Goal: Task Accomplishment & Management: Use online tool/utility

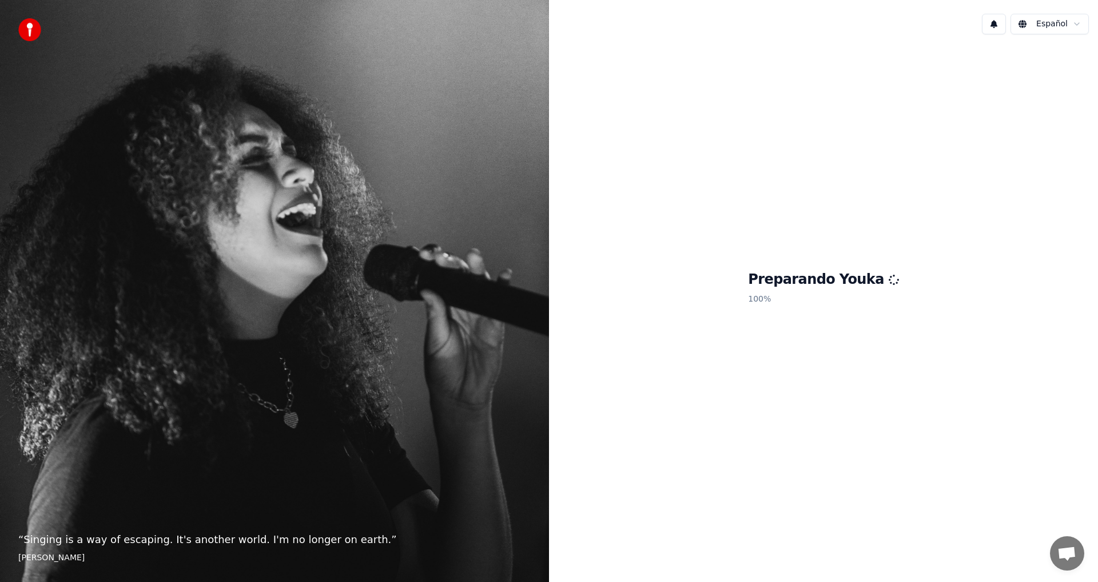
scroll to position [34, 0]
click at [995, 21] on button "1" at bounding box center [994, 24] width 24 height 21
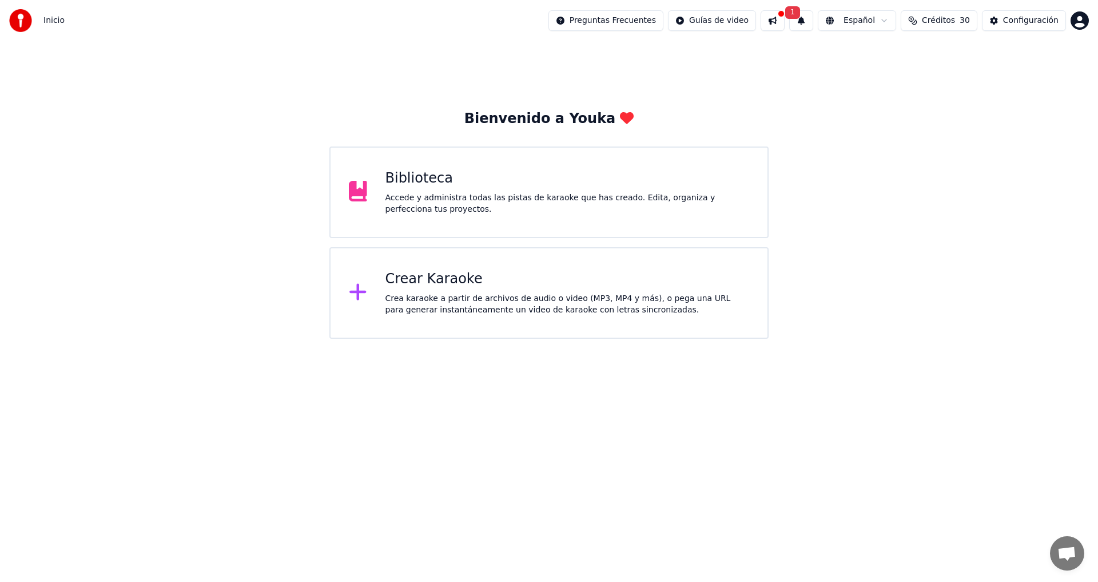
click at [813, 18] on button "1" at bounding box center [801, 20] width 24 height 21
click at [894, 55] on button "Actualizar" at bounding box center [898, 56] width 59 height 21
click at [784, 18] on button at bounding box center [772, 20] width 24 height 21
click at [712, 41] on div "Bienvenido a Youka Biblioteca Accede y administra todas las pistas de karaoke q…" at bounding box center [549, 189] width 1098 height 297
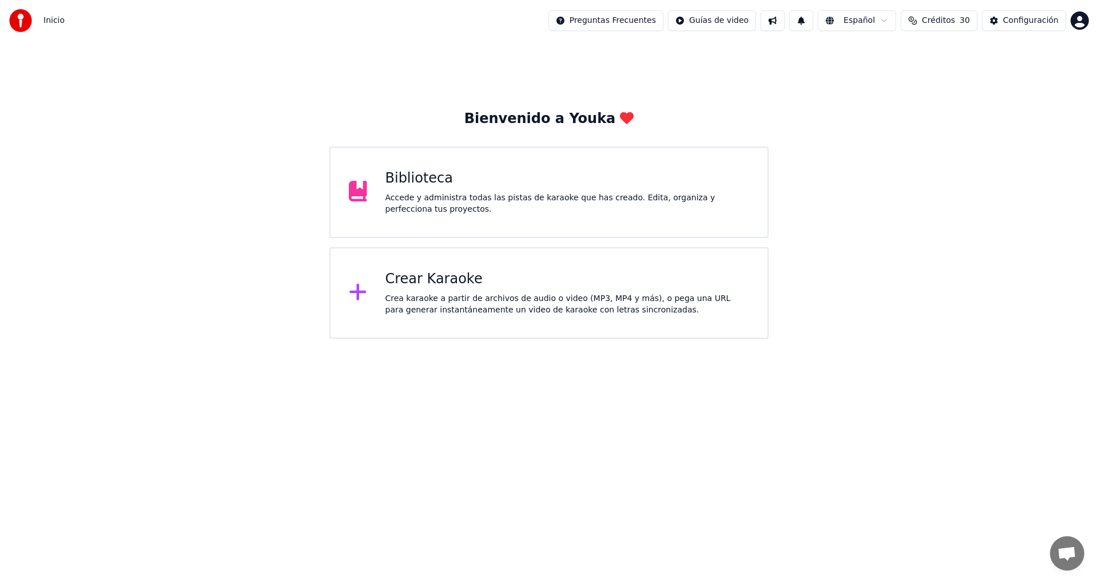
click at [425, 304] on div "Crea karaoke a partir de archivos de audio o video (MP3, MP4 y más), o pega una…" at bounding box center [567, 304] width 364 height 23
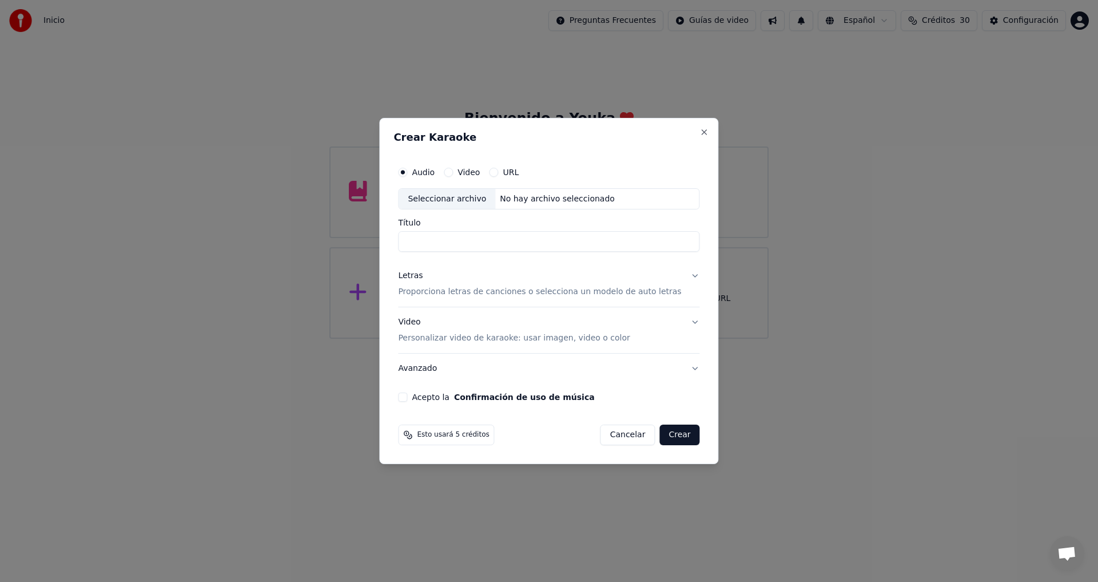
click at [460, 196] on div "Seleccionar archivo" at bounding box center [447, 199] width 97 height 21
type input "**********"
click at [425, 292] on p "Proporciona letras de canciones o selecciona un modelo de auto letras" at bounding box center [539, 291] width 283 height 11
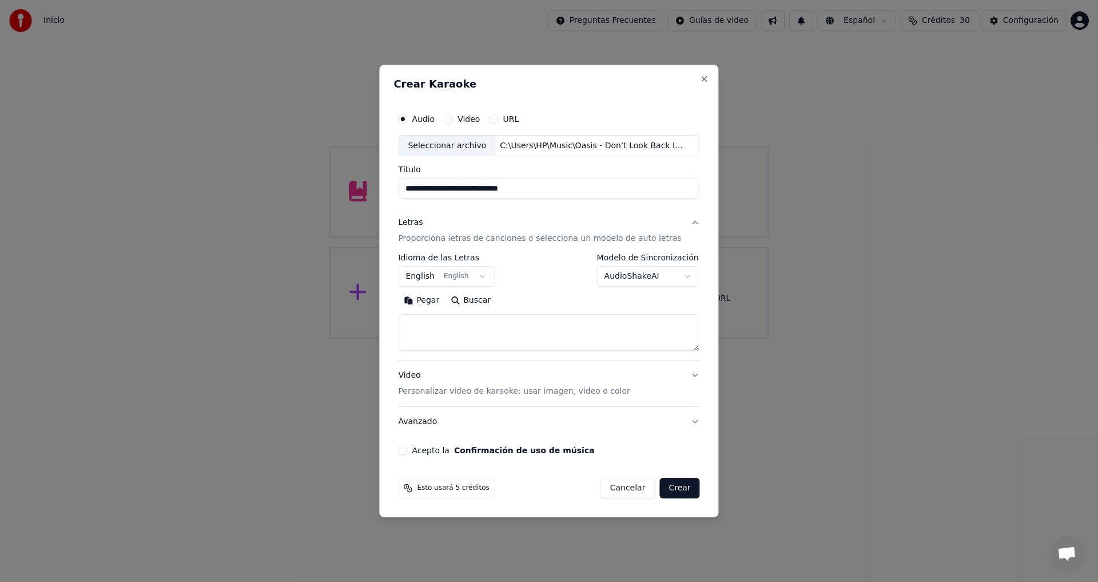
click at [476, 298] on button "Buscar" at bounding box center [470, 301] width 51 height 18
type textarea "**********"
click at [452, 391] on p "Personalizar video de karaoke: usar imagen, video o color" at bounding box center [514, 390] width 232 height 11
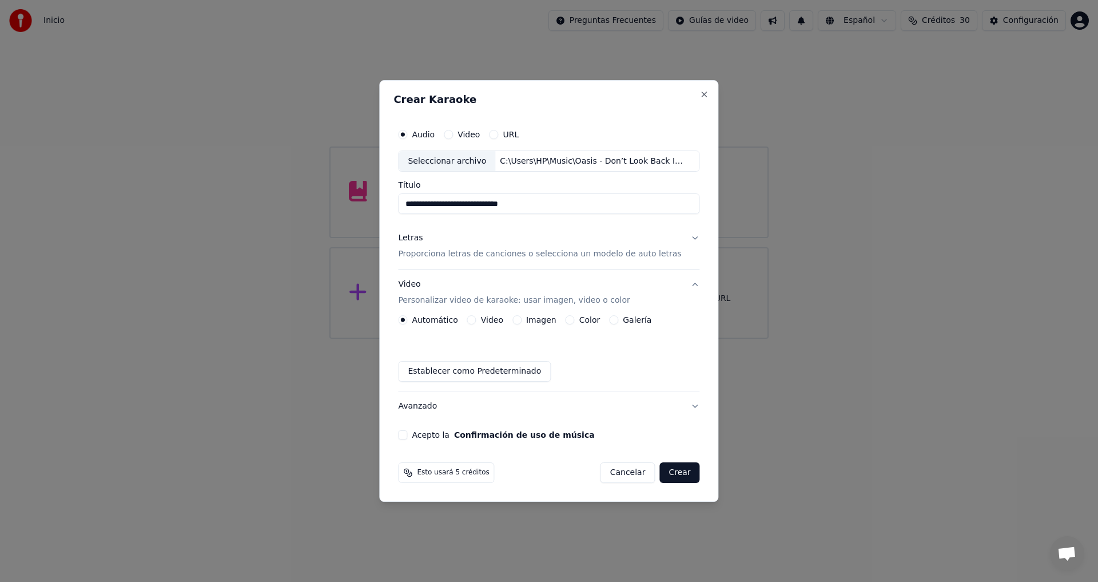
click at [529, 320] on div "Imagen" at bounding box center [534, 319] width 44 height 9
click at [476, 322] on button "Video" at bounding box center [471, 319] width 9 height 9
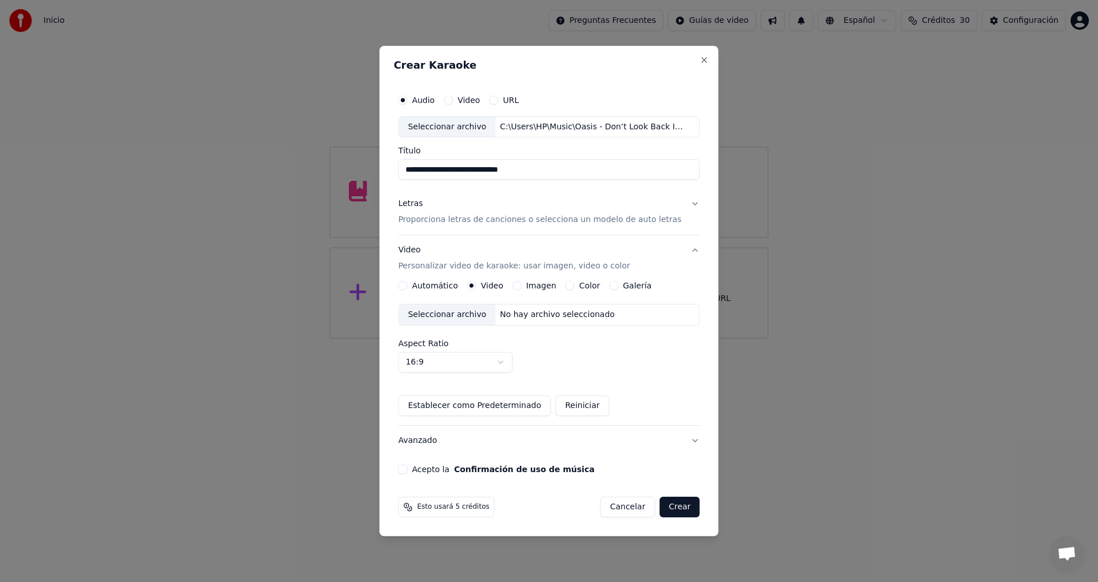
click at [447, 310] on div "Seleccionar archivo" at bounding box center [447, 314] width 97 height 21
click at [407, 469] on button "Acepto la Confirmación de uso de música" at bounding box center [402, 468] width 9 height 9
click at [670, 505] on button "Crear" at bounding box center [679, 506] width 40 height 21
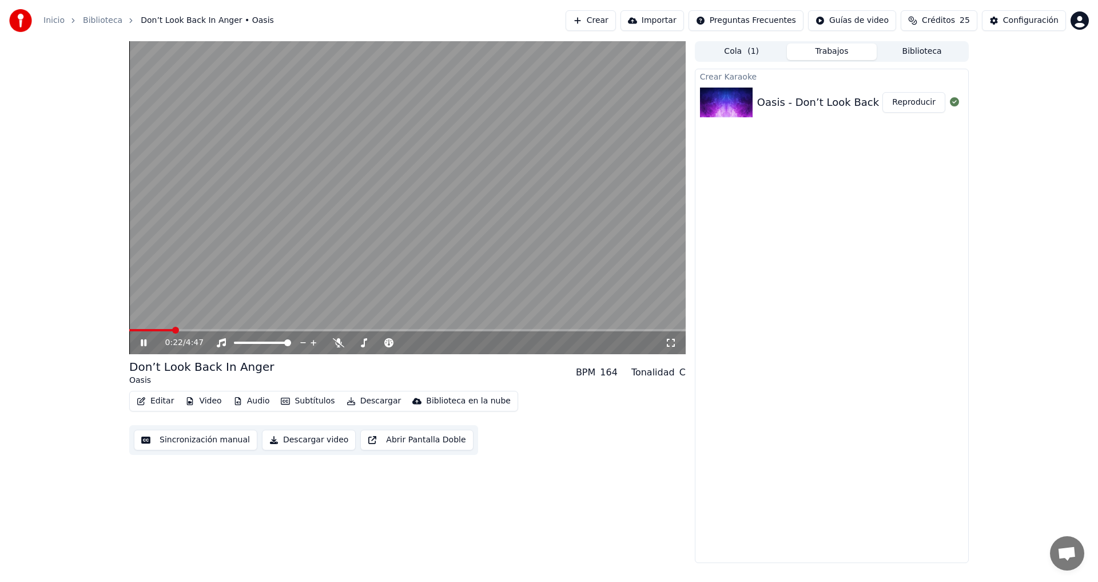
click at [145, 343] on icon at bounding box center [144, 342] width 6 height 7
click at [298, 400] on button "Subtítulos" at bounding box center [307, 401] width 63 height 16
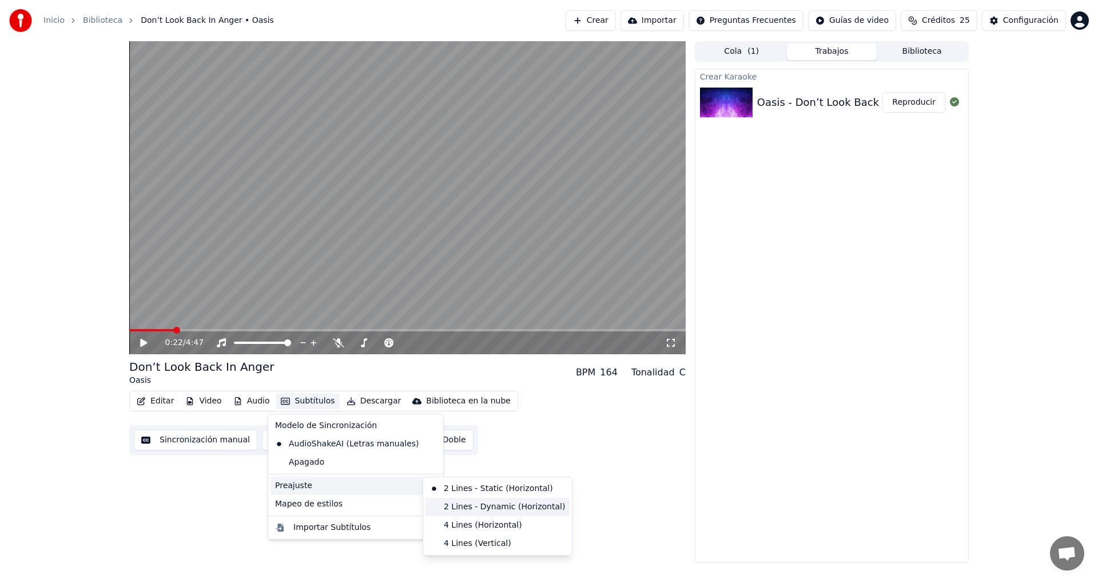
click at [473, 504] on div "2 Lines - Dynamic (Horizontal)" at bounding box center [497, 506] width 144 height 18
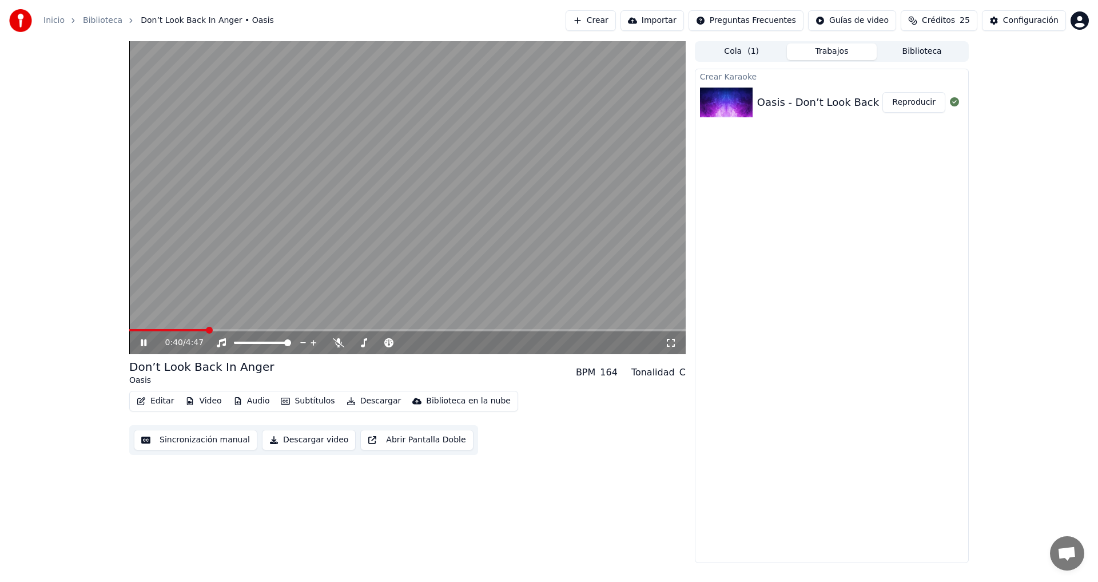
click at [143, 341] on icon at bounding box center [144, 342] width 6 height 7
click at [312, 401] on button "Subtítulos" at bounding box center [307, 401] width 63 height 16
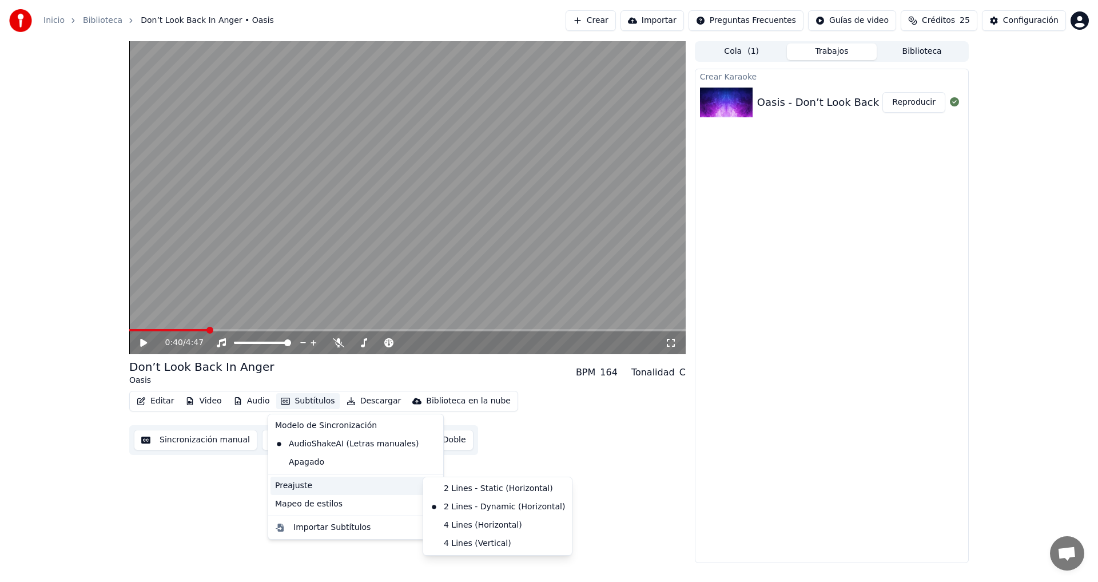
click at [573, 469] on div "0:40 / 4:47 Don’t Look Back In Anger Oasis BPM 164 Tonalidad C Editar Video Aud…" at bounding box center [407, 301] width 556 height 521
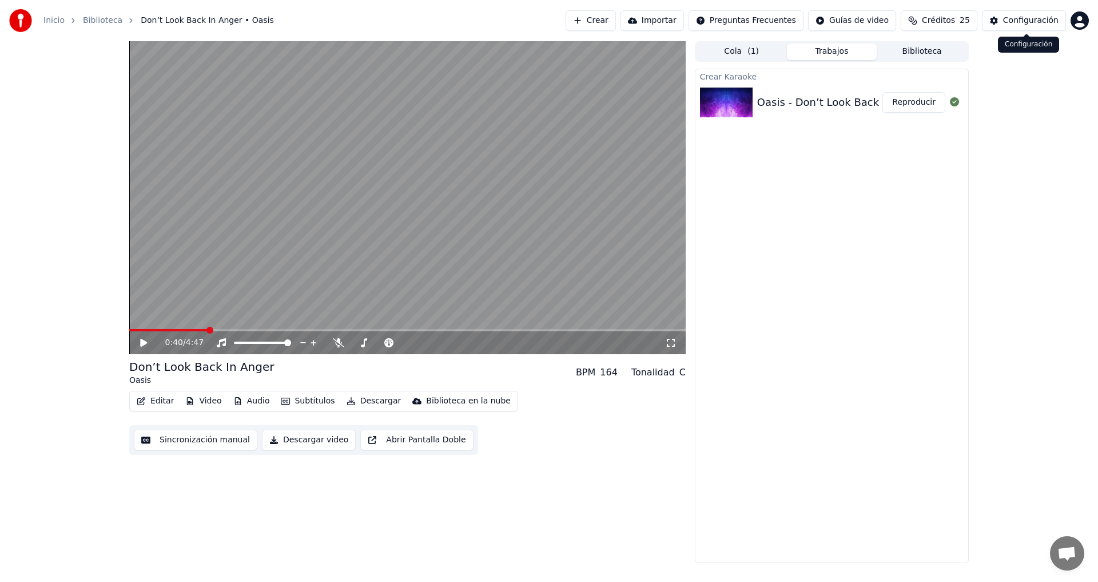
click at [1026, 19] on div "Configuración" at bounding box center [1030, 20] width 55 height 11
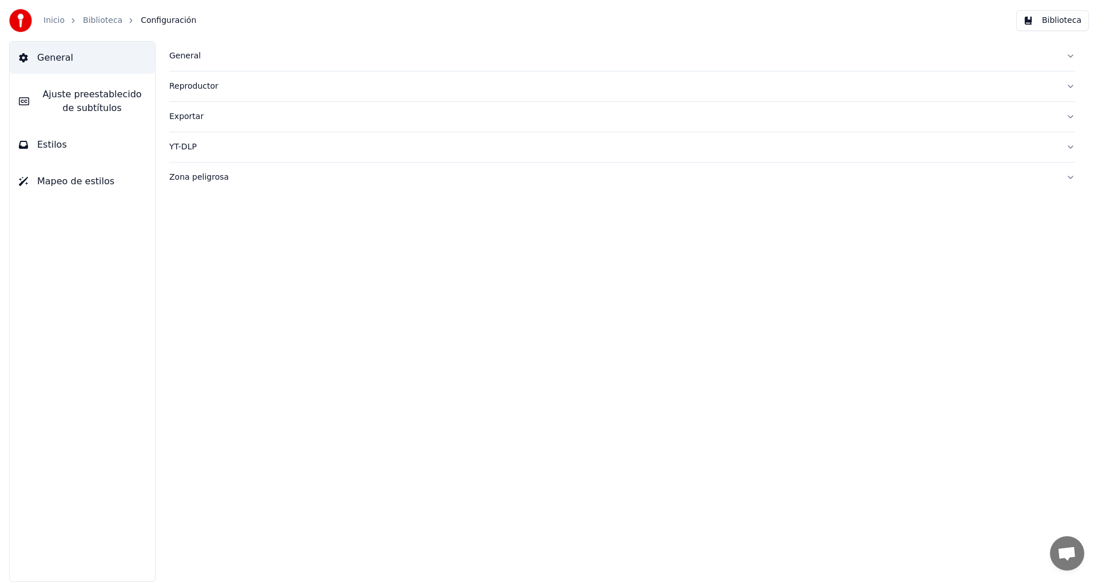
click at [53, 182] on span "Mapeo de estilos" at bounding box center [75, 181] width 77 height 14
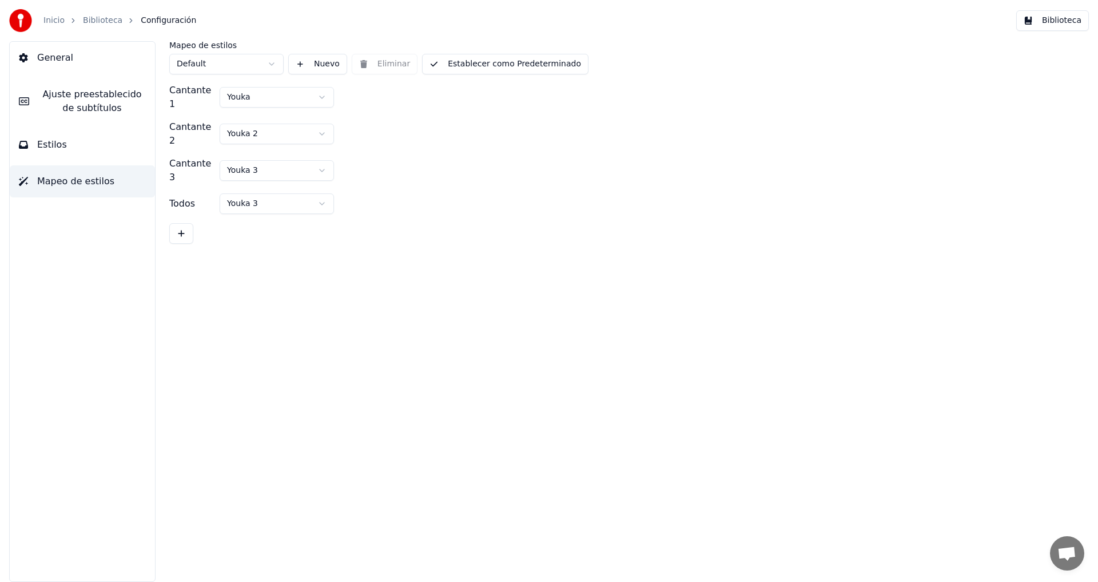
click at [51, 148] on span "Estilos" at bounding box center [52, 145] width 30 height 14
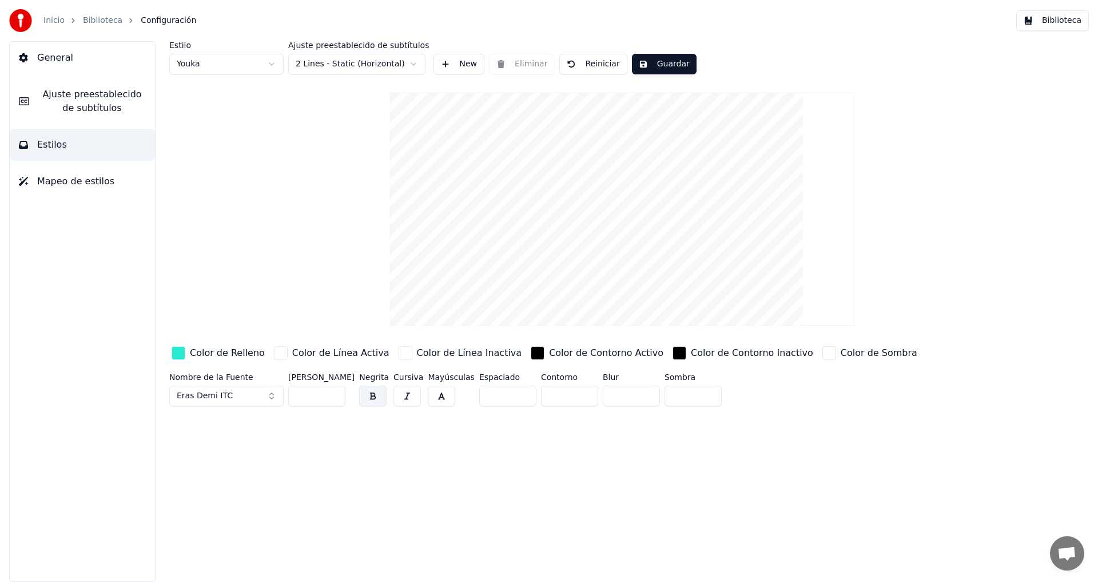
click at [413, 63] on html "Inicio Biblioteca Configuración Biblioteca General Ajuste preestablecido de sub…" at bounding box center [549, 291] width 1098 height 582
click at [98, 91] on span "Ajuste preestablecido de subtítulos" at bounding box center [91, 100] width 107 height 27
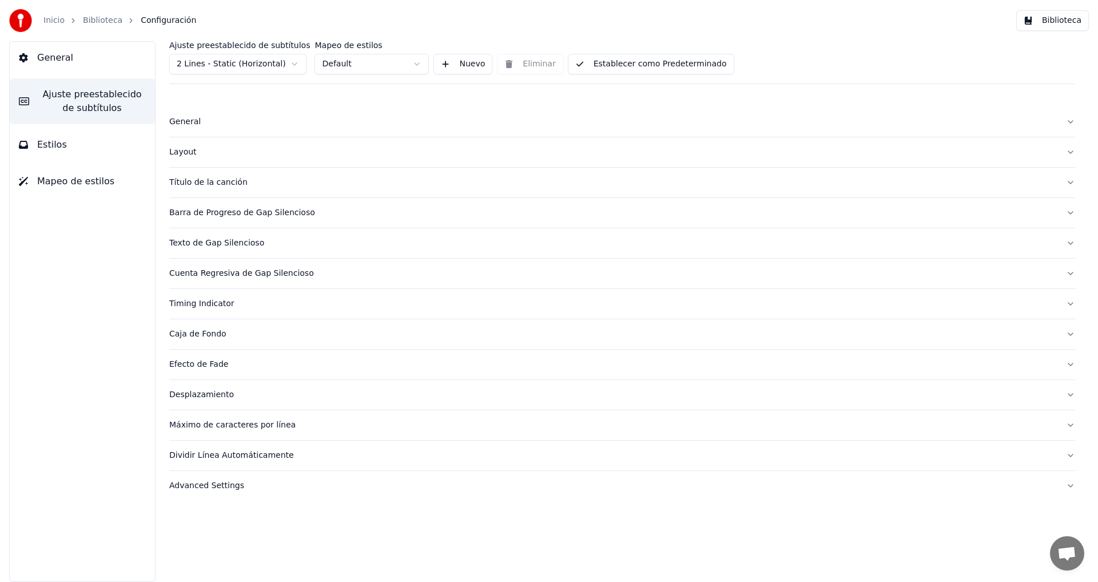
click at [49, 145] on span "Estilos" at bounding box center [52, 145] width 30 height 14
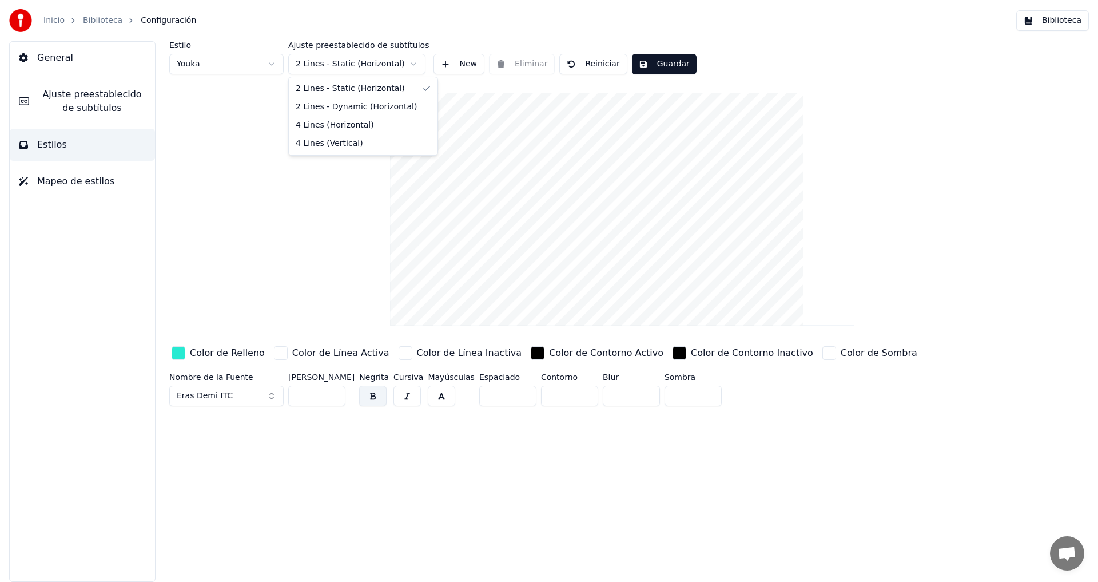
click at [415, 63] on html "Inicio Biblioteca Configuración Biblioteca General Ajuste preestablecido de sub…" at bounding box center [549, 291] width 1098 height 582
click at [274, 62] on html "Inicio Biblioteca Configuración Biblioteca General Ajuste preestablecido de sub…" at bounding box center [549, 291] width 1098 height 582
click at [272, 61] on html "Inicio Biblioteca Configuración Biblioteca General Ajuste preestablecido de sub…" at bounding box center [549, 291] width 1098 height 582
click at [413, 62] on html "Inicio Biblioteca Configuración Biblioteca General Ajuste preestablecido de sub…" at bounding box center [549, 291] width 1098 height 582
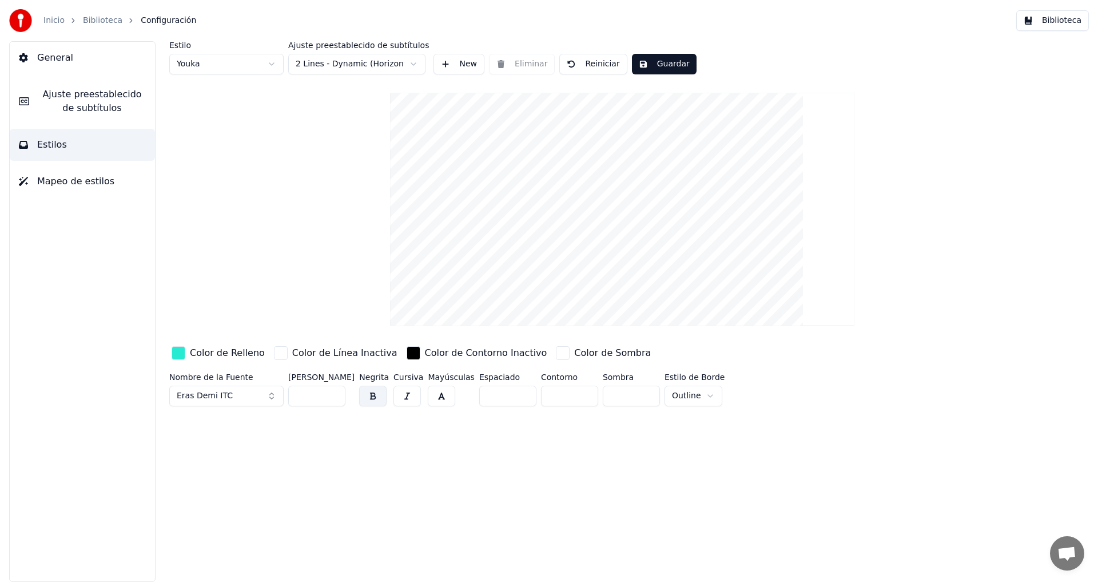
click at [272, 64] on html "Inicio Biblioteca Configuración Biblioteca General Ajuste preestablecido de sub…" at bounding box center [549, 291] width 1098 height 582
click at [413, 62] on html "Inicio Biblioteca Configuración Biblioteca General Ajuste preestablecido de sub…" at bounding box center [549, 291] width 1098 height 582
click at [645, 61] on button "Guardar" at bounding box center [664, 64] width 65 height 21
click at [75, 101] on span "Ajuste preestablecido de subtítulos" at bounding box center [91, 100] width 107 height 27
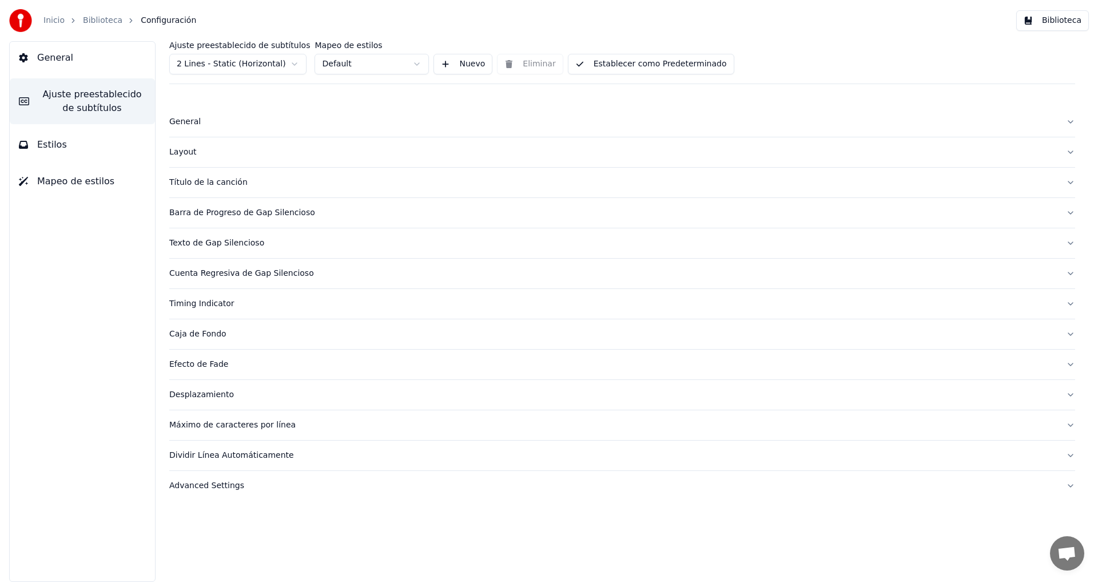
click at [296, 64] on html "Inicio Biblioteca Configuración Biblioteca General Ajuste preestablecido de sub…" at bounding box center [549, 291] width 1098 height 582
click at [415, 64] on html "Inicio Biblioteca Configuración Biblioteca General Ajuste preestablecido de sub…" at bounding box center [549, 291] width 1098 height 582
click at [190, 179] on div "Título de la canción" at bounding box center [612, 182] width 887 height 11
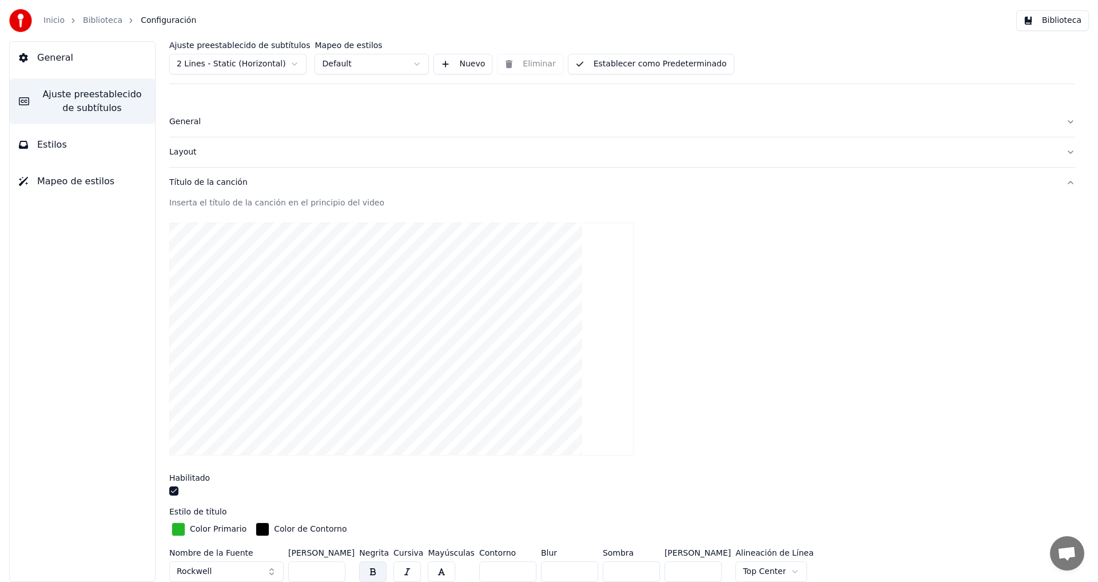
click at [190, 179] on div "Título de la canción" at bounding box center [612, 182] width 887 height 11
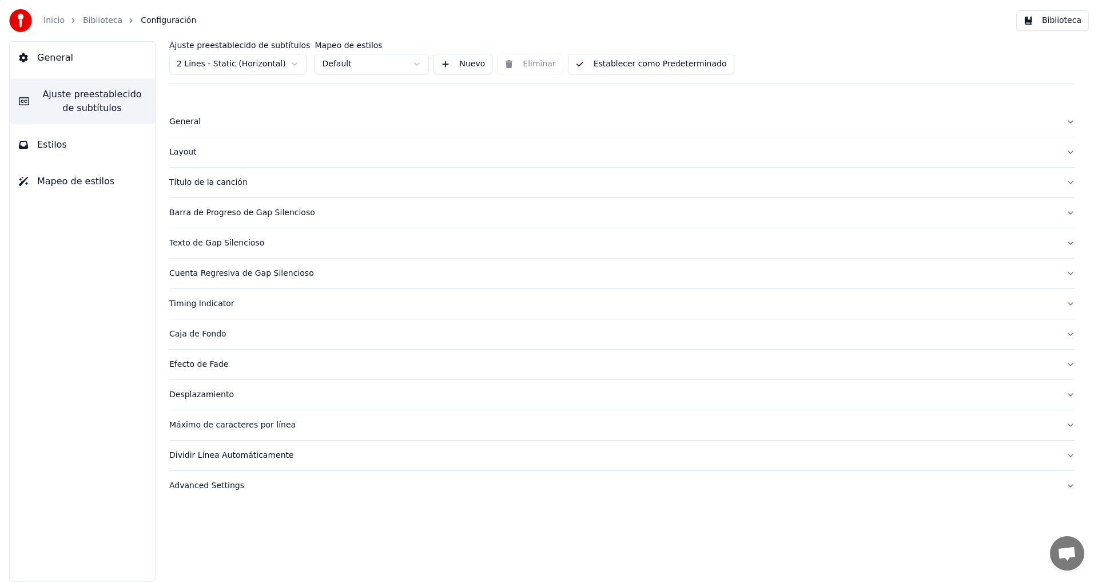
click at [636, 68] on button "Establecer como Predeterminado" at bounding box center [651, 64] width 166 height 21
click at [95, 22] on link "Biblioteca" at bounding box center [102, 20] width 39 height 11
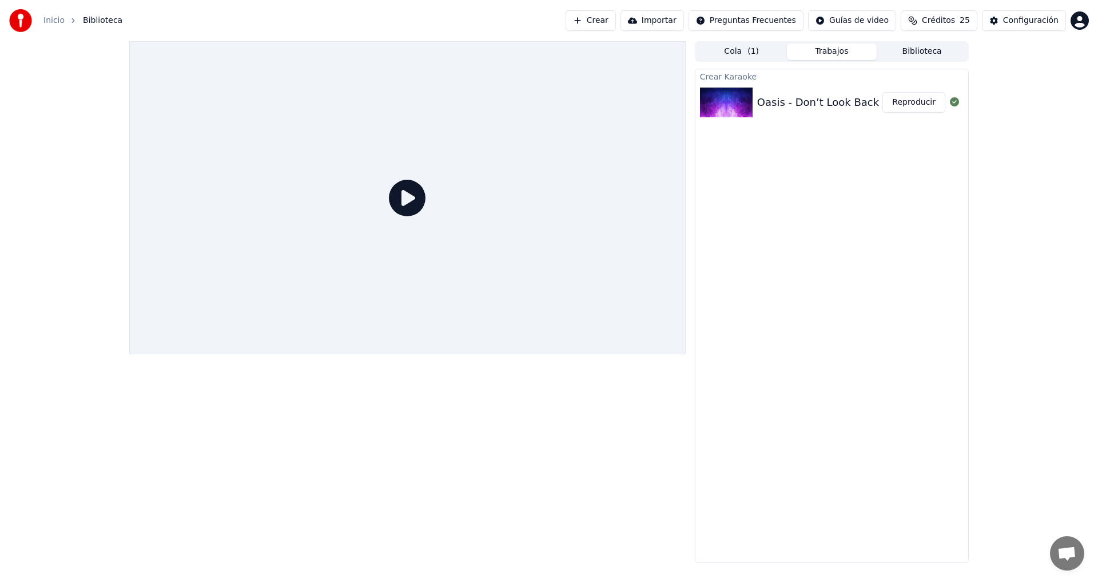
click at [727, 102] on img at bounding box center [726, 102] width 53 height 30
click at [903, 100] on button "Reproducir" at bounding box center [913, 102] width 63 height 21
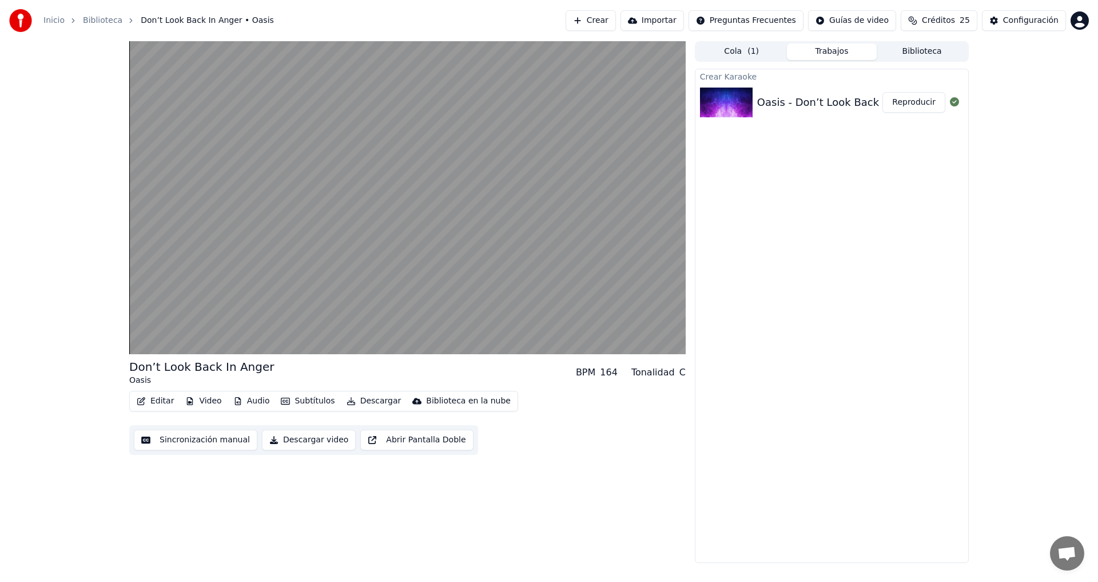
click at [536, 490] on div "Don’t Look Back In Anger Oasis BPM 164 Tonalidad C Editar Video Audio Subtítulo…" at bounding box center [407, 301] width 556 height 521
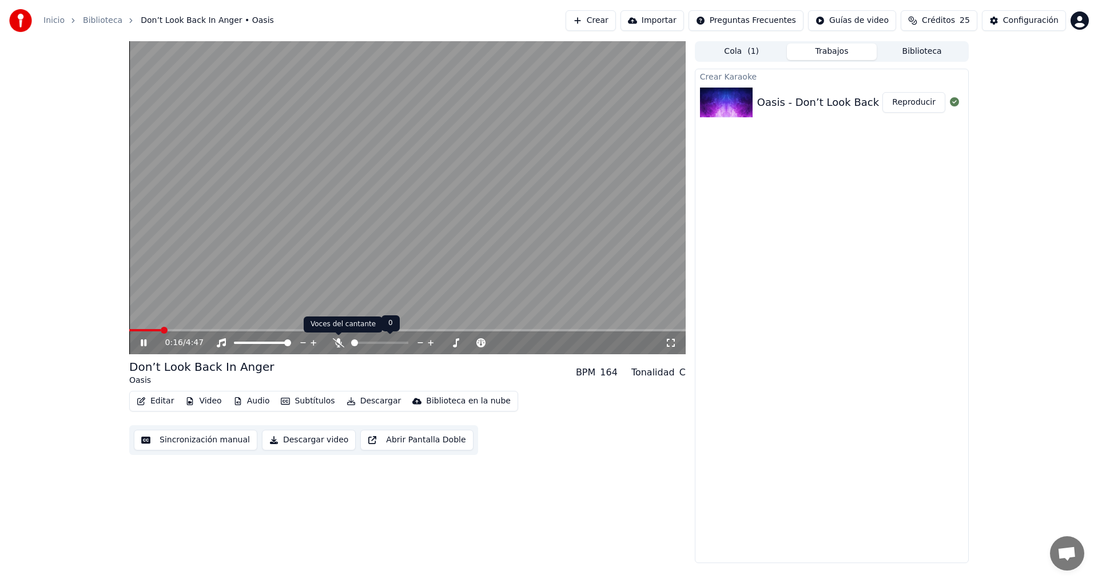
click at [340, 342] on icon at bounding box center [338, 342] width 11 height 9
click at [306, 399] on button "Subtítulos" at bounding box center [307, 401] width 63 height 16
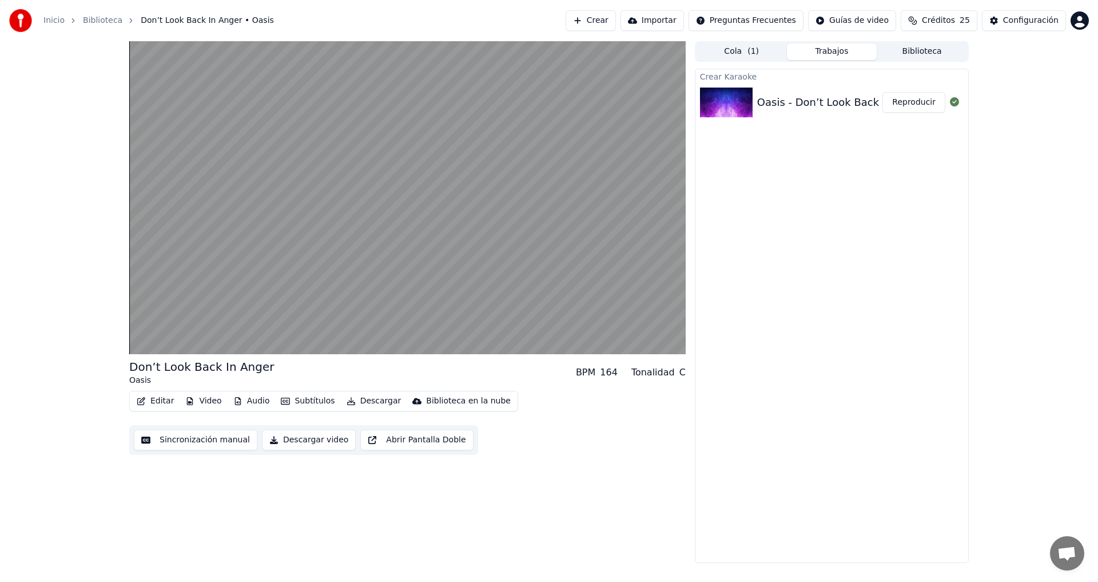
click at [185, 472] on div "Don’t Look Back In Anger Oasis BPM 164 Tonalidad C Editar Video Audio Subtítulo…" at bounding box center [407, 301] width 556 height 521
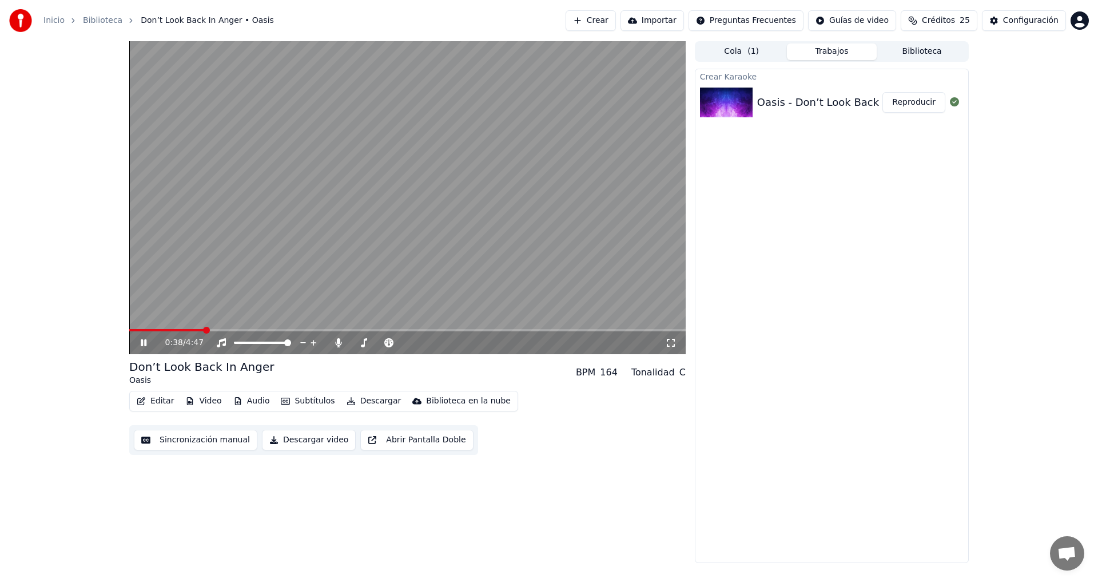
click at [144, 344] on icon at bounding box center [151, 342] width 27 height 9
click at [1017, 17] on div "Configuración" at bounding box center [1030, 20] width 55 height 11
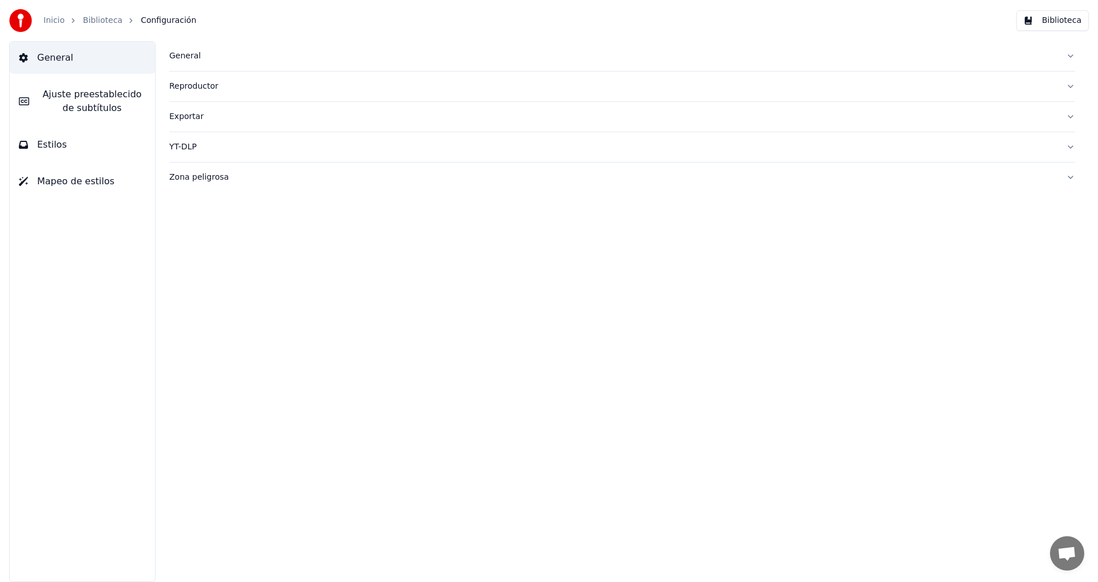
click at [53, 152] on button "Estilos" at bounding box center [82, 145] width 145 height 32
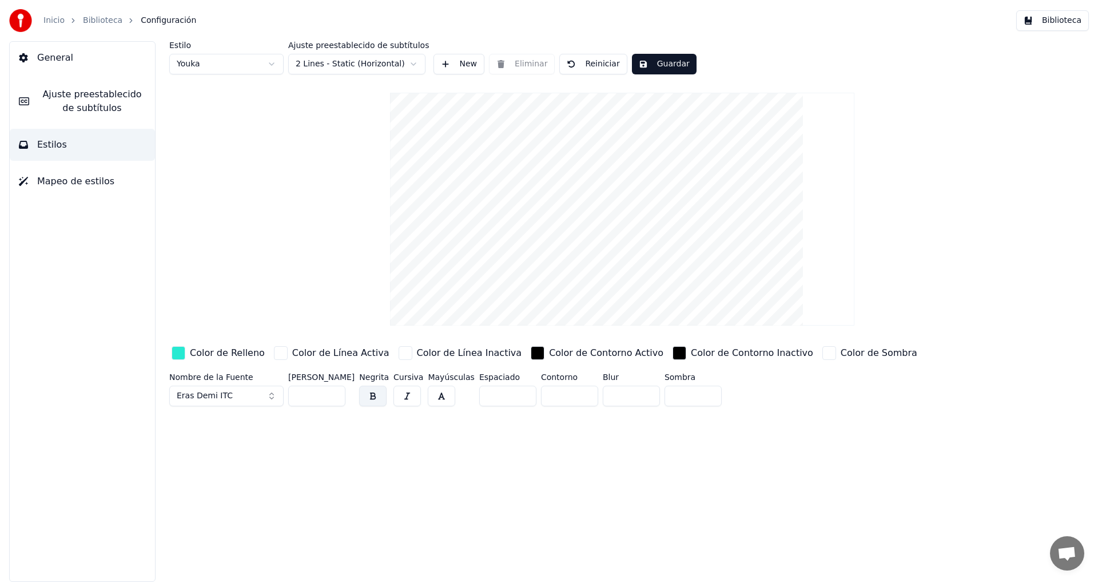
click at [181, 353] on div "button" at bounding box center [179, 353] width 14 height 14
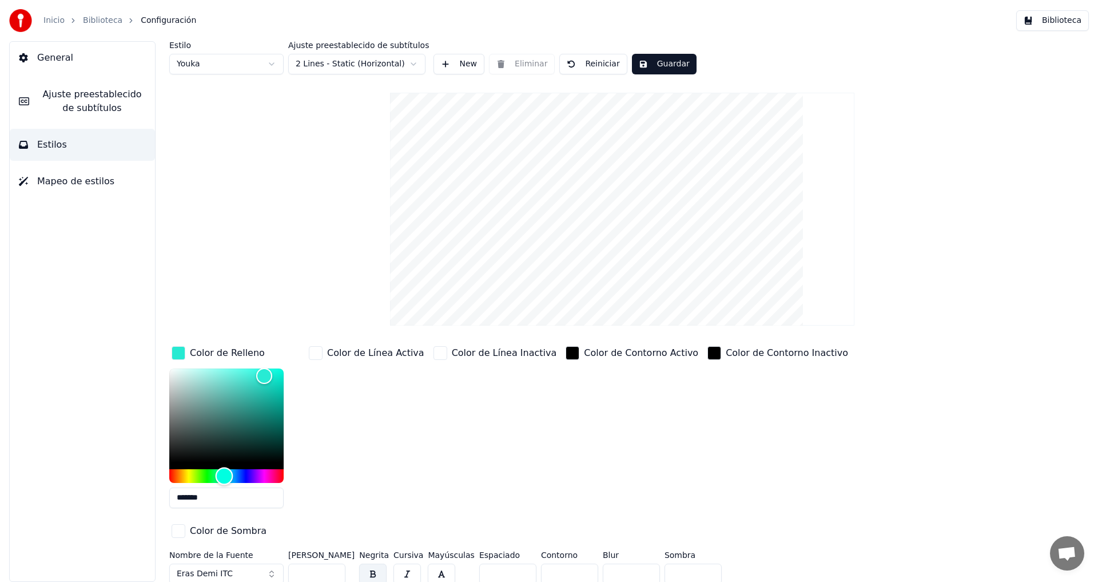
click at [188, 473] on div "Hue" at bounding box center [226, 476] width 114 height 14
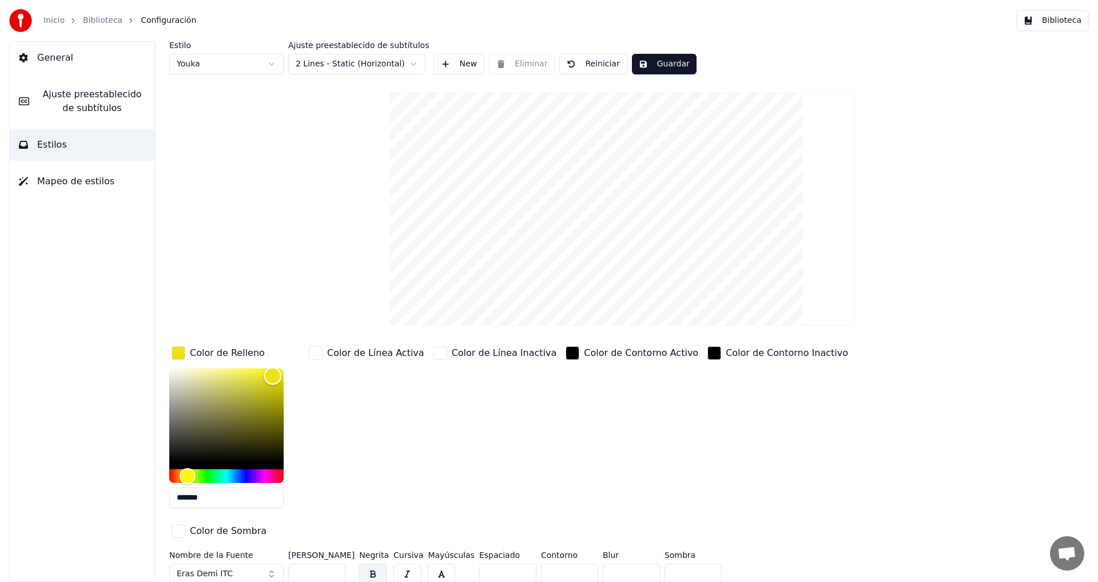
type input "*******"
drag, startPoint x: 265, startPoint y: 375, endPoint x: 274, endPoint y: 375, distance: 9.1
click at [274, 375] on div "Color" at bounding box center [275, 376] width 18 height 18
click at [413, 62] on html "Inicio Biblioteca Configuración Biblioteca General Ajuste preestablecido de sub…" at bounding box center [549, 291] width 1098 height 582
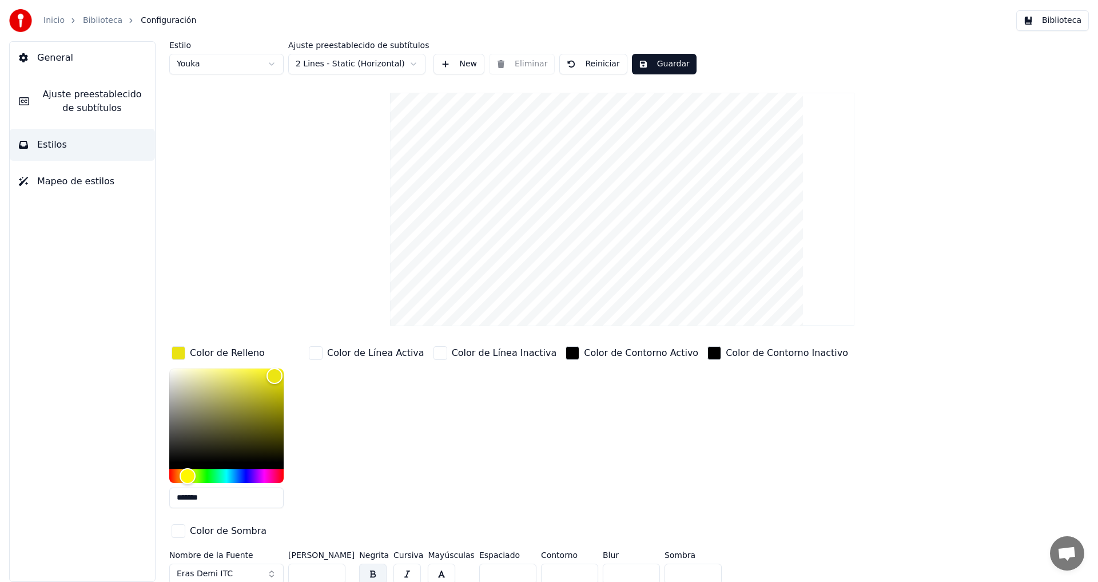
click at [645, 59] on button "Guardar" at bounding box center [664, 64] width 65 height 21
click at [99, 96] on span "Ajuste preestablecido de subtítulos" at bounding box center [91, 100] width 107 height 27
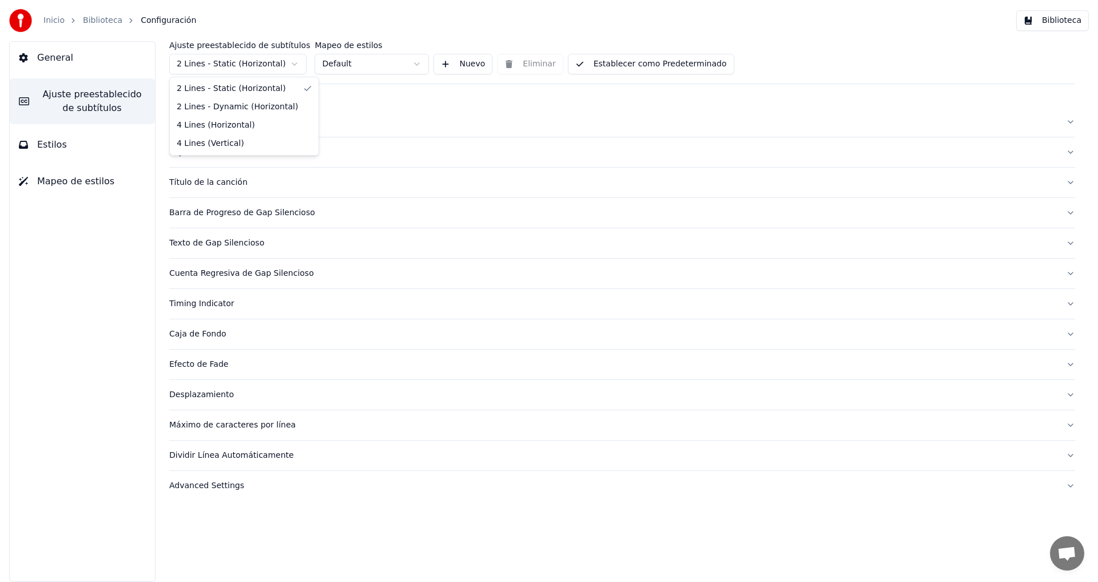
click at [294, 63] on html "Inicio Biblioteca Configuración Biblioteca General Ajuste preestablecido de sub…" at bounding box center [549, 291] width 1098 height 582
click at [625, 67] on button "Establecer como Predeterminado" at bounding box center [651, 64] width 166 height 21
click at [53, 63] on span "General" at bounding box center [55, 58] width 36 height 14
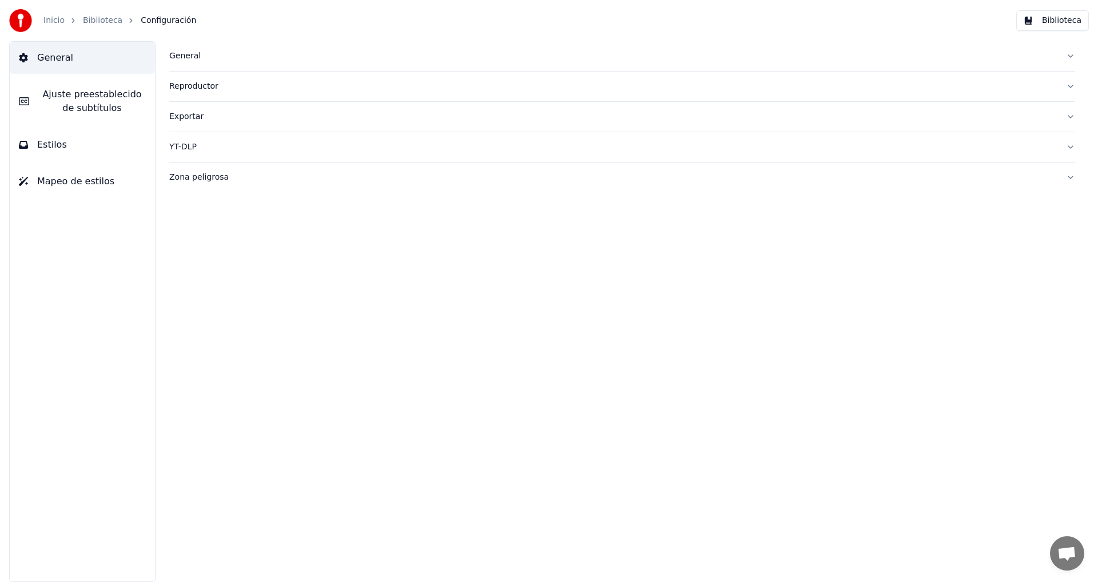
click at [98, 19] on link "Biblioteca" at bounding box center [102, 20] width 39 height 11
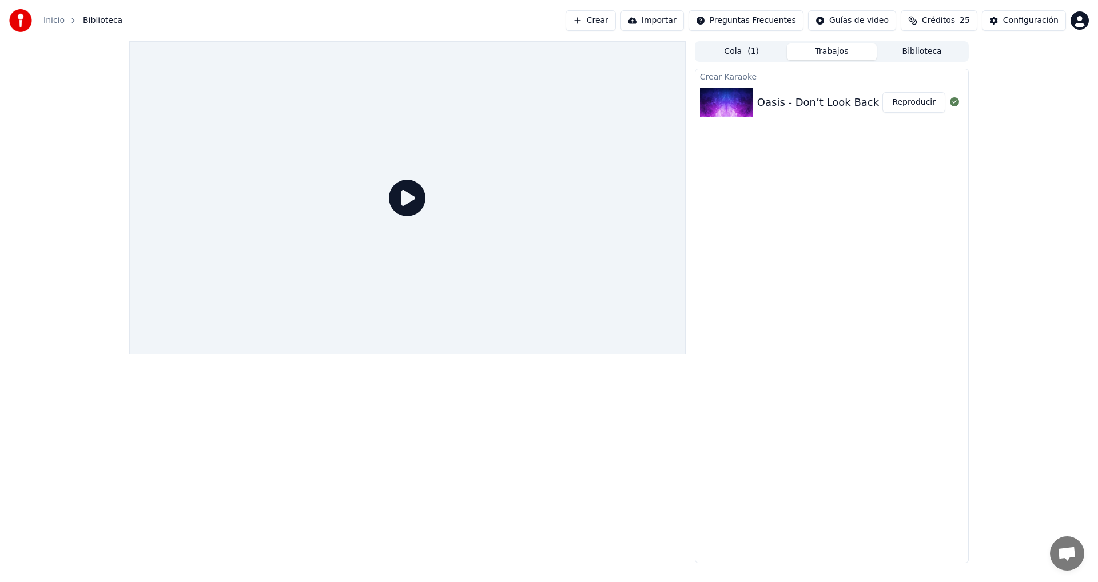
click at [817, 106] on div "Oasis - Don’t Look Back In Anger" at bounding box center [841, 102] width 169 height 16
click at [740, 109] on img at bounding box center [726, 102] width 53 height 30
click at [731, 104] on img at bounding box center [726, 102] width 53 height 30
click at [918, 103] on button "Reproducir" at bounding box center [913, 102] width 63 height 21
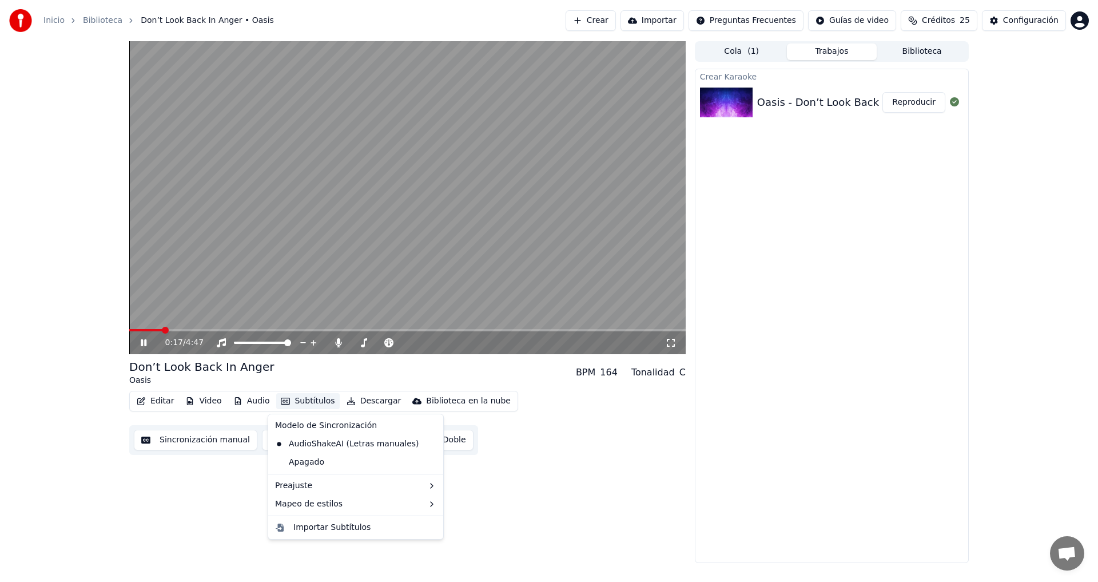
click at [306, 402] on button "Subtítulos" at bounding box center [307, 401] width 63 height 16
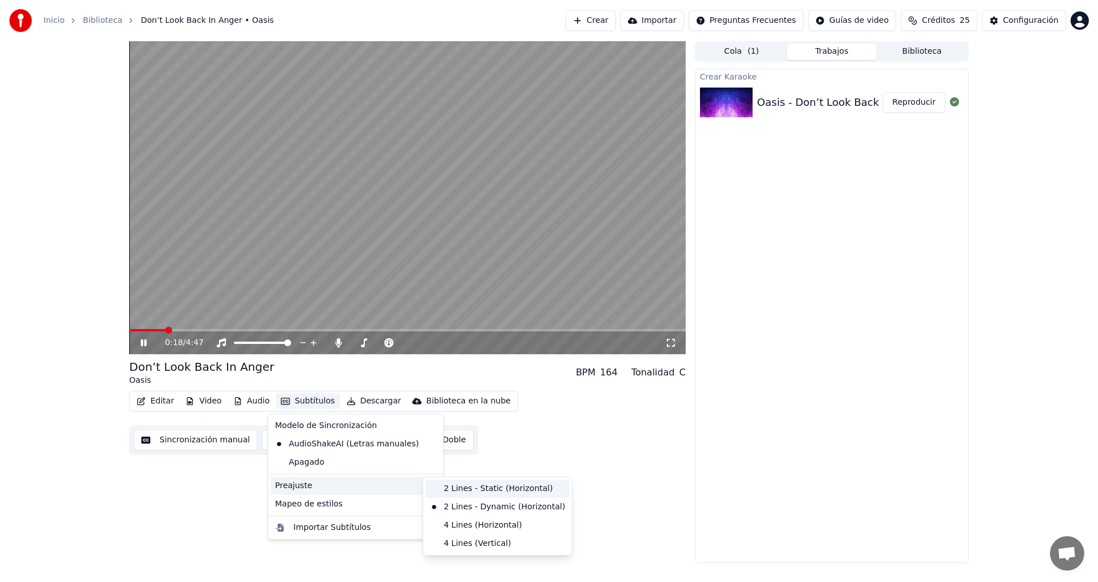
click at [454, 488] on div "2 Lines - Static (Horizontal)" at bounding box center [497, 488] width 144 height 18
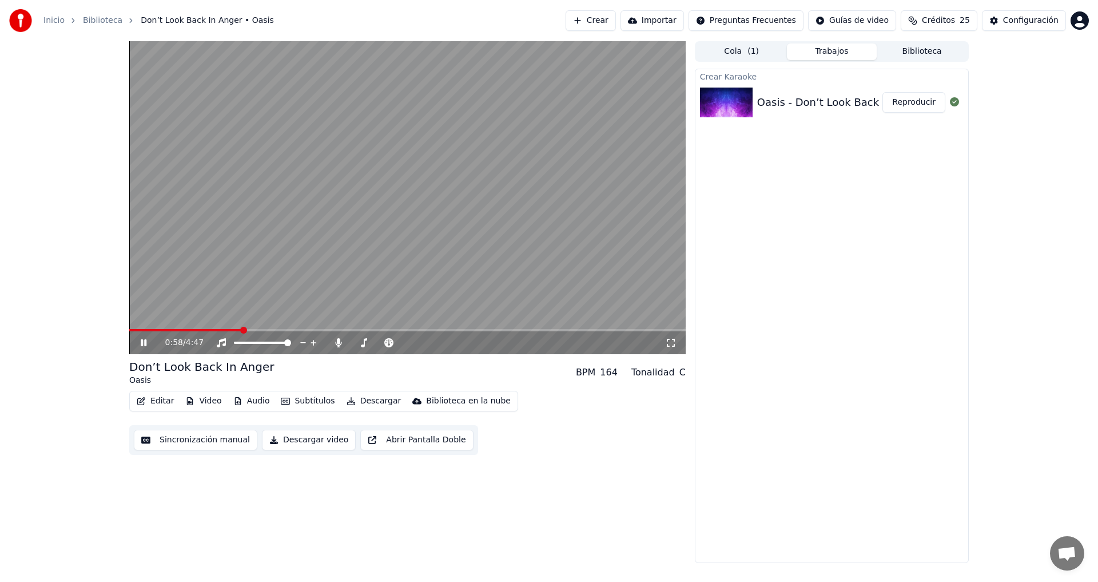
click at [252, 400] on button "Audio" at bounding box center [252, 401] width 46 height 16
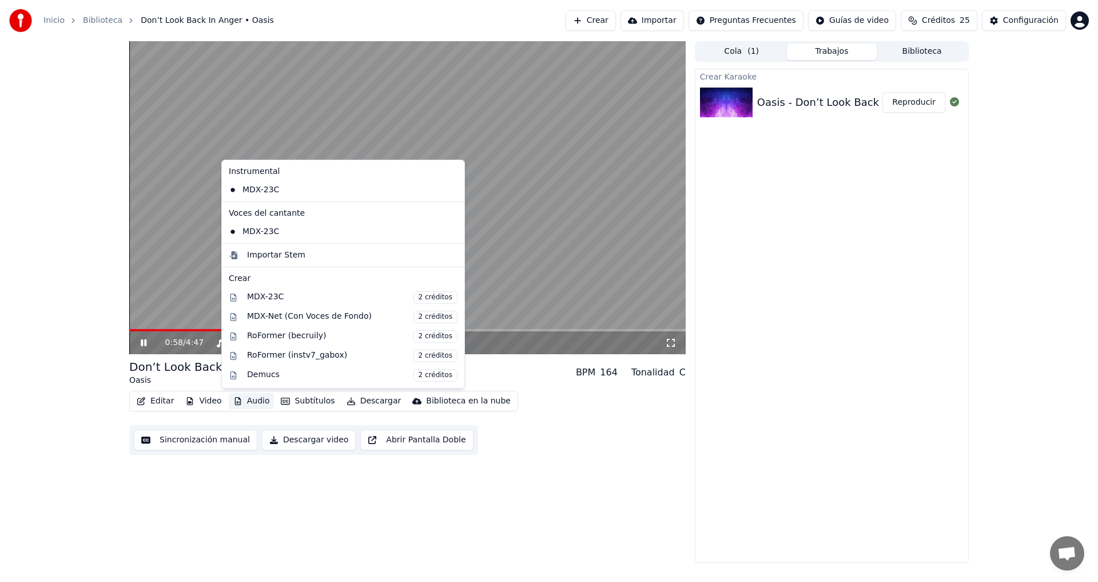
click at [252, 400] on button "Audio" at bounding box center [252, 401] width 46 height 16
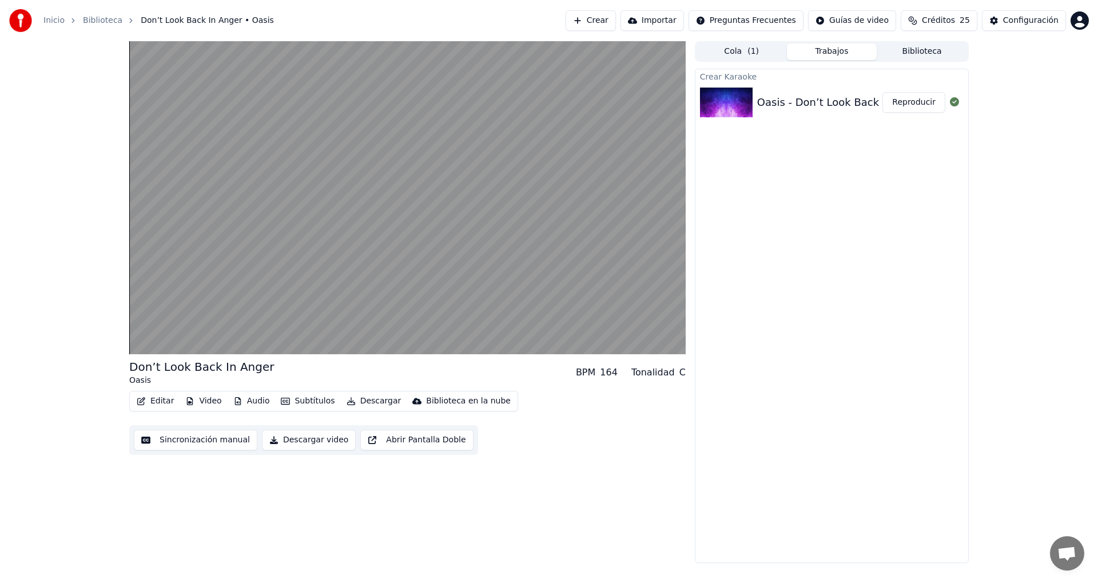
click at [297, 404] on button "Subtítulos" at bounding box center [307, 401] width 63 height 16
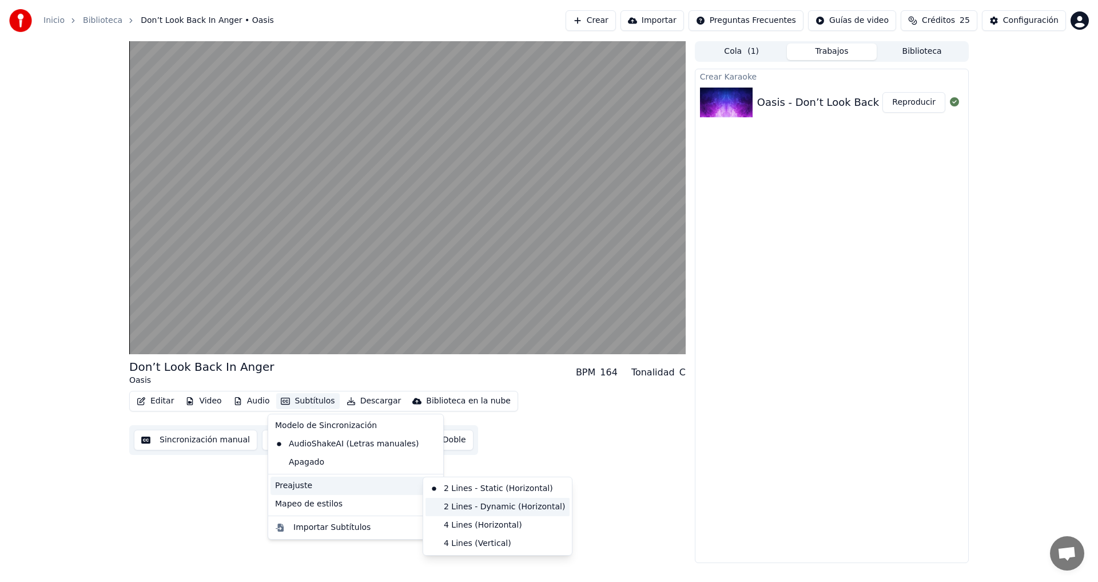
click at [497, 507] on div "2 Lines - Dynamic (Horizontal)" at bounding box center [497, 506] width 144 height 18
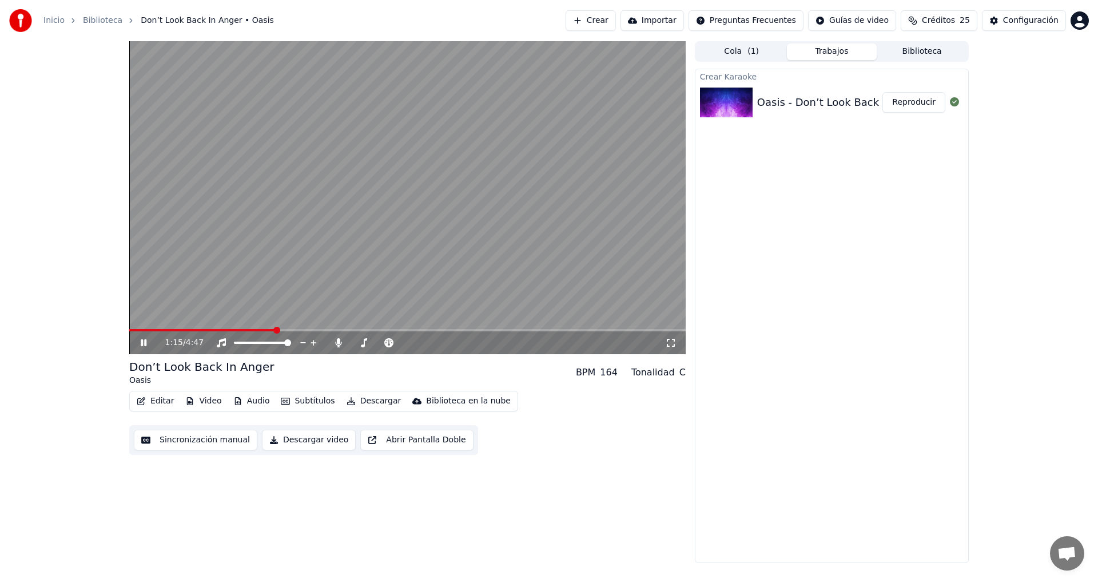
click at [138, 342] on div "1:15 / 4:47" at bounding box center [407, 342] width 547 height 11
click at [144, 340] on icon at bounding box center [151, 342] width 27 height 9
click at [129, 326] on span at bounding box center [132, 329] width 7 height 7
click at [145, 345] on icon at bounding box center [151, 342] width 27 height 9
click at [141, 341] on icon at bounding box center [144, 342] width 6 height 7
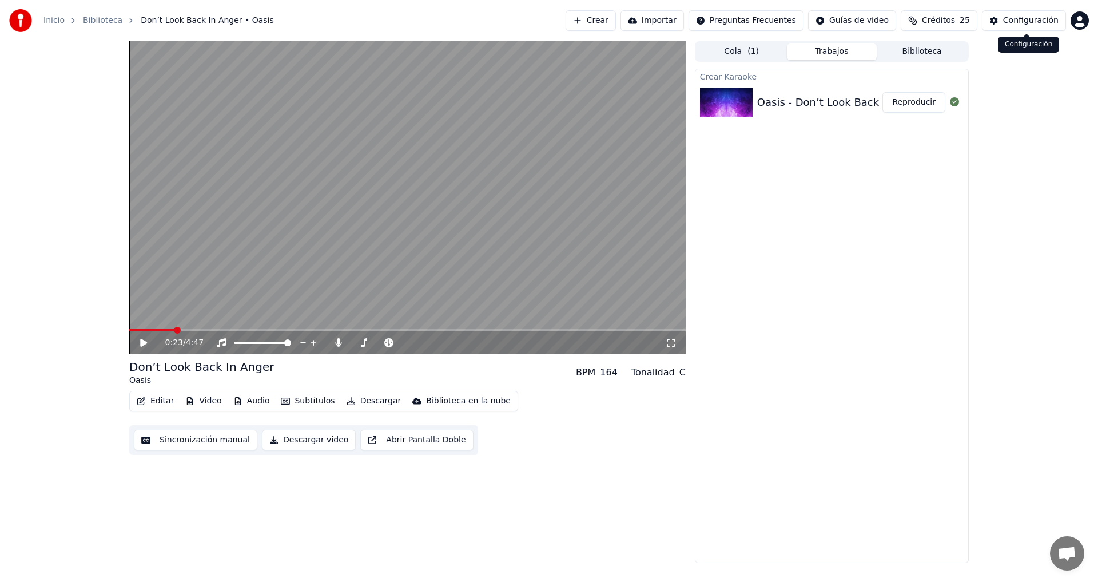
click at [1005, 23] on button "Configuración" at bounding box center [1024, 20] width 84 height 21
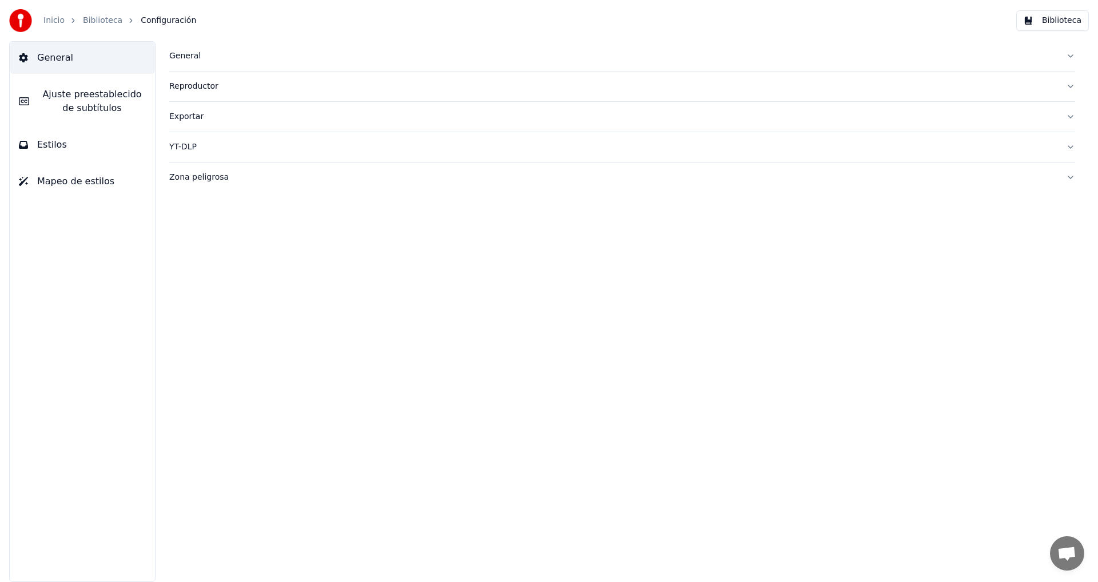
click at [75, 102] on span "Ajuste preestablecido de subtítulos" at bounding box center [91, 100] width 107 height 27
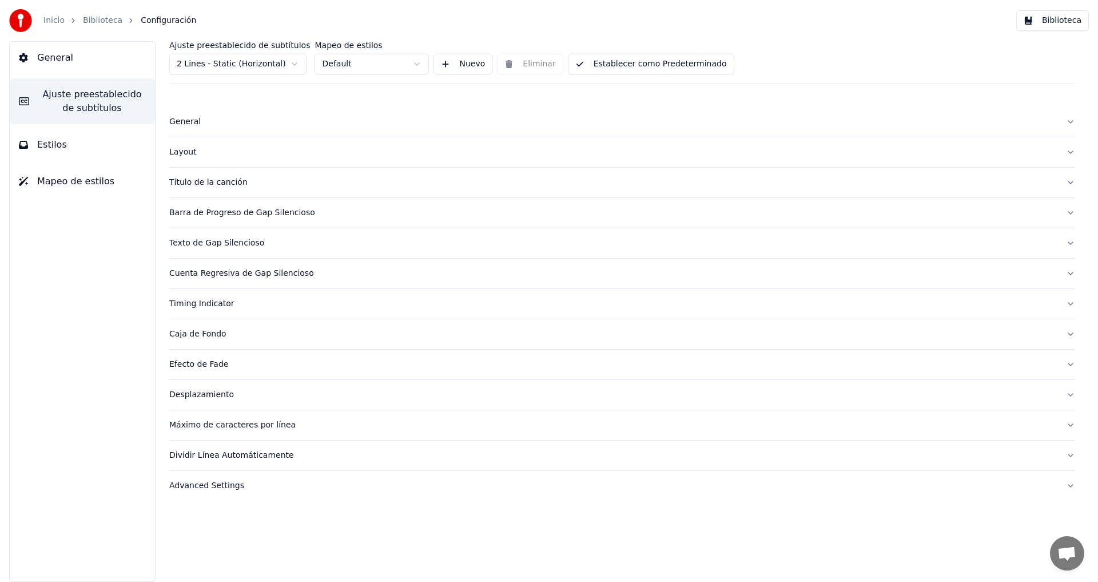
click at [294, 63] on html "Inicio Biblioteca Configuración Biblioteca General Ajuste preestablecido de sub…" at bounding box center [549, 291] width 1098 height 582
click at [209, 184] on div "Título de la canción" at bounding box center [612, 182] width 887 height 11
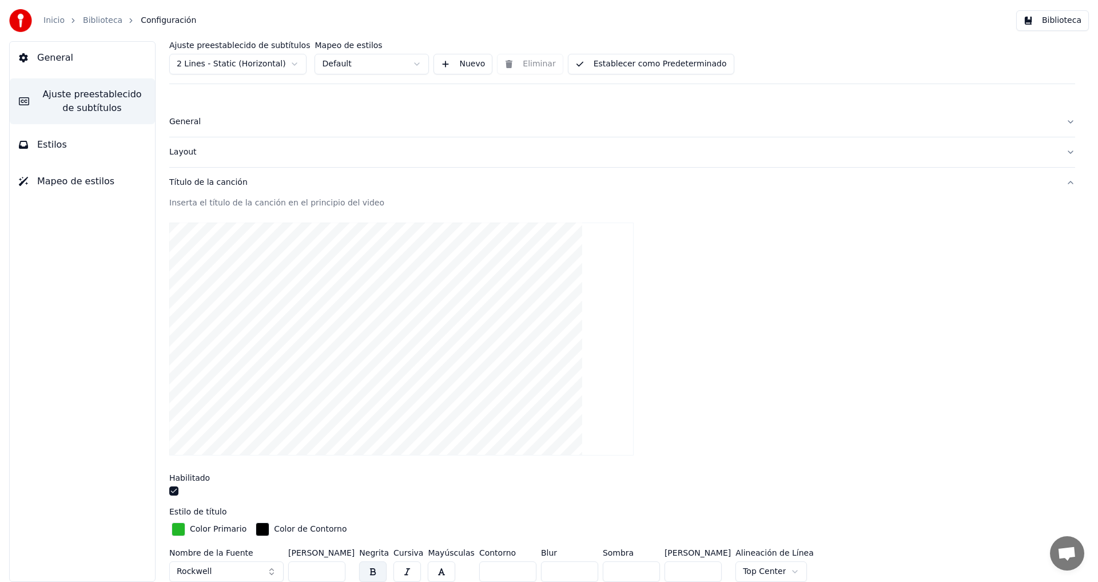
click at [298, 65] on html "Inicio Biblioteca Configuración Biblioteca General Ajuste preestablecido de sub…" at bounding box center [549, 291] width 1098 height 582
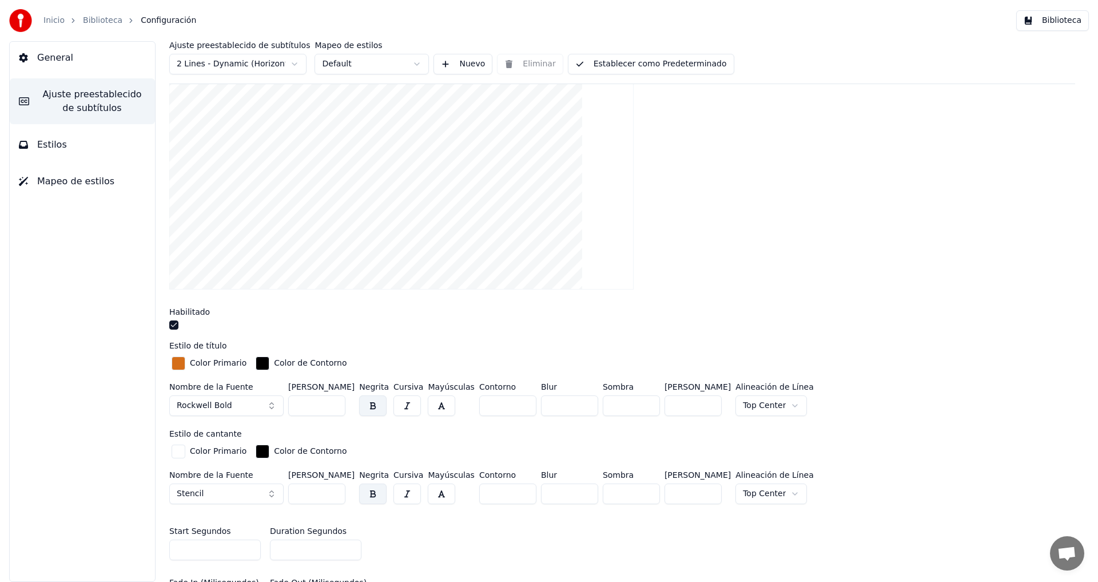
scroll to position [307, 0]
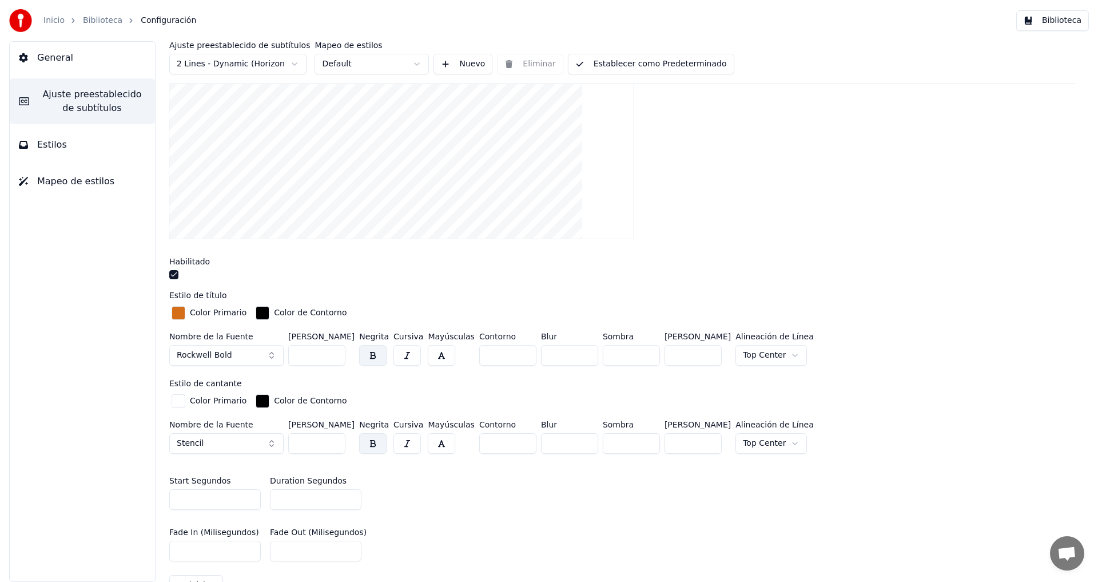
click at [274, 442] on button "Stencil" at bounding box center [226, 443] width 114 height 21
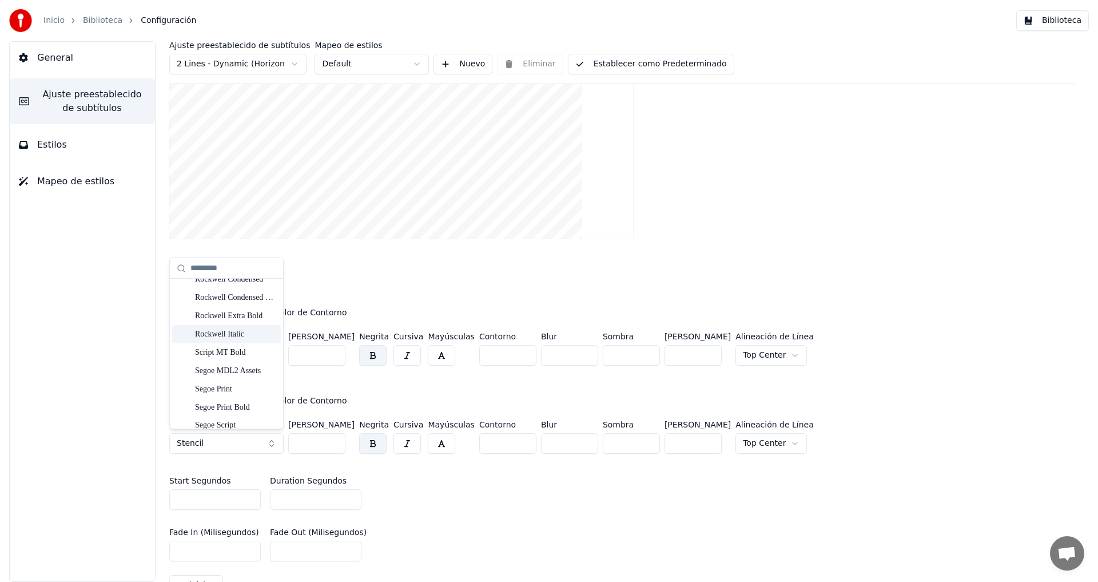
click at [214, 334] on div "Rockwell Italic" at bounding box center [235, 333] width 81 height 11
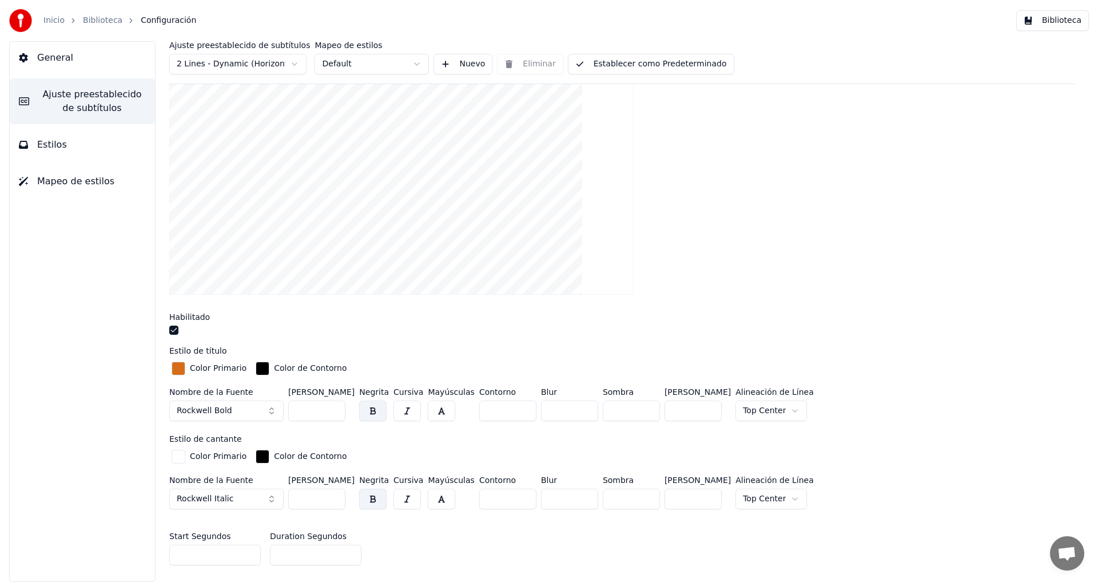
scroll to position [253, 0]
click at [177, 365] on div "button" at bounding box center [179, 367] width 14 height 14
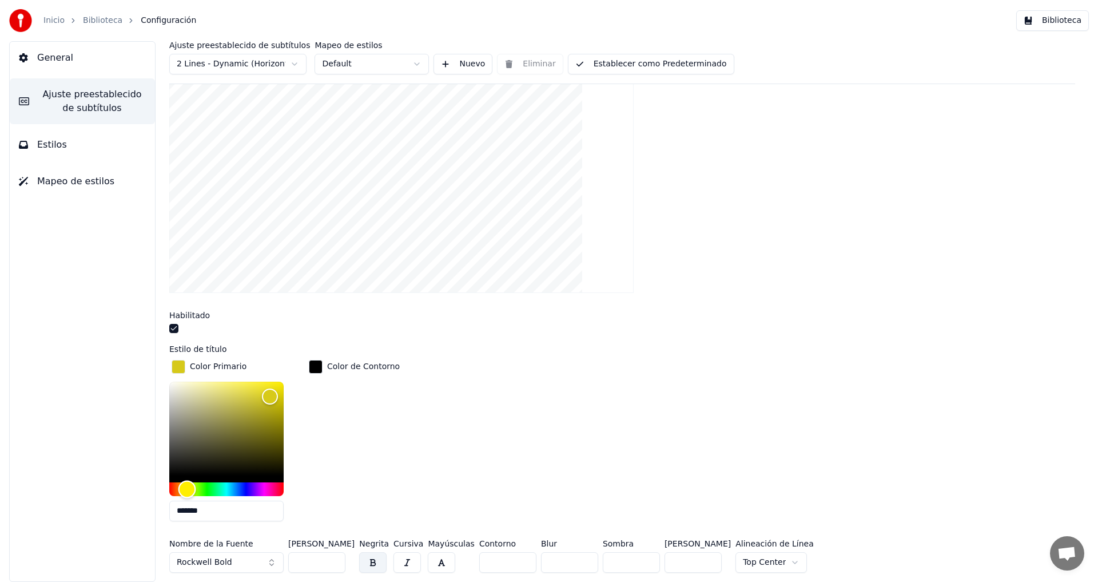
drag, startPoint x: 178, startPoint y: 485, endPoint x: 187, endPoint y: 485, distance: 8.6
click at [187, 485] on div "Hue" at bounding box center [187, 489] width 18 height 18
drag, startPoint x: 270, startPoint y: 394, endPoint x: 264, endPoint y: 413, distance: 19.9
click at [264, 413] on div "Color" at bounding box center [264, 414] width 18 height 18
type input "*******"
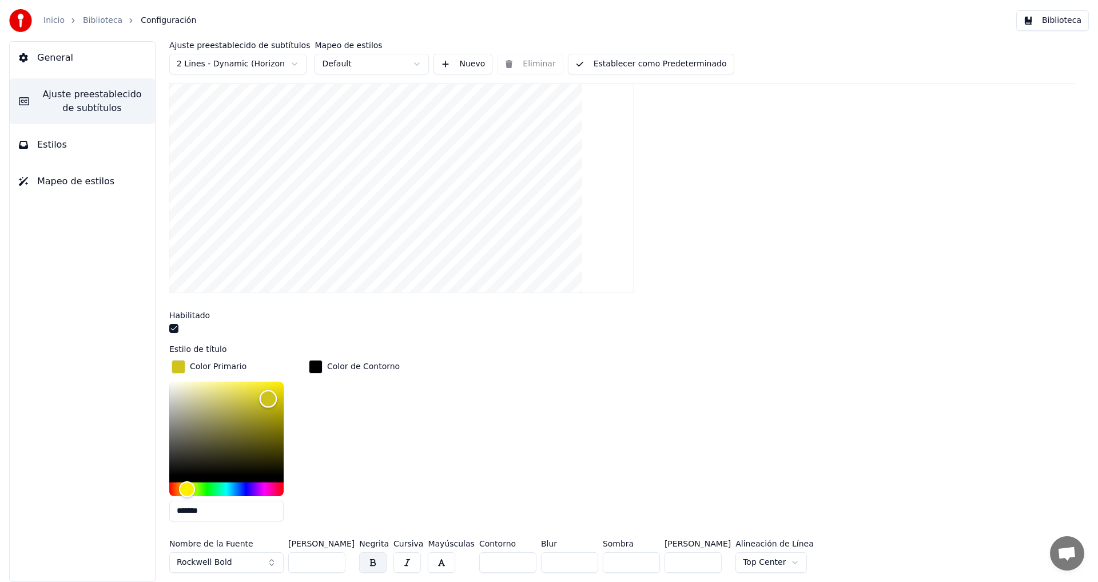
drag, startPoint x: 264, startPoint y: 413, endPoint x: 268, endPoint y: 397, distance: 16.1
click at [268, 397] on div "Color" at bounding box center [269, 399] width 18 height 18
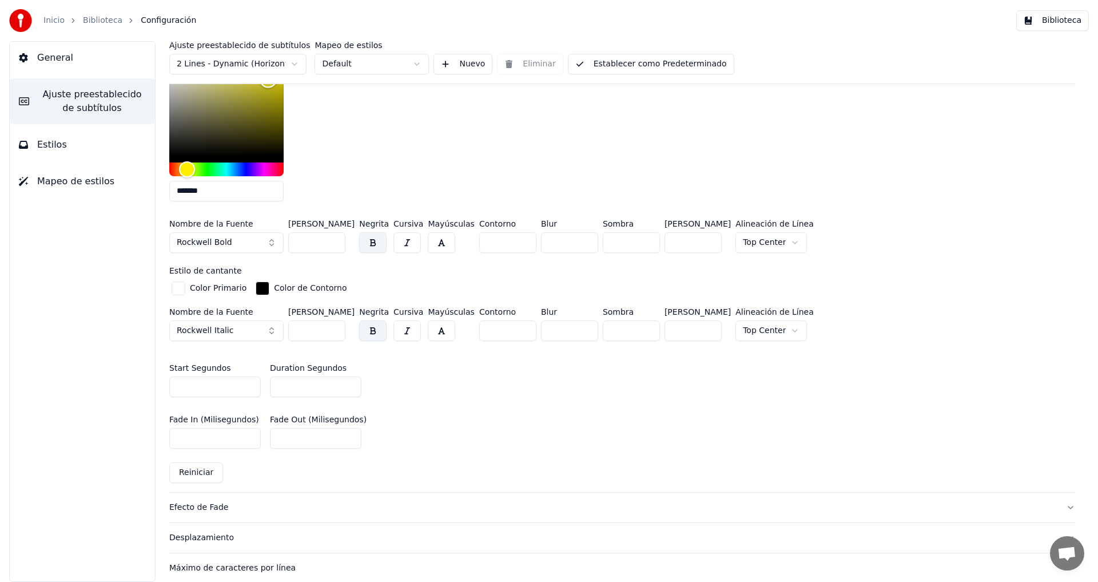
scroll to position [612, 0]
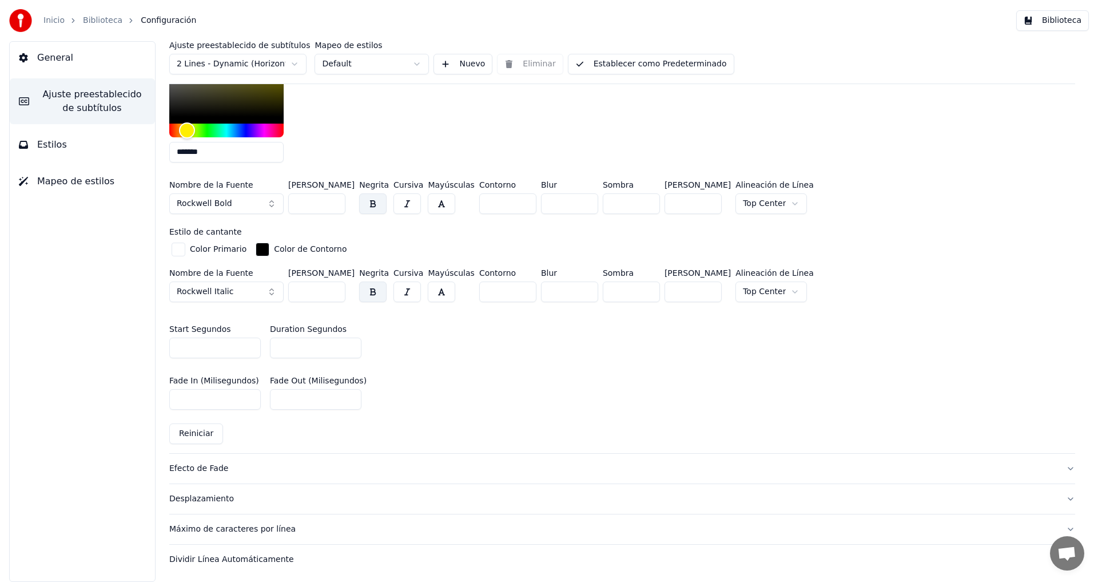
click at [199, 496] on div "Desplazamiento" at bounding box center [612, 498] width 887 height 11
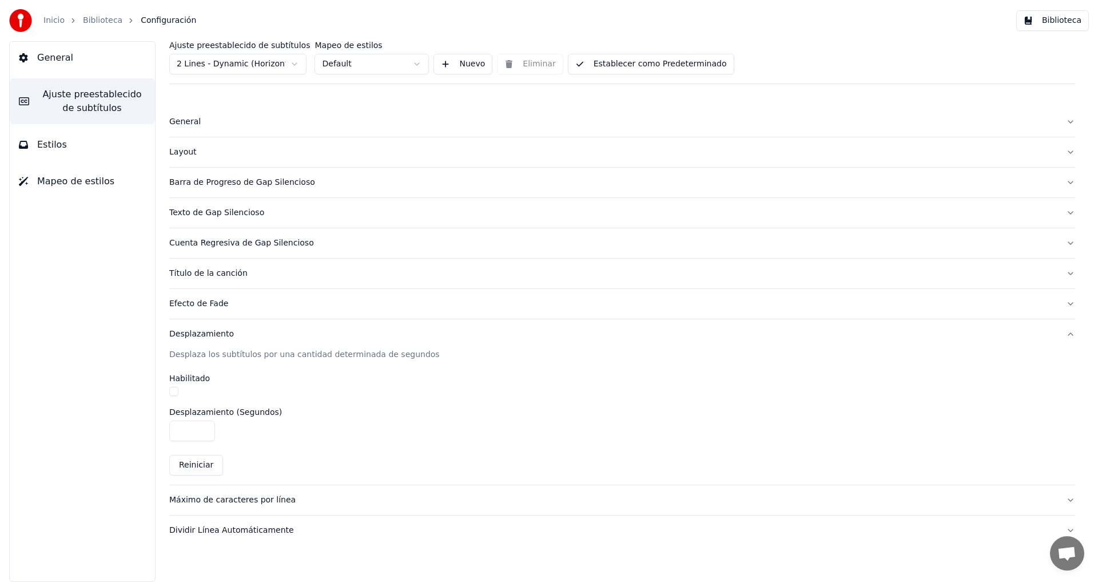
click at [194, 246] on div "Cuenta Regresiva de Gap Silencioso" at bounding box center [612, 242] width 887 height 11
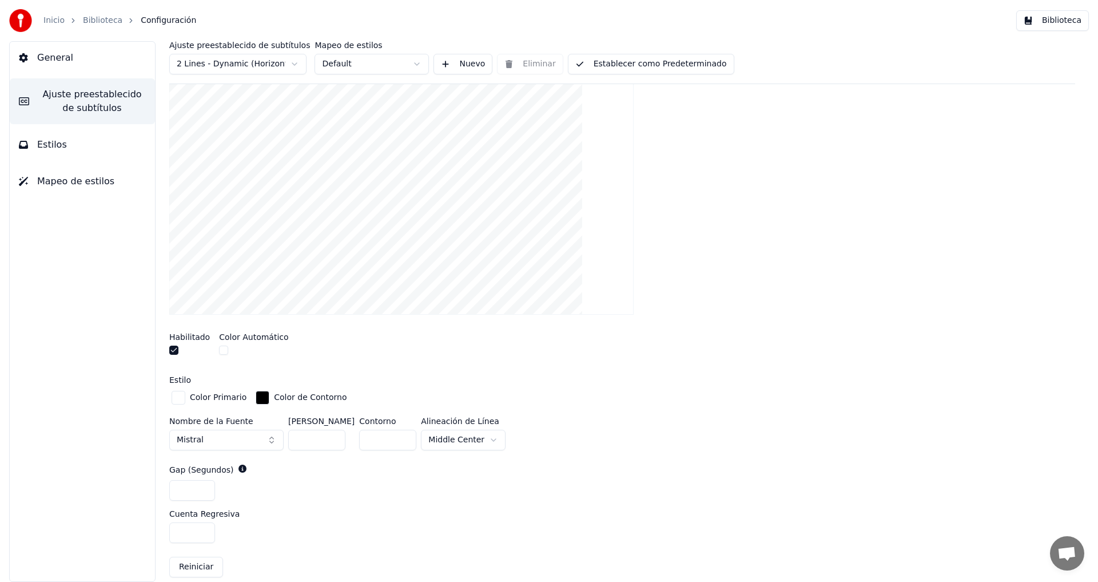
scroll to position [202, 0]
click at [274, 435] on button "Mistral" at bounding box center [226, 439] width 114 height 21
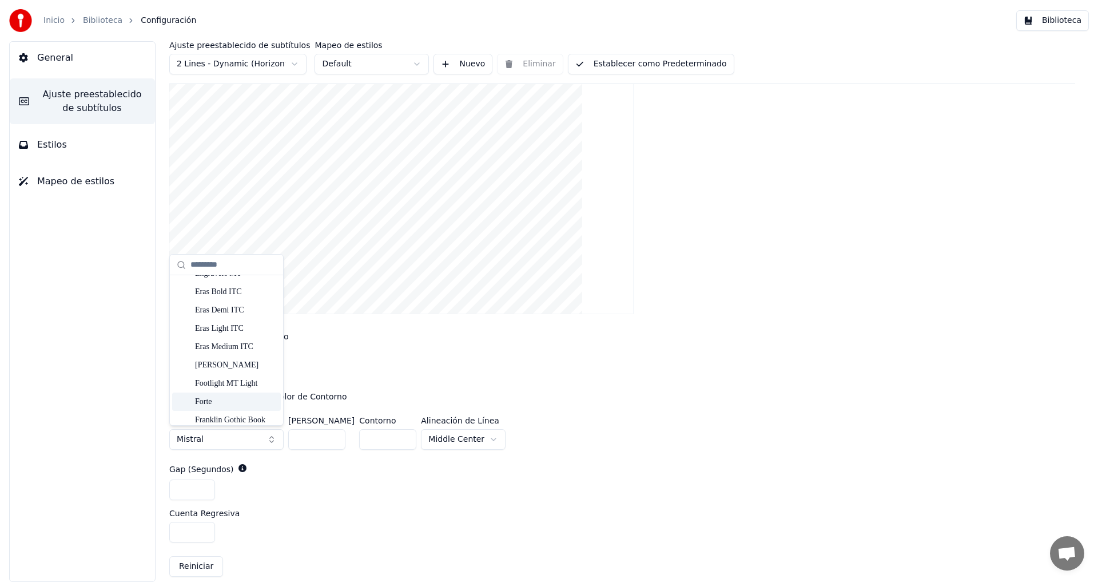
click at [224, 399] on div "Forte" at bounding box center [235, 401] width 81 height 11
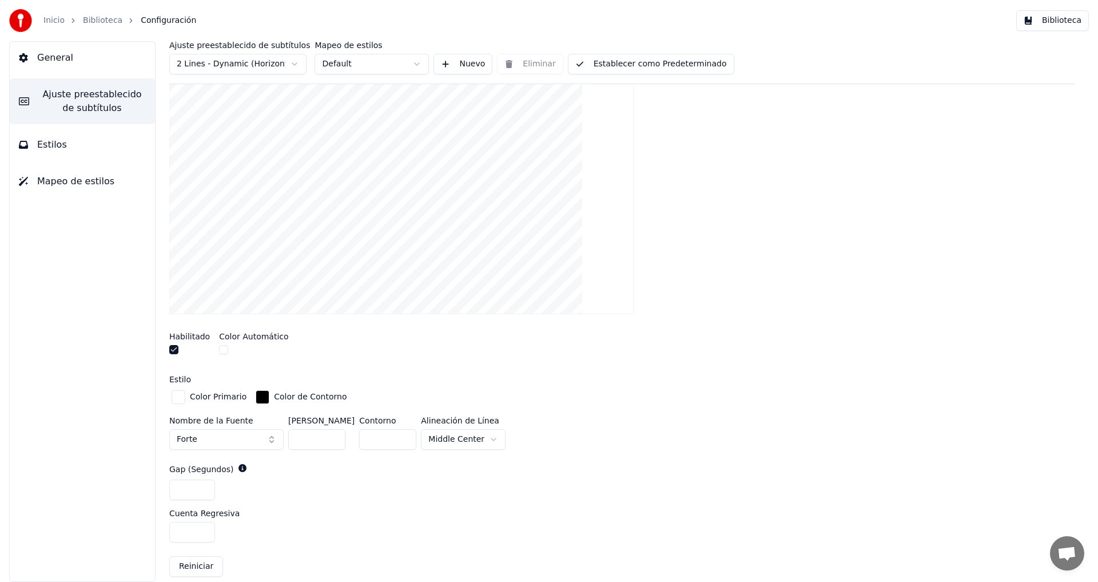
click at [488, 438] on html "Inicio Biblioteca Configuración Biblioteca General Ajuste preestablecido de sub…" at bounding box center [549, 291] width 1098 height 582
click at [493, 437] on html "Inicio Biblioteca Configuración Biblioteca General Ajuste preestablecido de sub…" at bounding box center [549, 291] width 1098 height 582
click at [479, 436] on html "Inicio Biblioteca Configuración Biblioteca General Ajuste preestablecido de sub…" at bounding box center [549, 291] width 1098 height 582
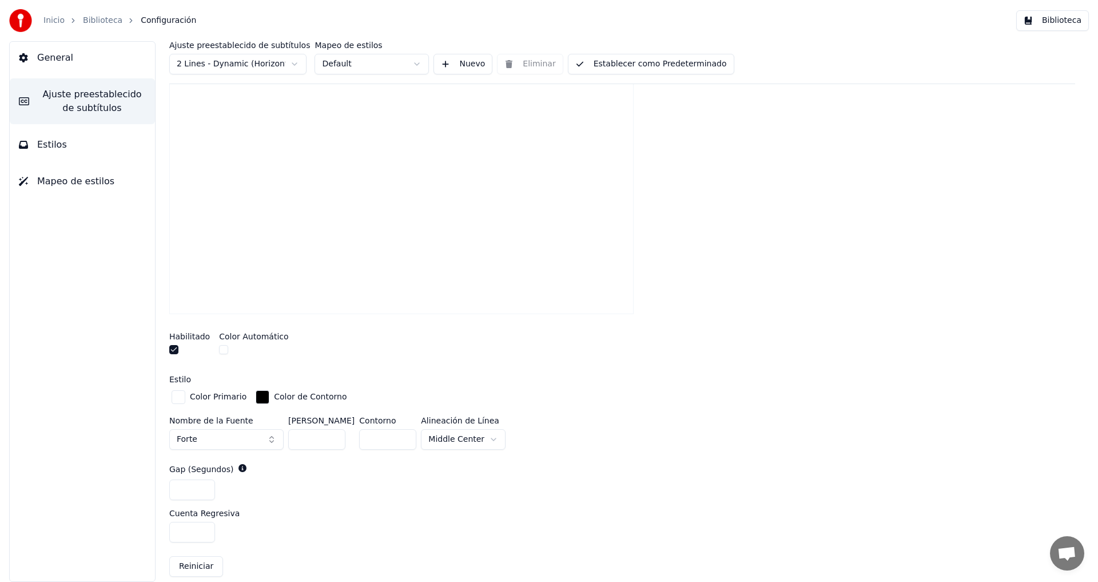
click at [334, 433] on input "**" at bounding box center [316, 439] width 57 height 21
click at [334, 432] on input "***" at bounding box center [316, 439] width 57 height 21
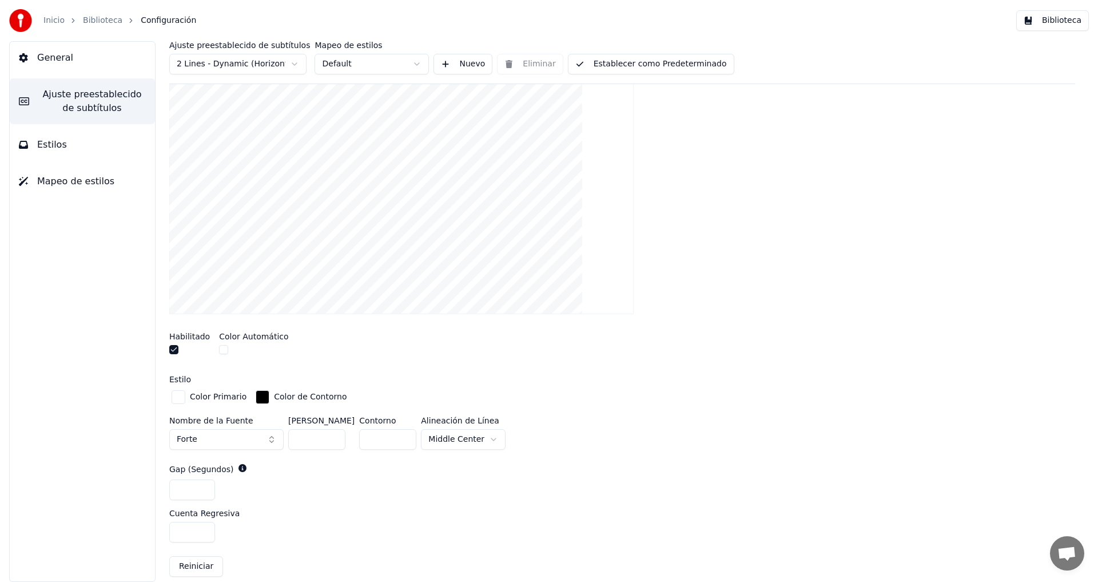
click at [334, 432] on input "***" at bounding box center [316, 439] width 57 height 21
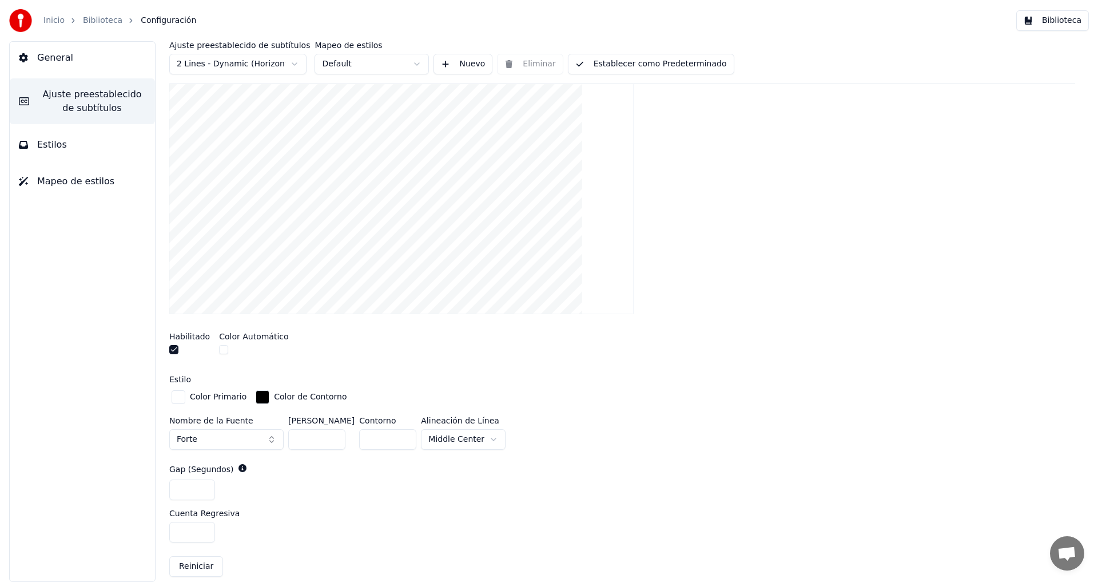
click at [334, 432] on input "***" at bounding box center [316, 439] width 57 height 21
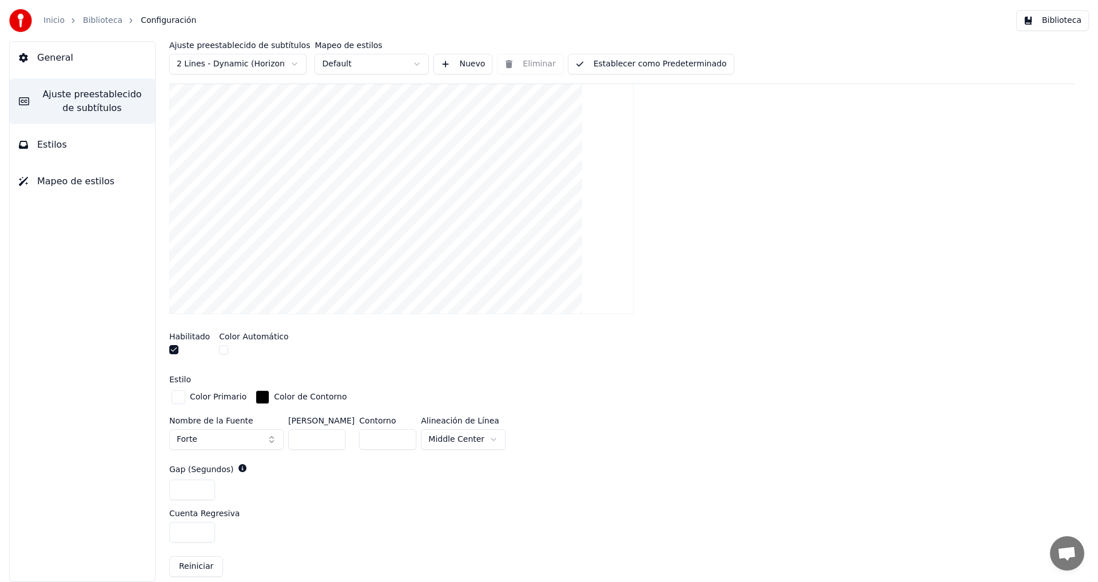
click at [334, 432] on input "***" at bounding box center [316, 439] width 57 height 21
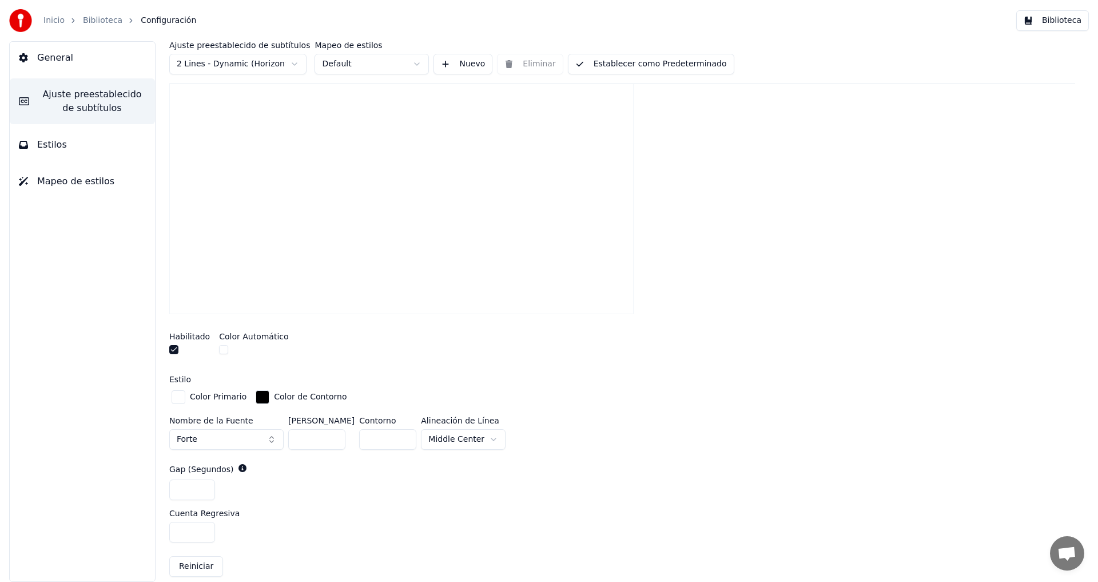
click at [334, 432] on input "***" at bounding box center [316, 439] width 57 height 21
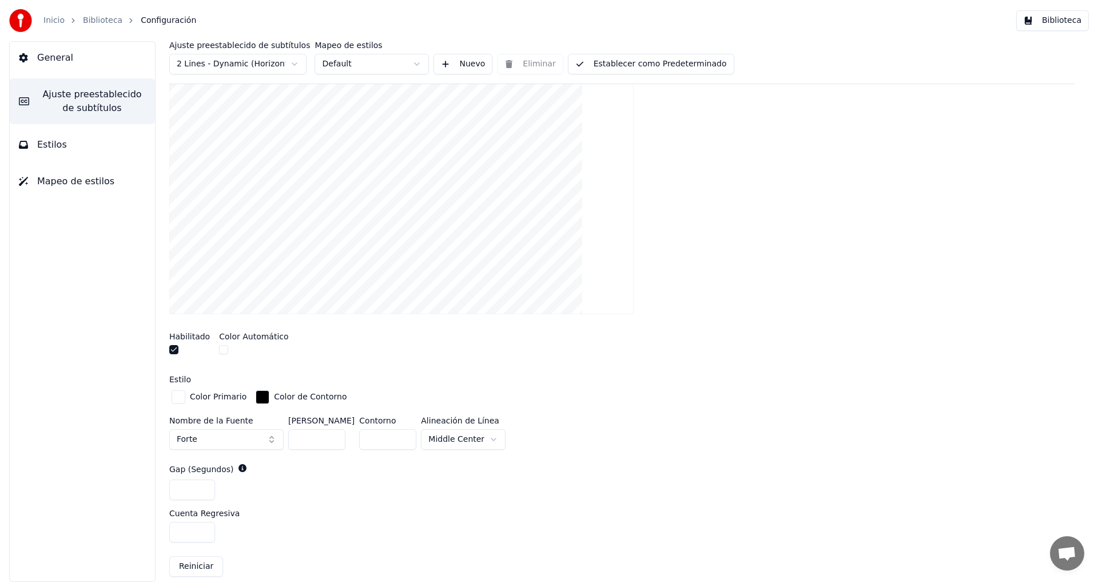
click at [334, 432] on input "***" at bounding box center [316, 439] width 57 height 21
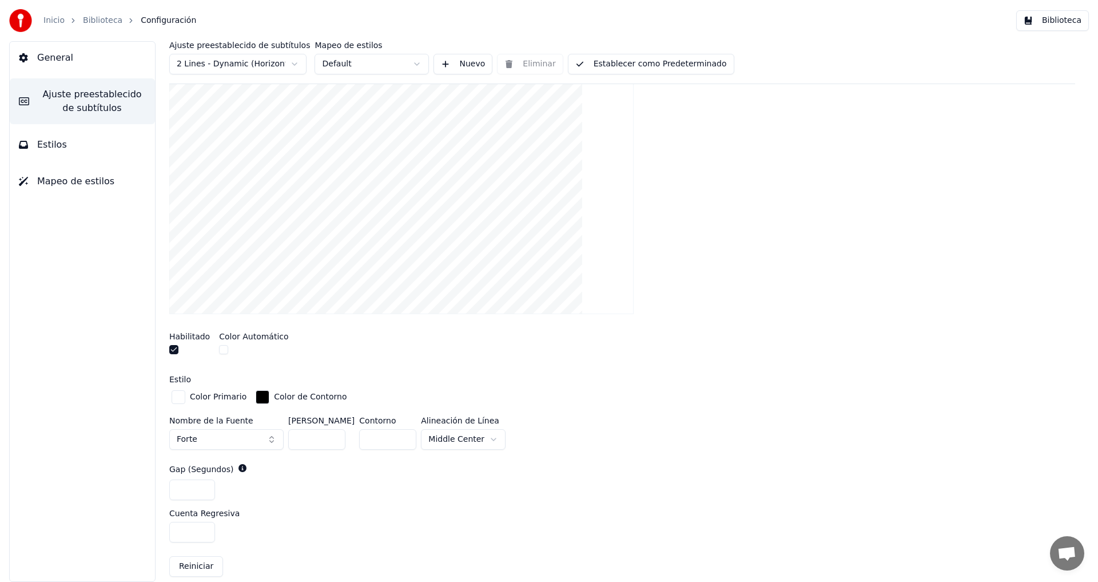
click at [334, 432] on input "***" at bounding box center [316, 439] width 57 height 21
type input "***"
click at [334, 432] on input "***" at bounding box center [316, 439] width 57 height 21
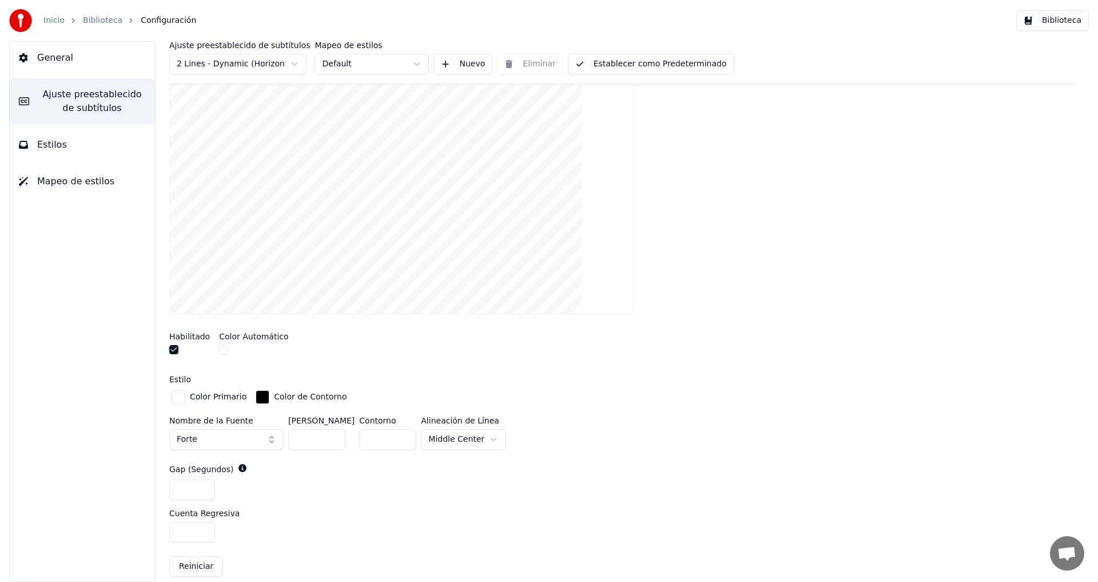
click at [178, 395] on div "button" at bounding box center [179, 397] width 14 height 14
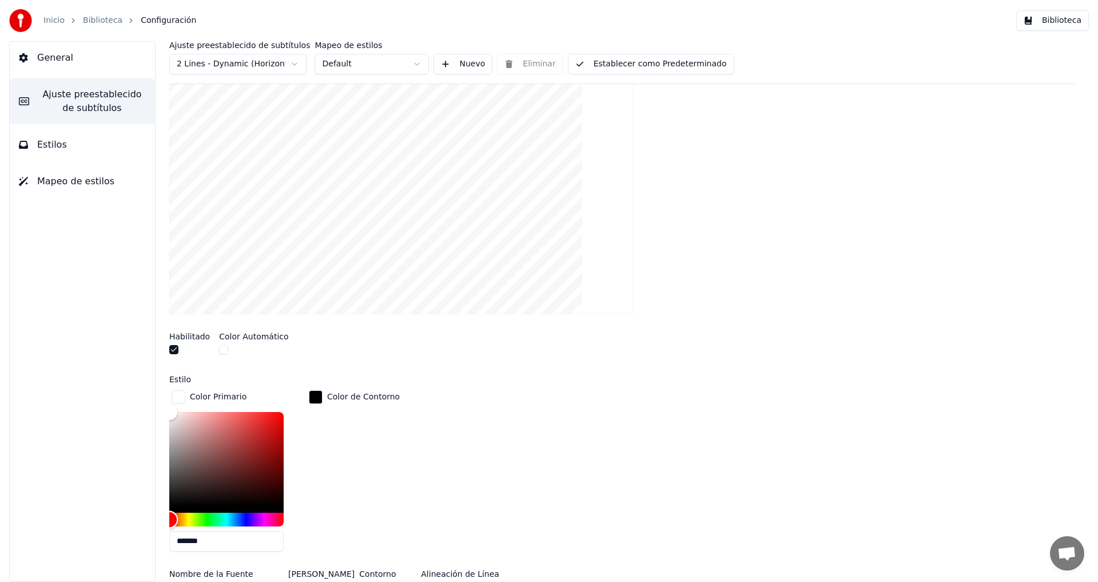
click at [190, 517] on div "Hue" at bounding box center [226, 519] width 114 height 14
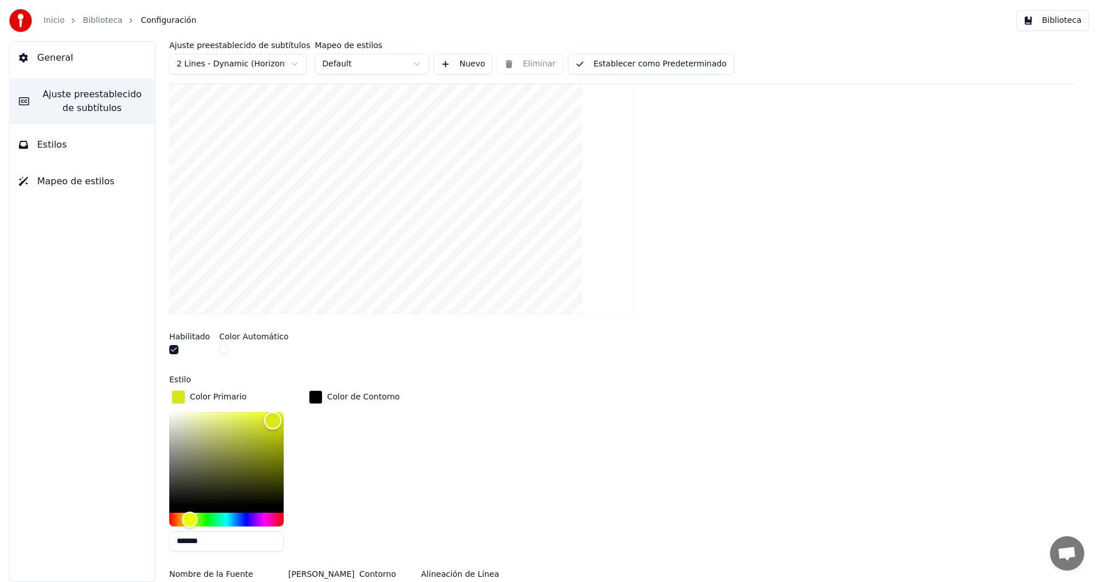
drag, startPoint x: 174, startPoint y: 412, endPoint x: 273, endPoint y: 419, distance: 98.6
click at [273, 419] on div "Color" at bounding box center [273, 421] width 18 height 18
click at [188, 513] on div "Hue" at bounding box center [187, 519] width 18 height 18
type input "*******"
click at [274, 420] on div "Color" at bounding box center [274, 421] width 18 height 18
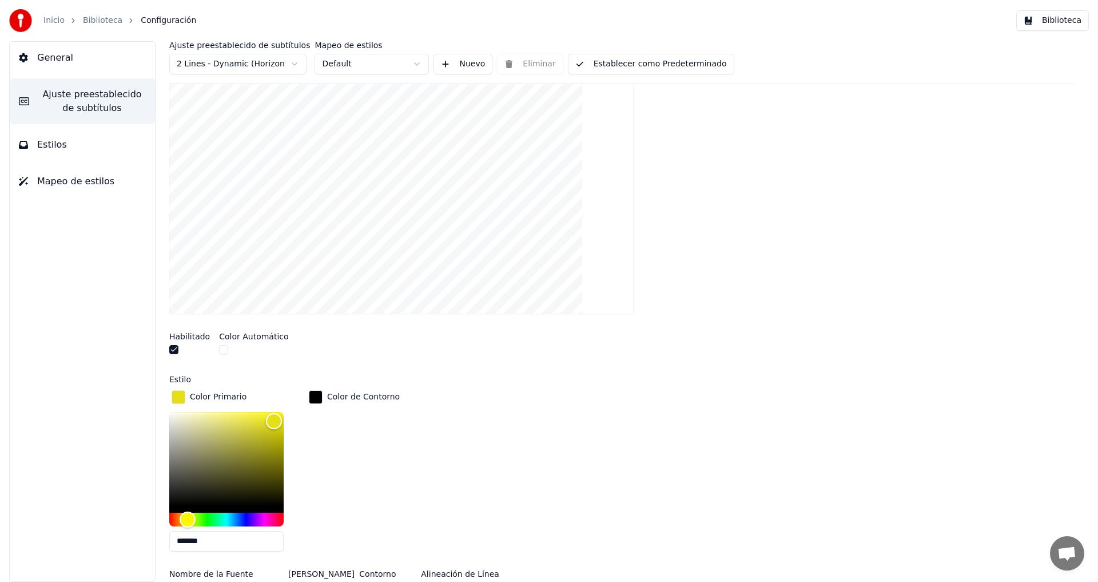
click at [648, 67] on button "Establecer como Predeterminado" at bounding box center [651, 64] width 166 height 21
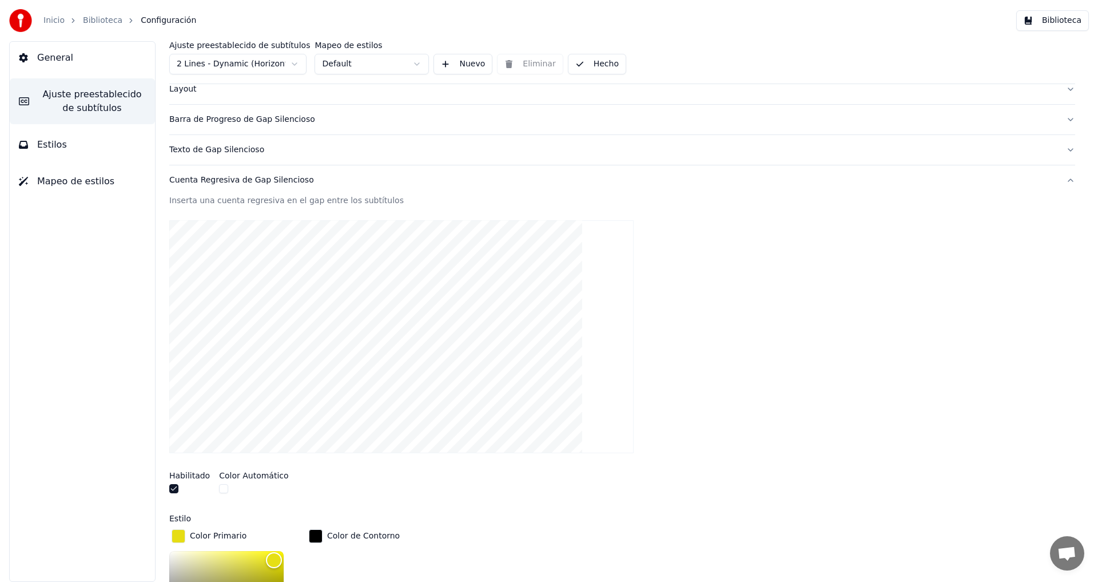
scroll to position [0, 0]
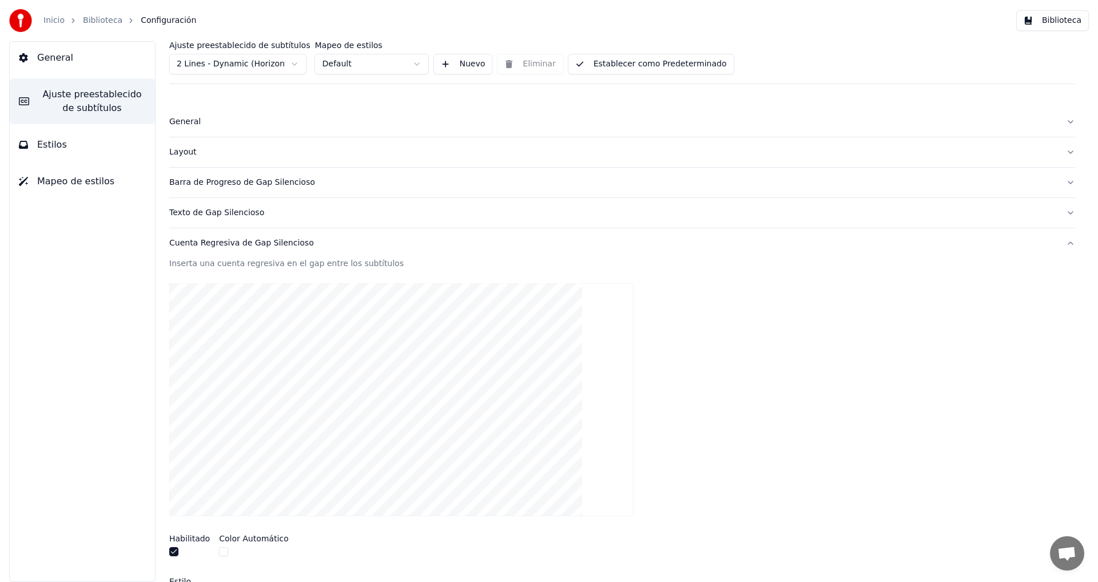
click at [592, 61] on button "Establecer como Predeterminado" at bounding box center [651, 64] width 166 height 21
click at [93, 19] on link "Biblioteca" at bounding box center [102, 20] width 39 height 11
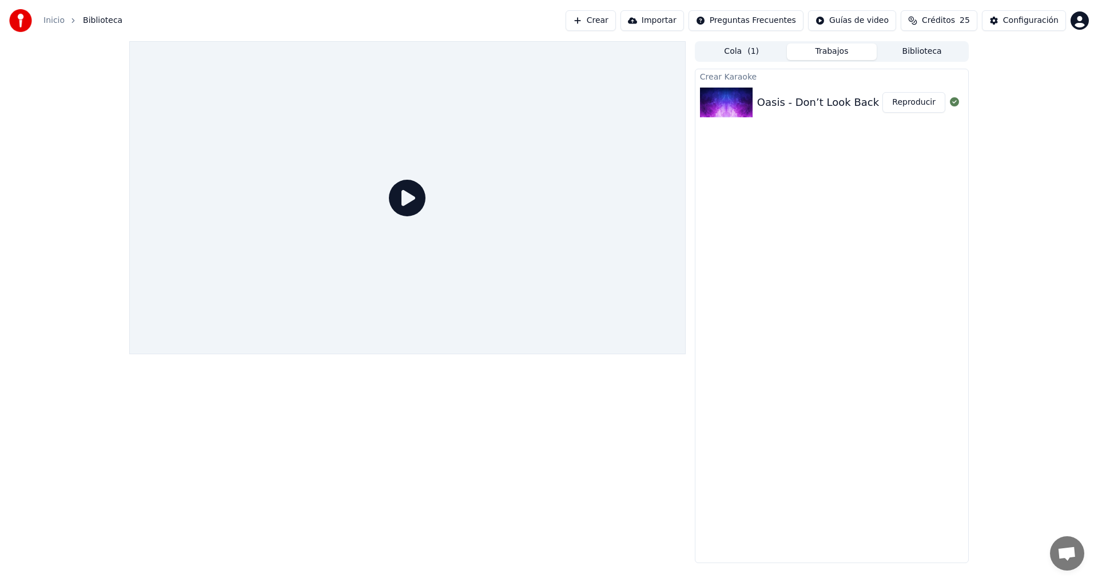
click at [906, 102] on button "Reproducir" at bounding box center [913, 102] width 63 height 21
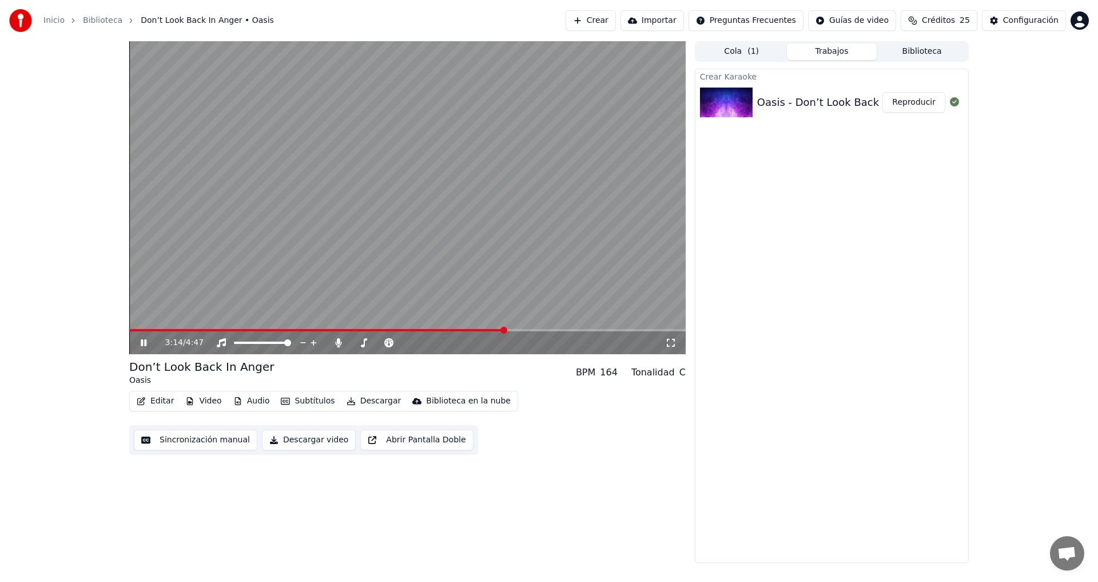
click at [309, 402] on button "Subtítulos" at bounding box center [307, 401] width 63 height 16
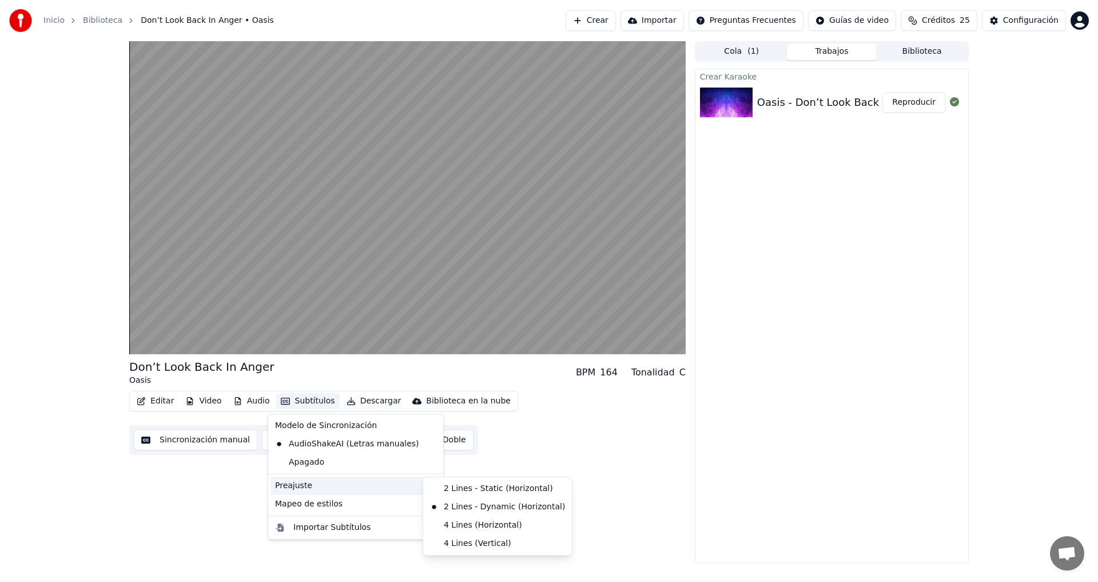
click at [623, 445] on div "Editar Video Audio Subtítulos Descargar Biblioteca en la nube Sincronización ma…" at bounding box center [407, 423] width 556 height 64
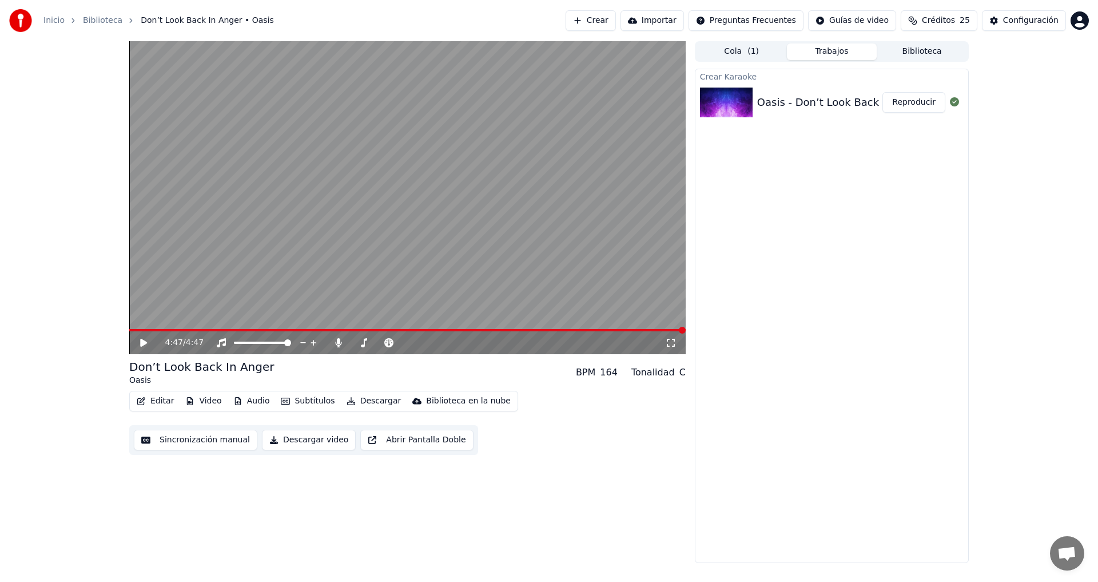
click at [294, 399] on button "Subtítulos" at bounding box center [307, 401] width 63 height 16
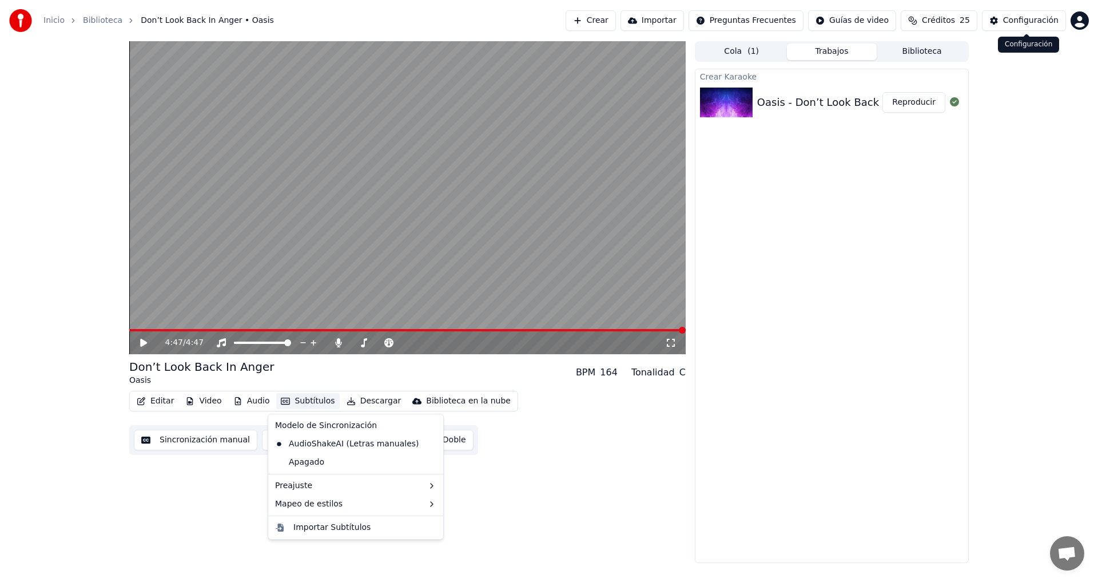
click at [1010, 27] on button "Configuración" at bounding box center [1024, 20] width 84 height 21
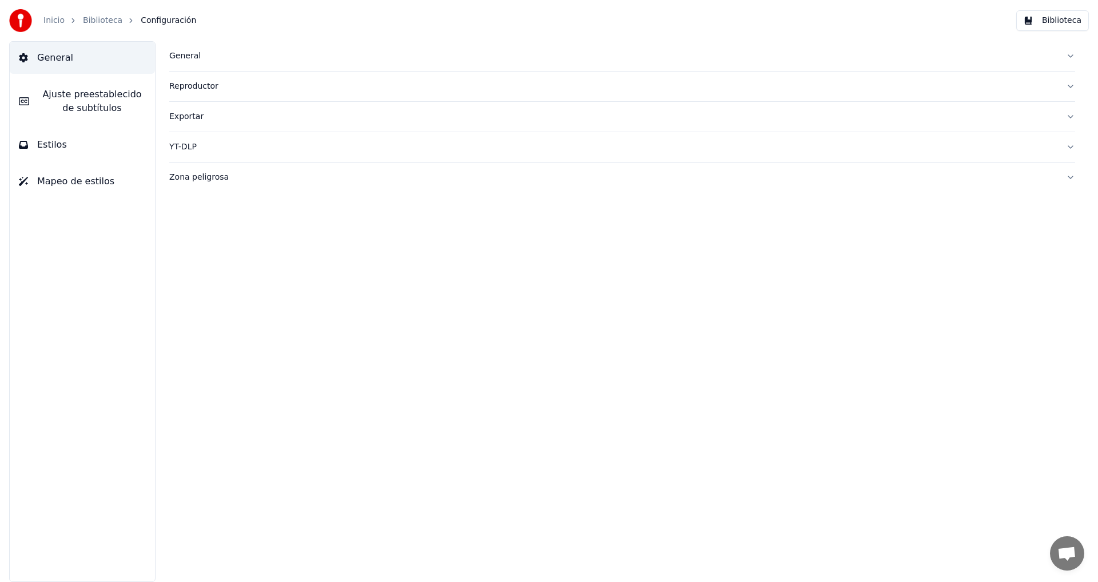
click at [51, 149] on span "Estilos" at bounding box center [52, 145] width 30 height 14
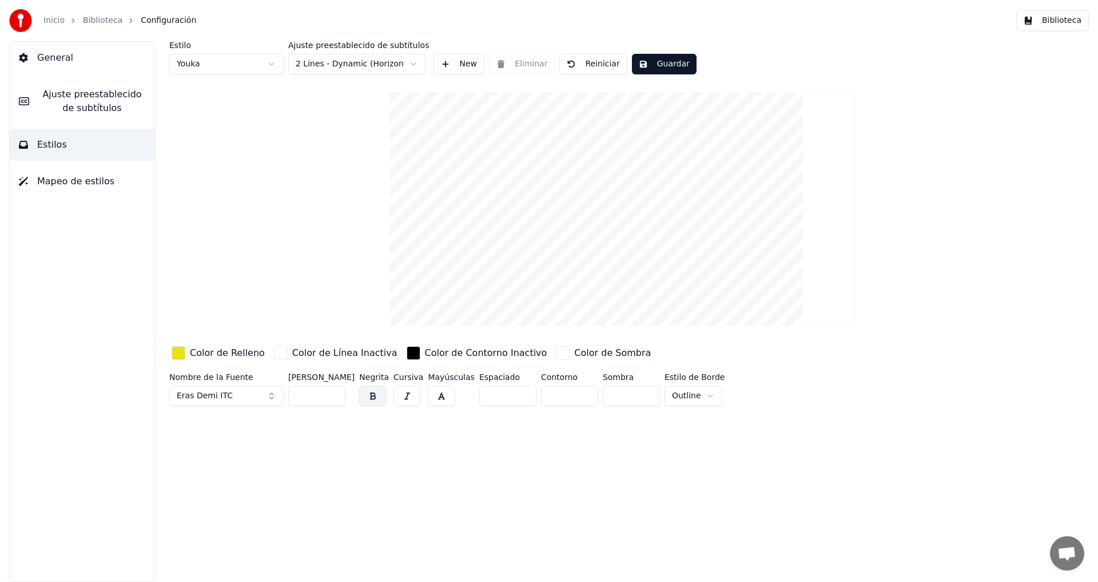
click at [269, 63] on html "Inicio Biblioteca Configuración Biblioteca General Ajuste preestablecido de sub…" at bounding box center [549, 291] width 1098 height 582
click at [273, 62] on html "Inicio Biblioteca Configuración Biblioteca General Ajuste preestablecido de sub…" at bounding box center [549, 291] width 1098 height 582
click at [660, 65] on button "Guardar" at bounding box center [664, 64] width 65 height 21
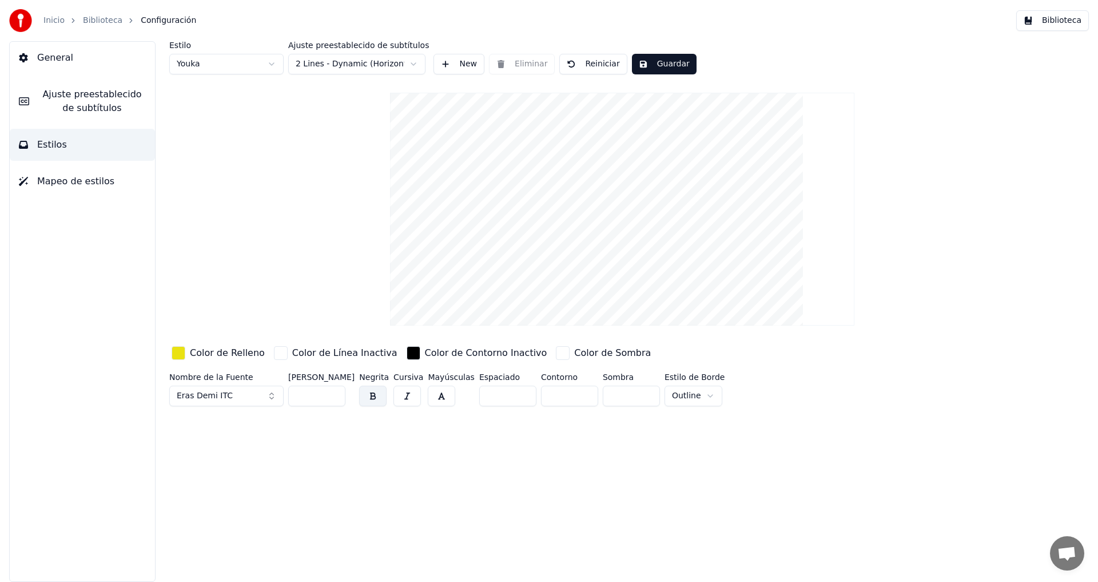
click at [67, 99] on span "Ajuste preestablecido de subtítulos" at bounding box center [91, 100] width 107 height 27
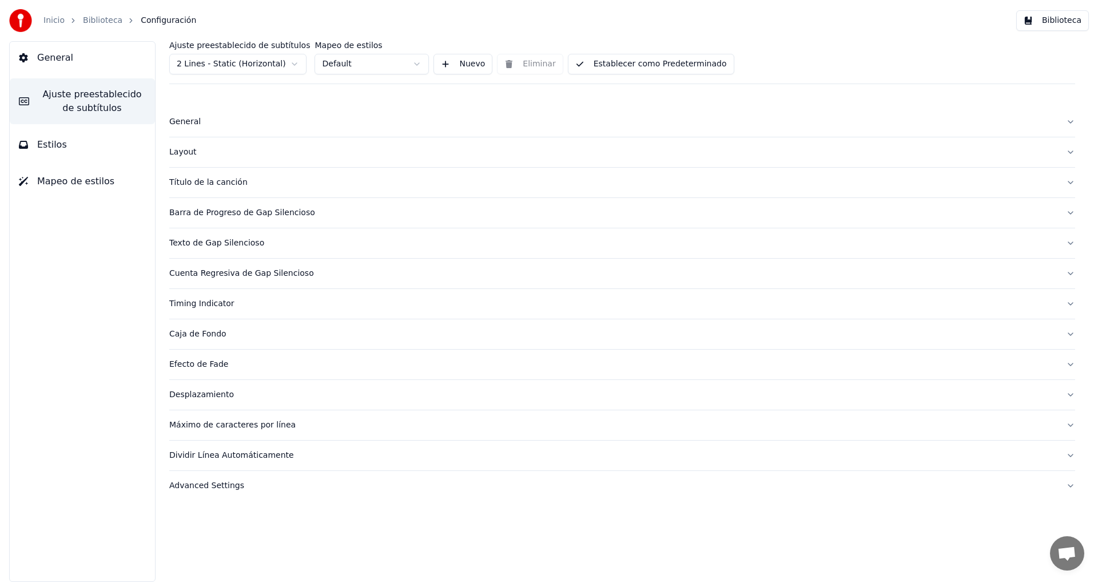
click at [293, 62] on html "Inicio Biblioteca Configuración Biblioteca General Ajuste preestablecido de sub…" at bounding box center [549, 291] width 1098 height 582
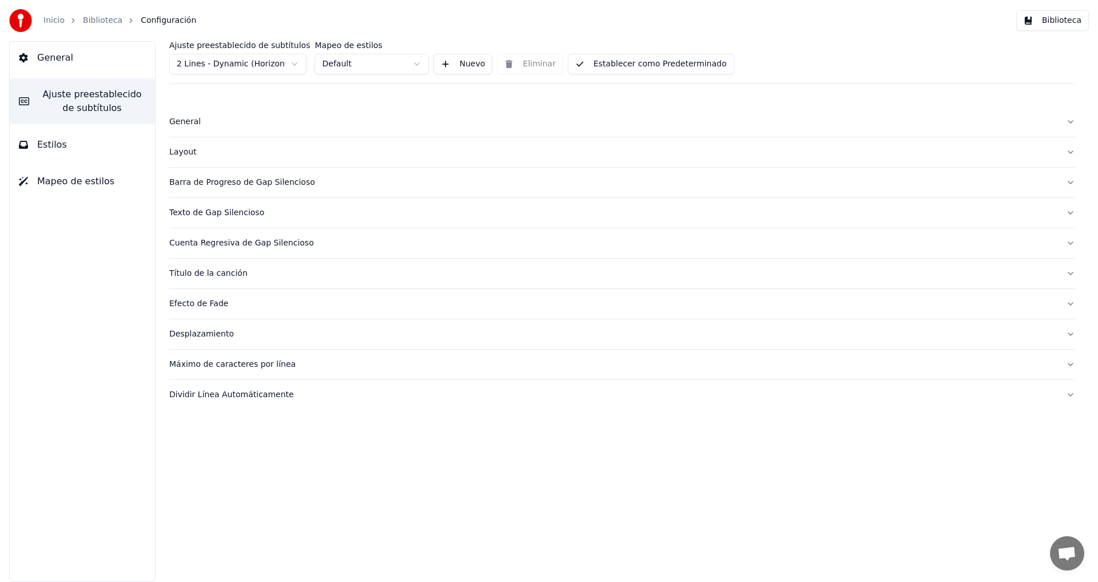
click at [630, 65] on button "Establecer como Predeterminado" at bounding box center [651, 64] width 166 height 21
click at [97, 19] on link "Biblioteca" at bounding box center [102, 20] width 39 height 11
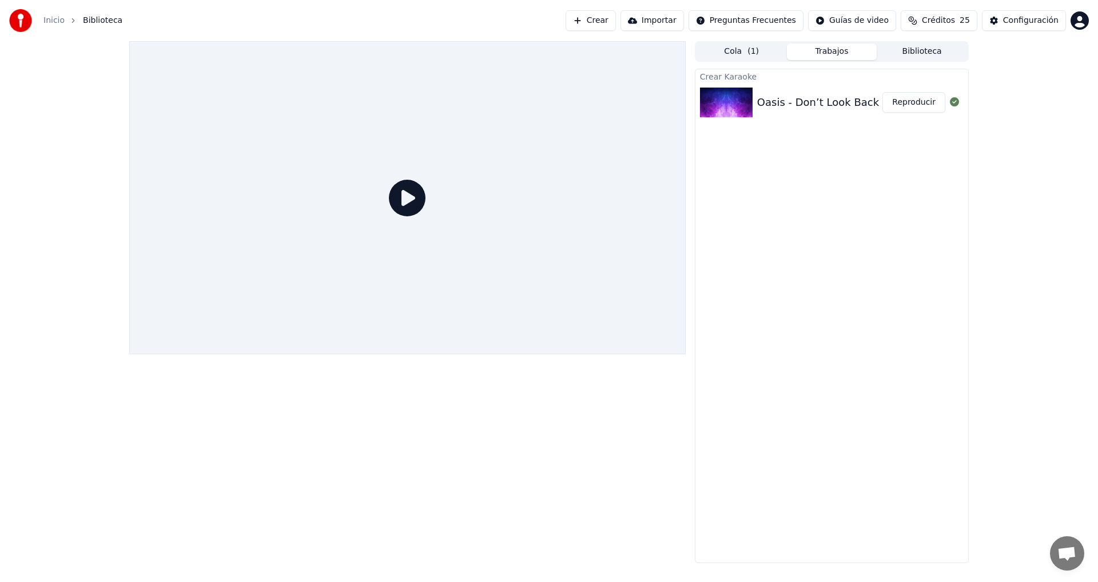
click at [927, 103] on button "Reproducir" at bounding box center [913, 102] width 63 height 21
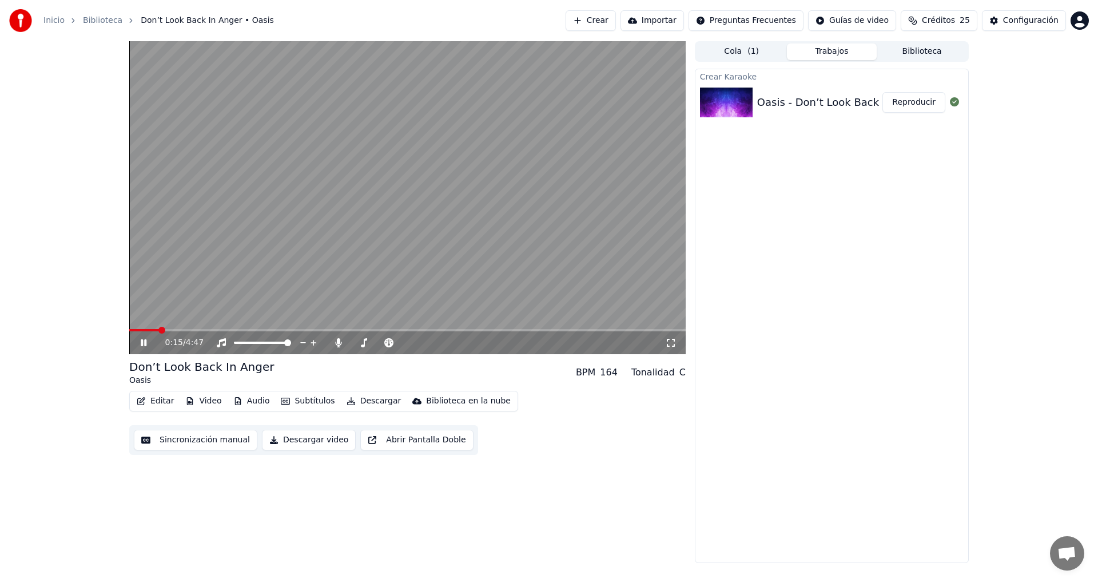
click at [296, 405] on button "Subtítulos" at bounding box center [307, 401] width 63 height 16
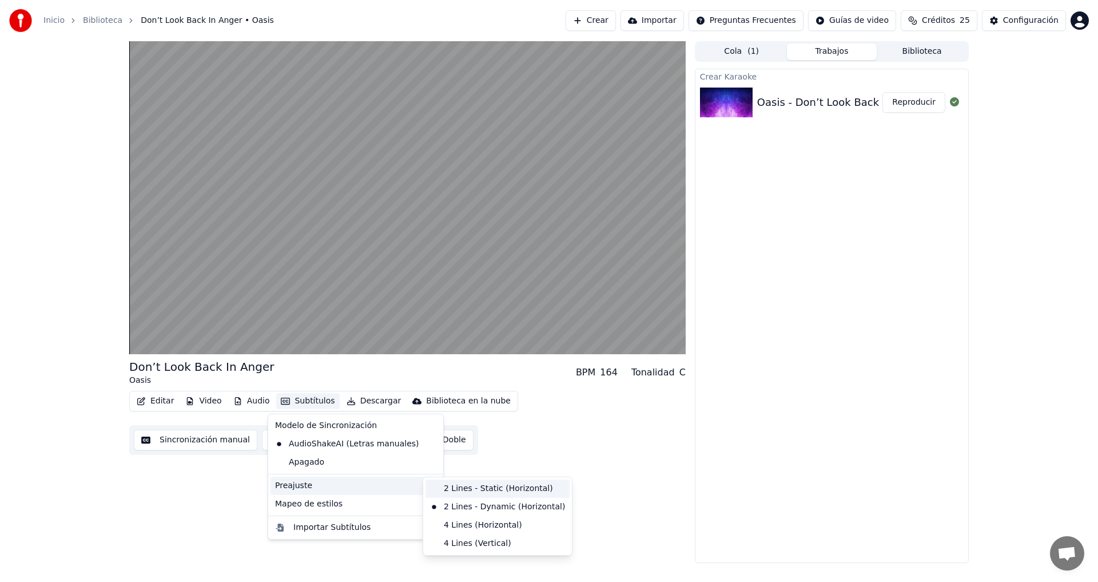
click at [491, 488] on div "2 Lines - Static (Horizontal)" at bounding box center [497, 488] width 144 height 18
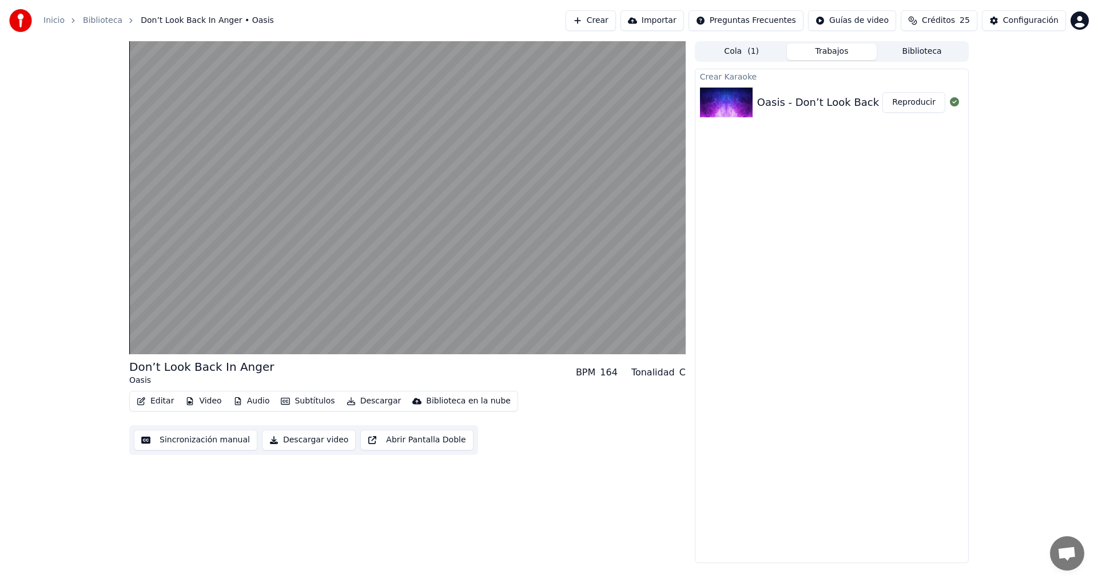
click at [307, 398] on button "Subtítulos" at bounding box center [307, 401] width 63 height 16
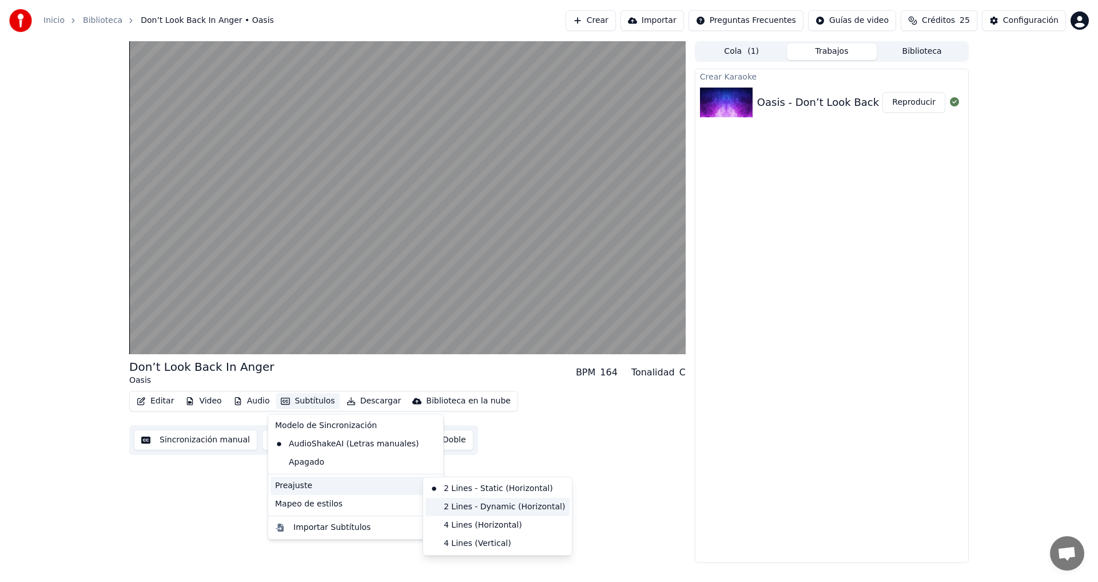
click at [475, 505] on div "2 Lines - Dynamic (Horizontal)" at bounding box center [497, 506] width 144 height 18
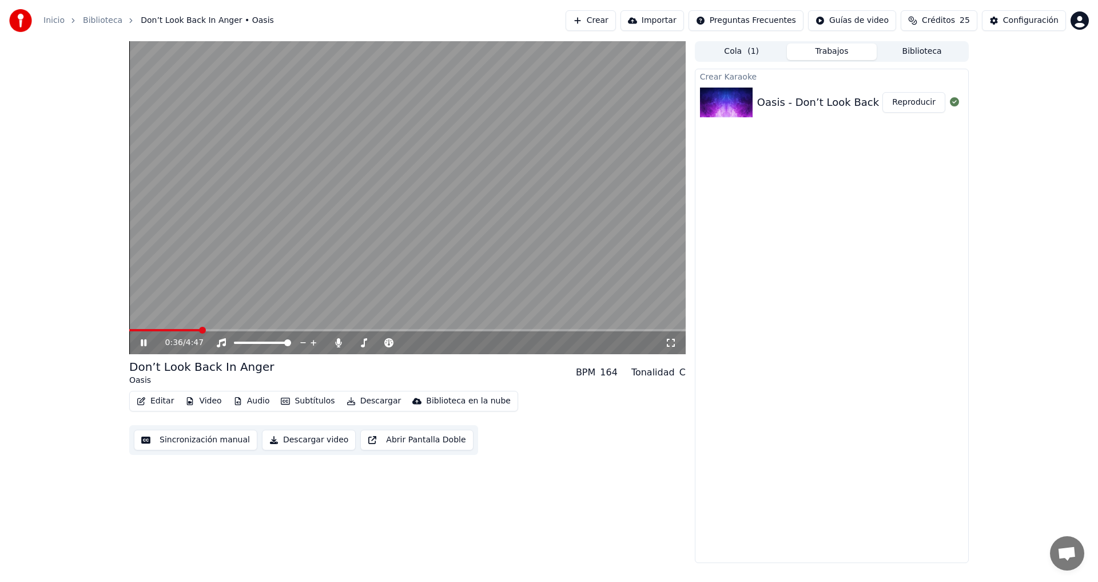
click at [144, 342] on icon at bounding box center [151, 342] width 27 height 9
click at [1031, 19] on div "Configuración" at bounding box center [1030, 20] width 55 height 11
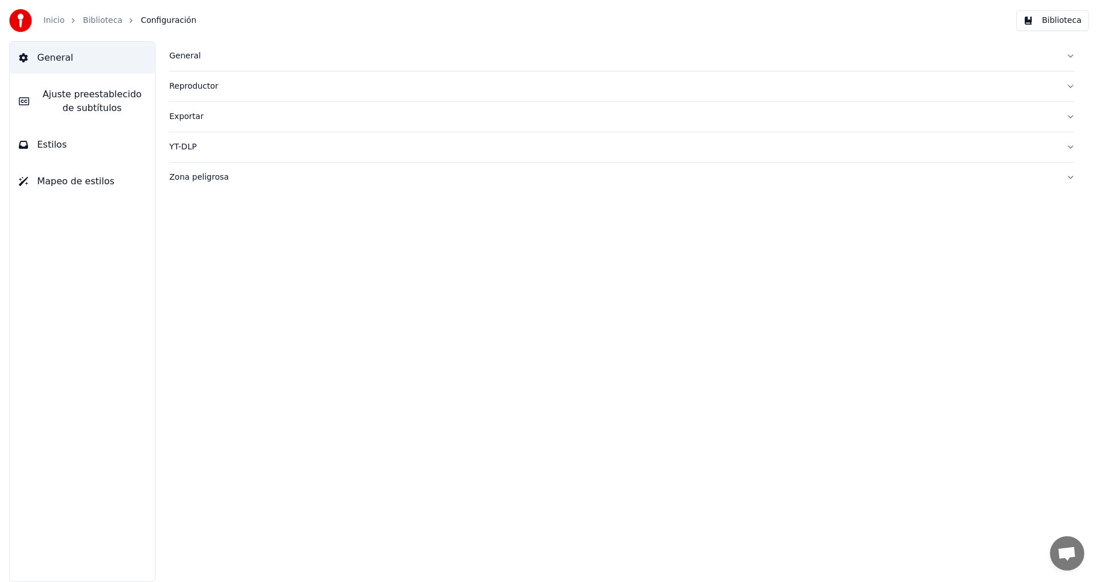
click at [83, 98] on span "Ajuste preestablecido de subtítulos" at bounding box center [91, 100] width 107 height 27
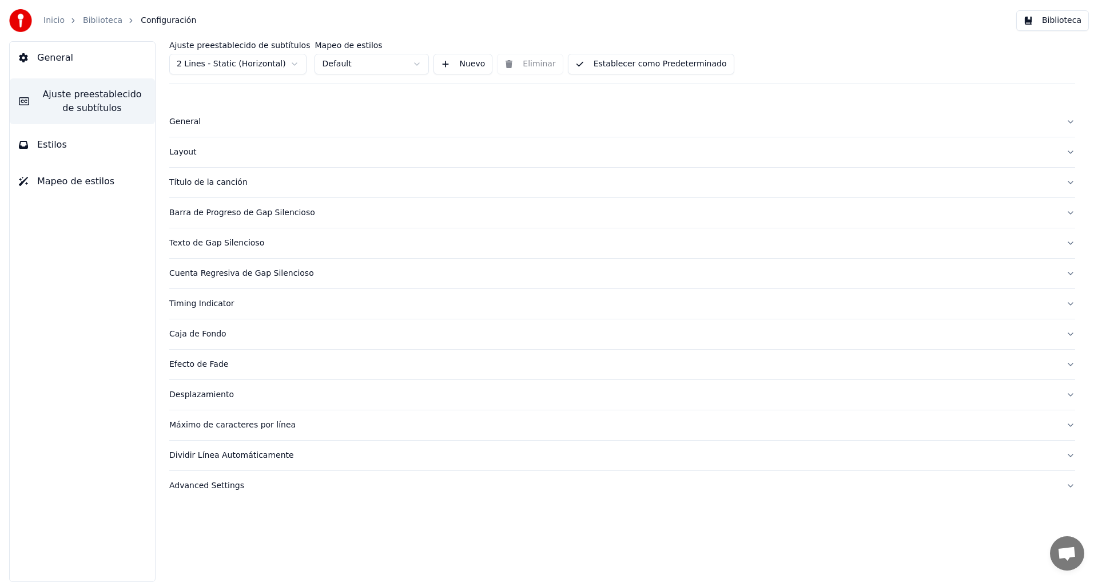
click at [185, 120] on div "General" at bounding box center [612, 121] width 887 height 11
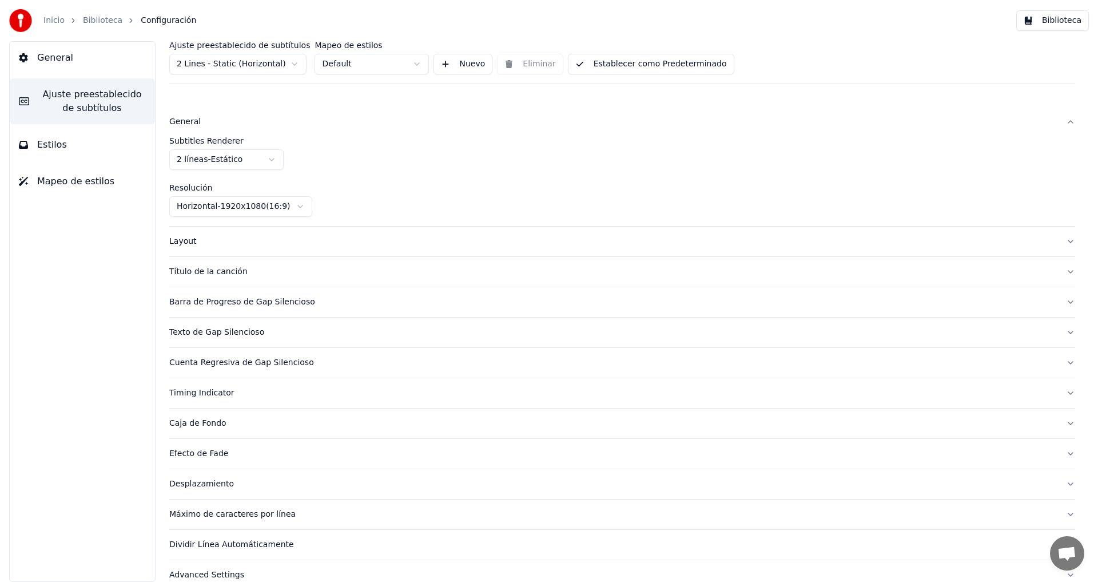
click at [185, 120] on div "General" at bounding box center [612, 121] width 887 height 11
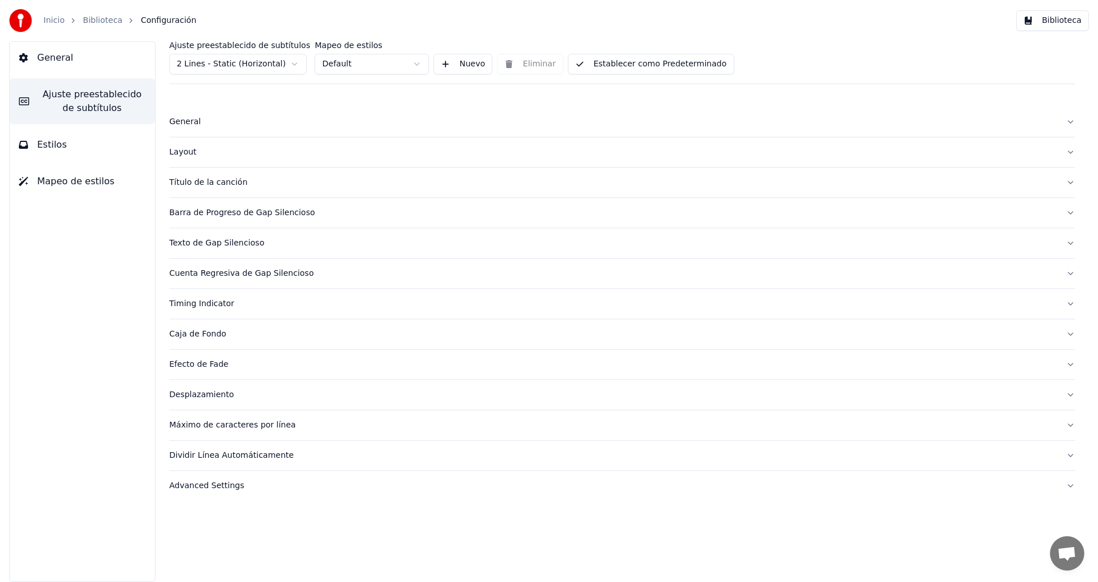
click at [185, 120] on div "General" at bounding box center [612, 121] width 887 height 11
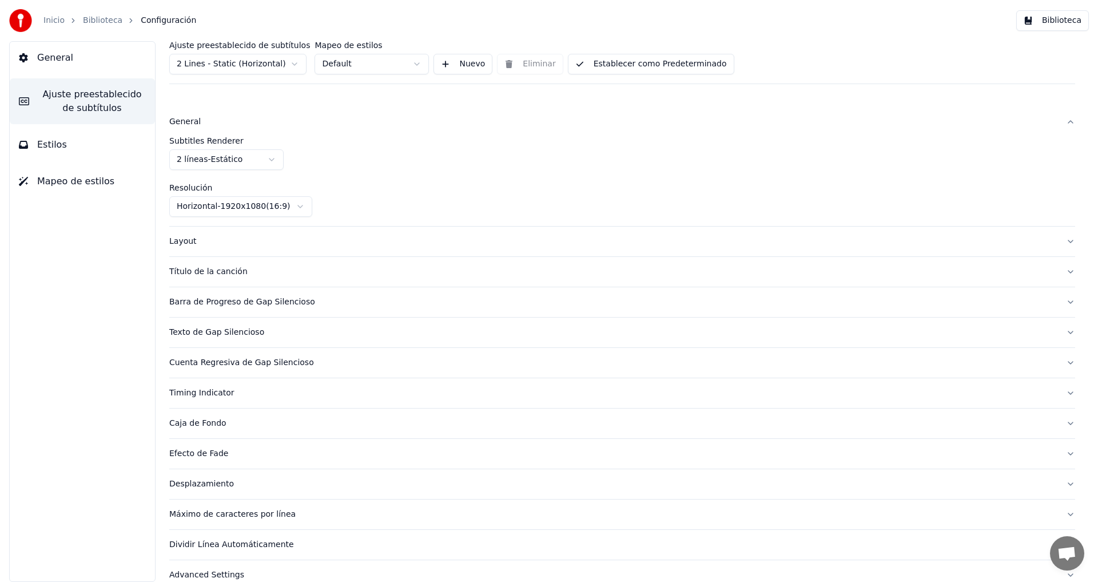
click at [216, 331] on div "Texto de Gap Silencioso" at bounding box center [612, 331] width 887 height 11
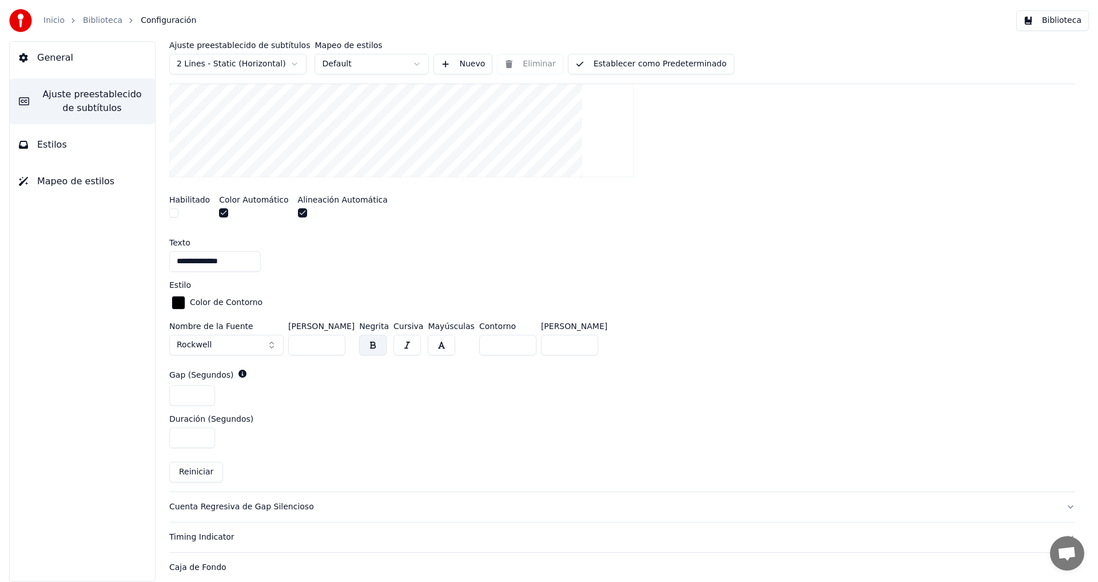
scroll to position [349, 0]
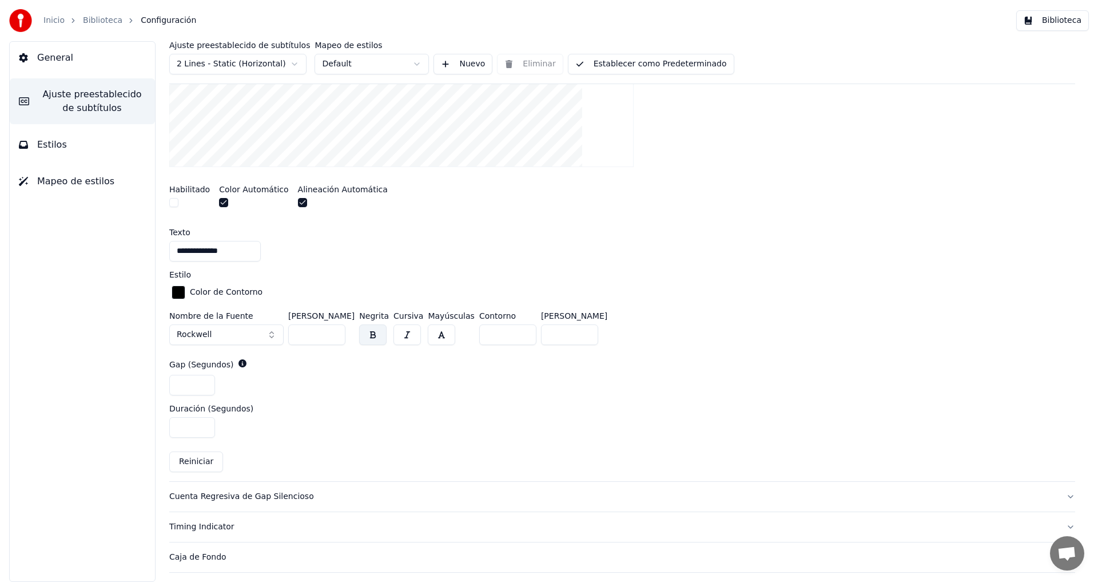
click at [238, 496] on div "Cuenta Regresiva de Gap Silencioso" at bounding box center [612, 496] width 887 height 11
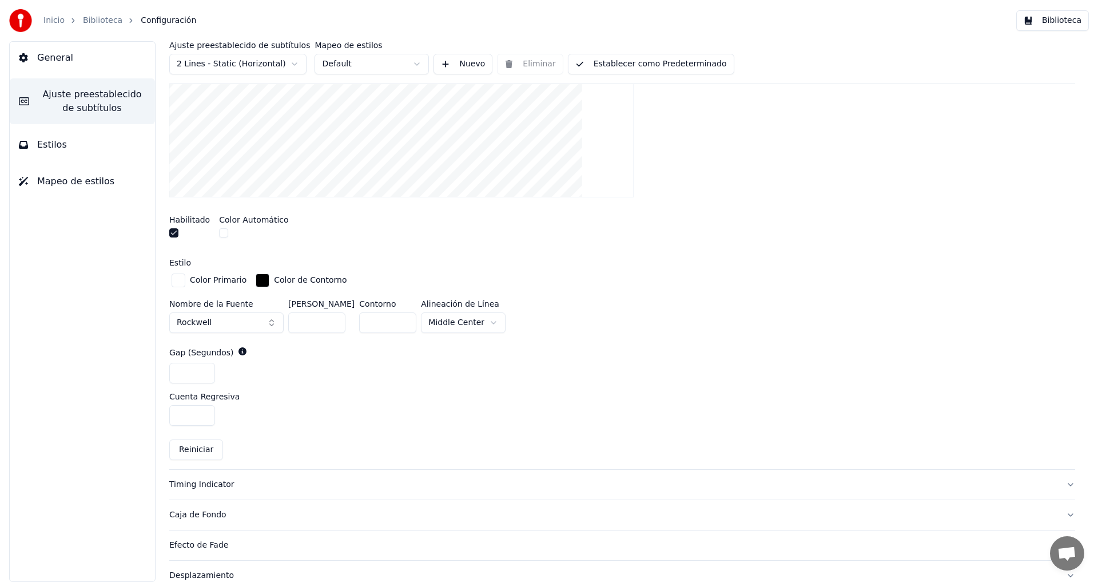
click at [186, 484] on div "Timing Indicator" at bounding box center [612, 484] width 887 height 11
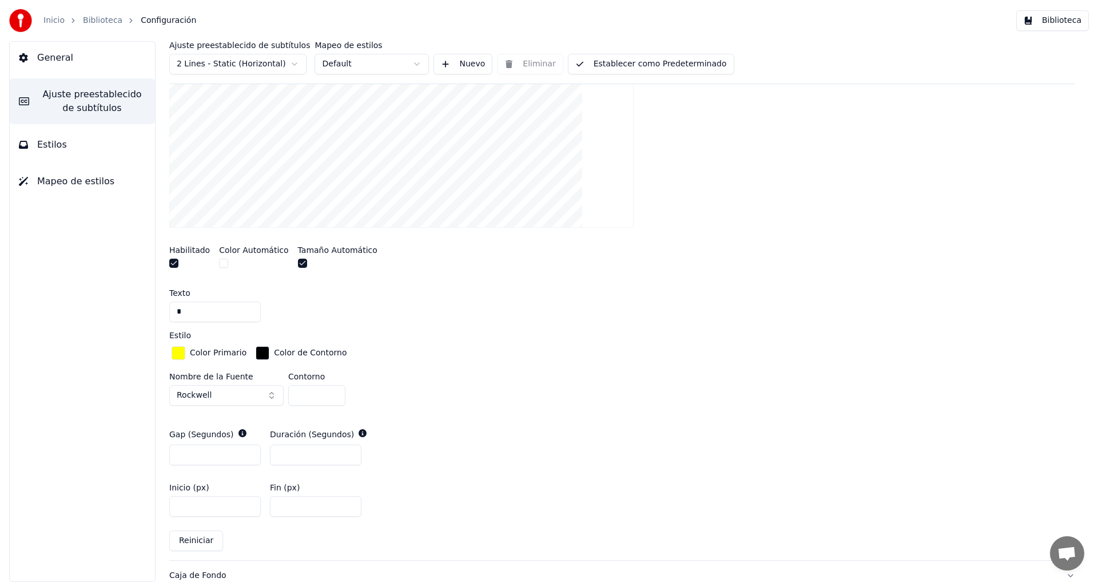
click at [635, 65] on button "Establecer como Predeterminado" at bounding box center [651, 64] width 166 height 21
click at [295, 62] on html "Inicio Biblioteca Configuración Biblioteca General Ajuste preestablecido de sub…" at bounding box center [549, 291] width 1098 height 582
click at [407, 61] on html "Inicio Biblioteca Configuración Biblioteca General Ajuste preestablecido de sub…" at bounding box center [549, 291] width 1098 height 582
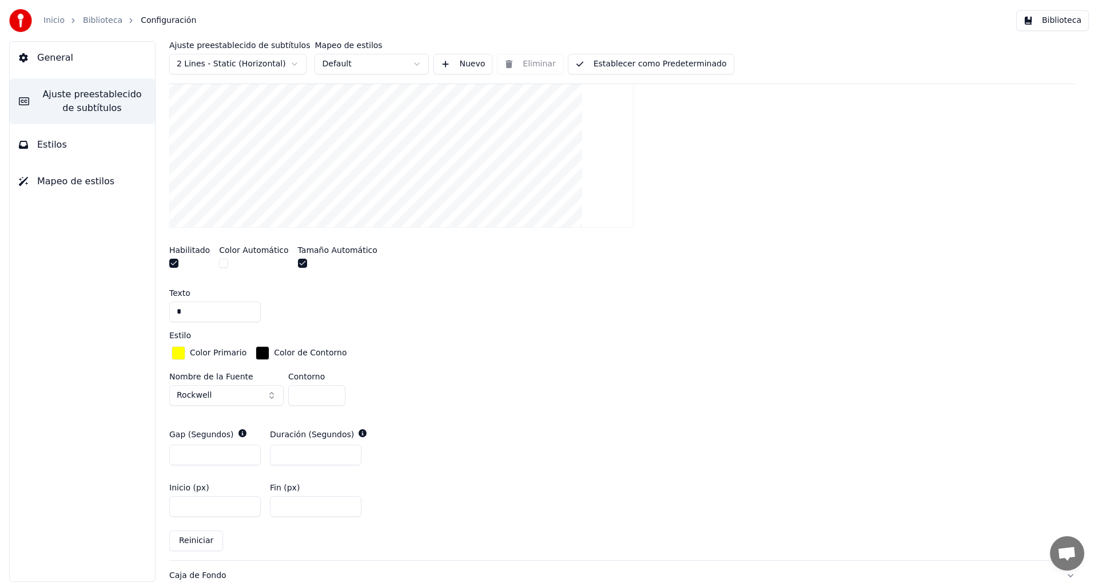
click at [69, 145] on button "Estilos" at bounding box center [82, 145] width 145 height 32
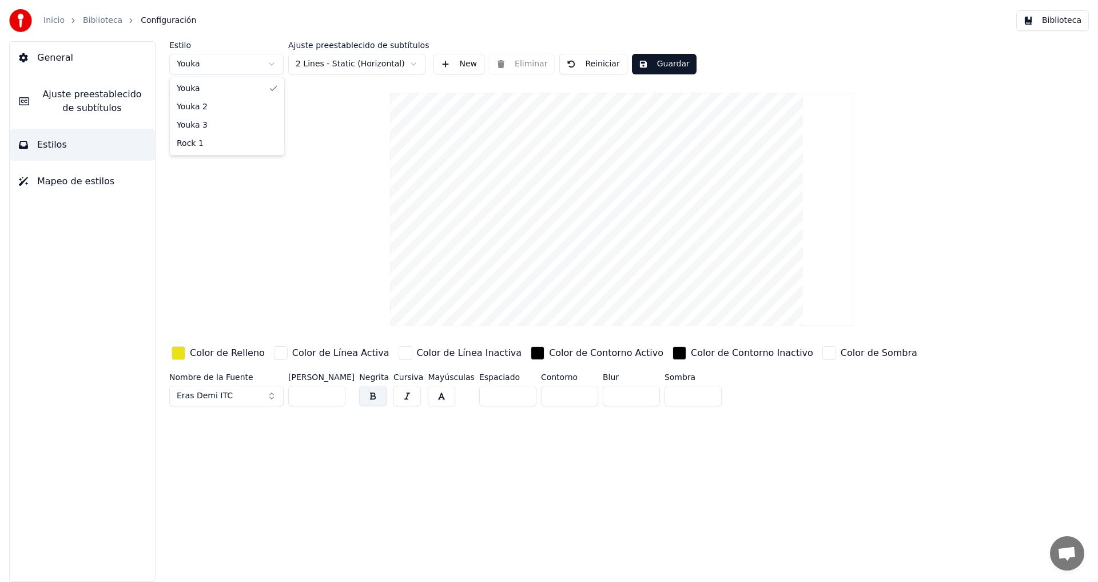
click at [276, 63] on html "Inicio Biblioteca Configuración Biblioteca General Ajuste preestablecido de sub…" at bounding box center [549, 291] width 1098 height 582
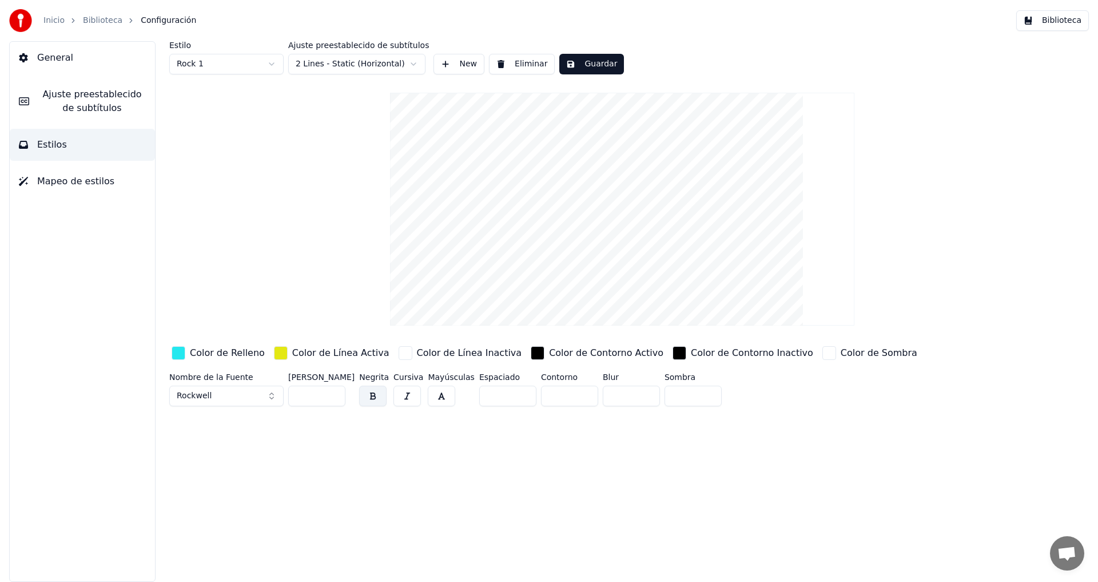
click at [516, 64] on button "Eliminar" at bounding box center [522, 64] width 66 height 21
click at [639, 65] on button "Guardar" at bounding box center [664, 64] width 65 height 21
click at [1054, 19] on button "Biblioteca" at bounding box center [1052, 20] width 73 height 21
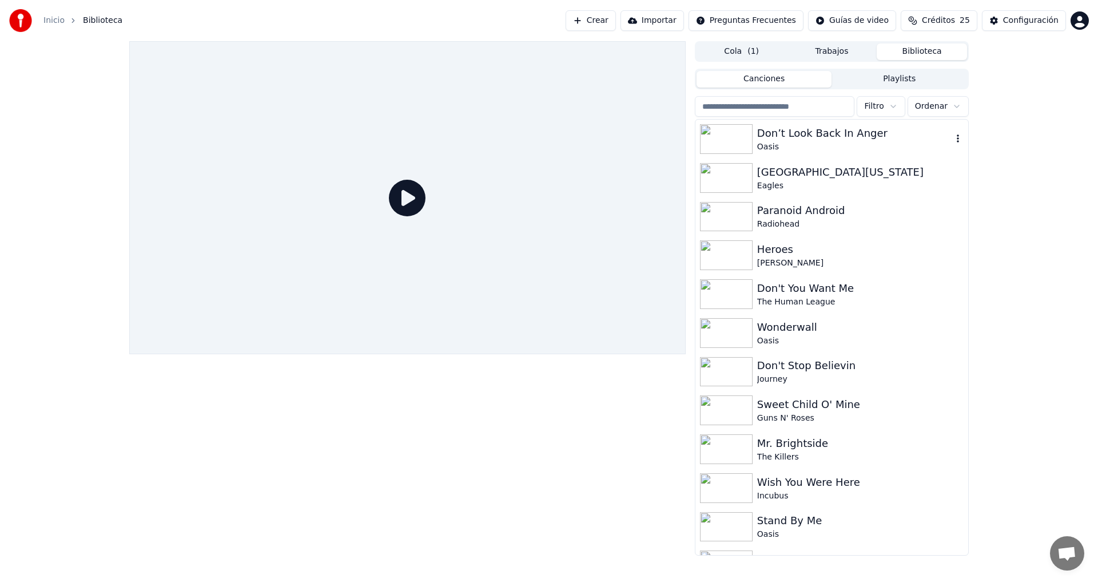
click at [739, 134] on img at bounding box center [726, 139] width 53 height 30
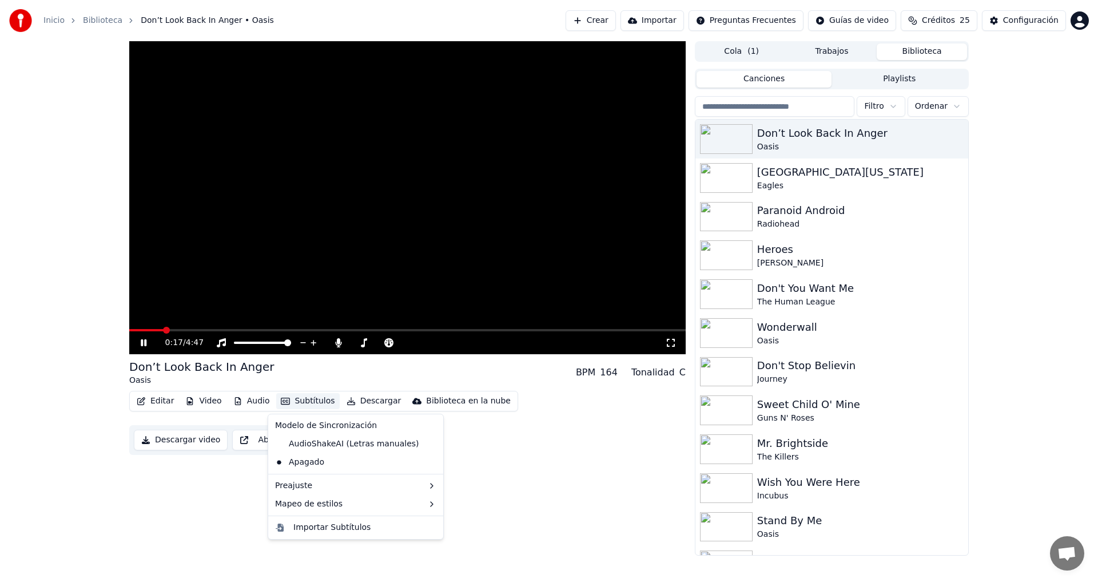
click at [301, 401] on button "Subtítulos" at bounding box center [307, 401] width 63 height 16
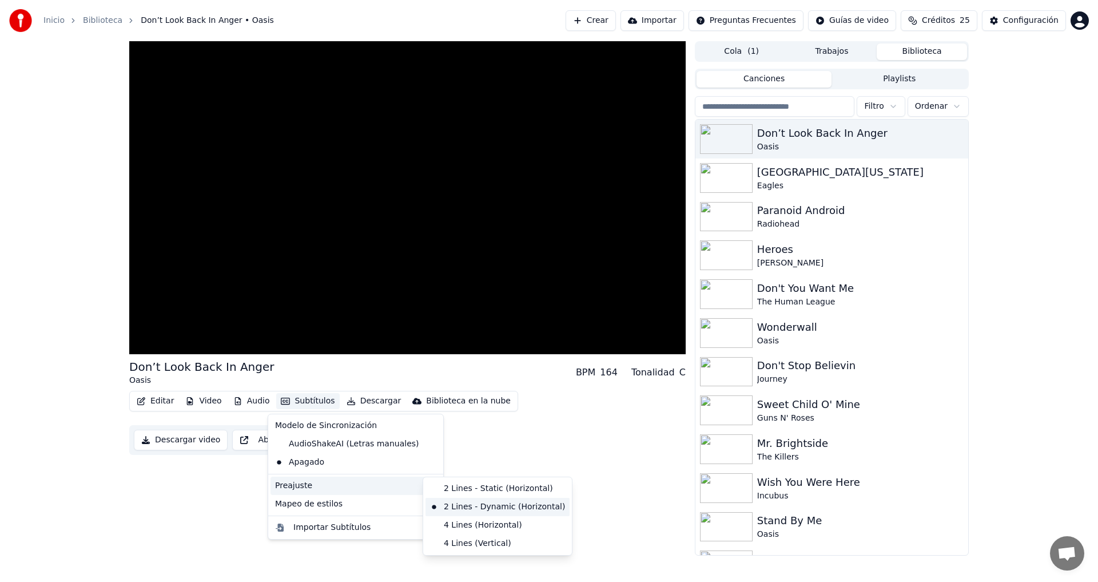
click at [496, 503] on div "2 Lines - Dynamic (Horizontal)" at bounding box center [497, 506] width 144 height 18
click at [293, 398] on button "Subtítulos" at bounding box center [307, 401] width 63 height 16
click at [486, 486] on div "2 Lines - Static (Horizontal)" at bounding box center [497, 488] width 144 height 18
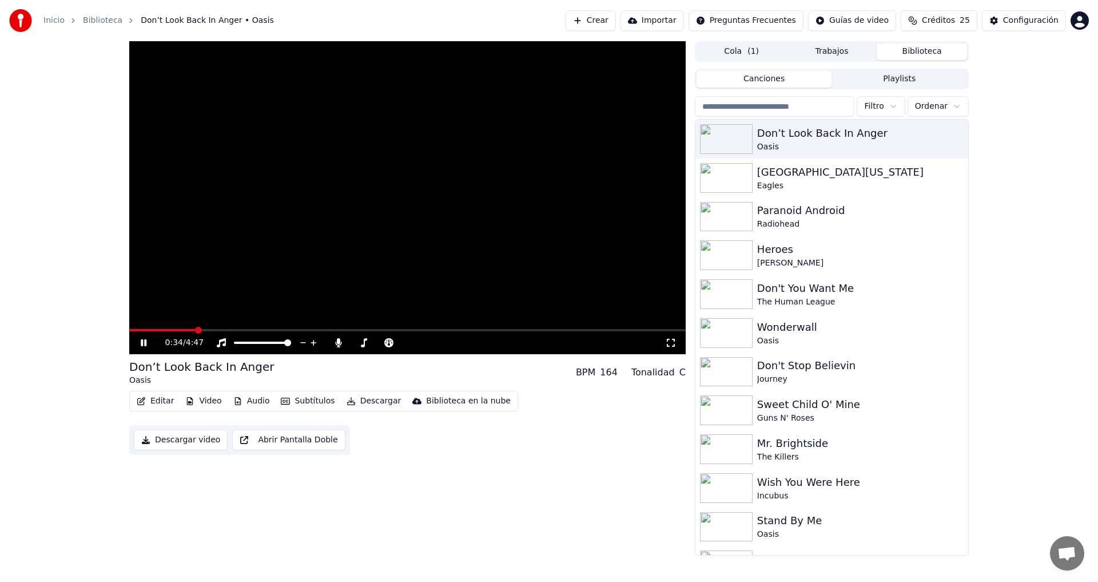
click at [144, 343] on icon at bounding box center [151, 342] width 27 height 9
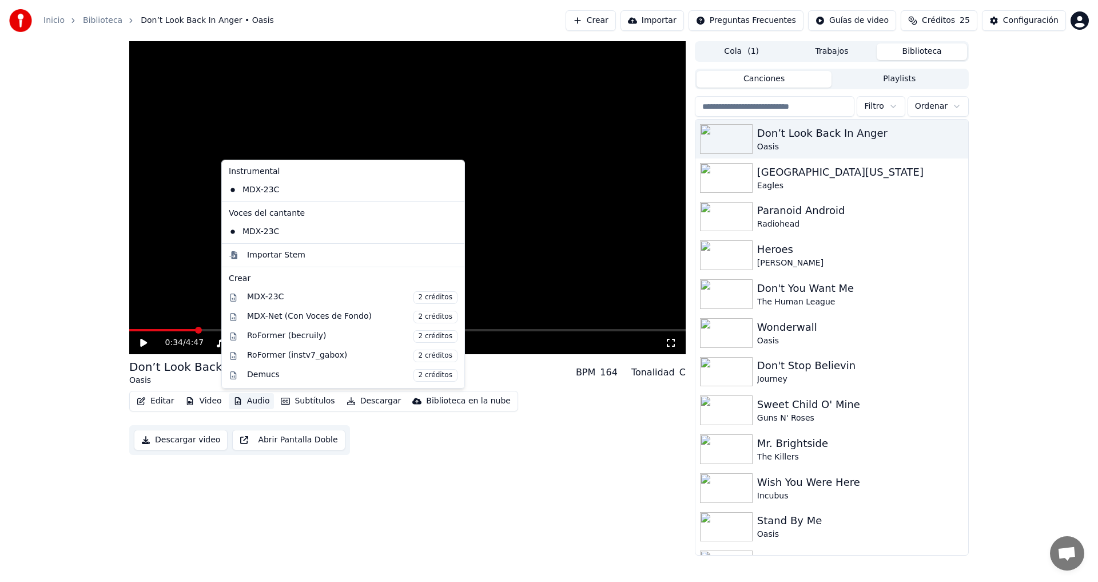
click at [248, 403] on button "Audio" at bounding box center [252, 401] width 46 height 16
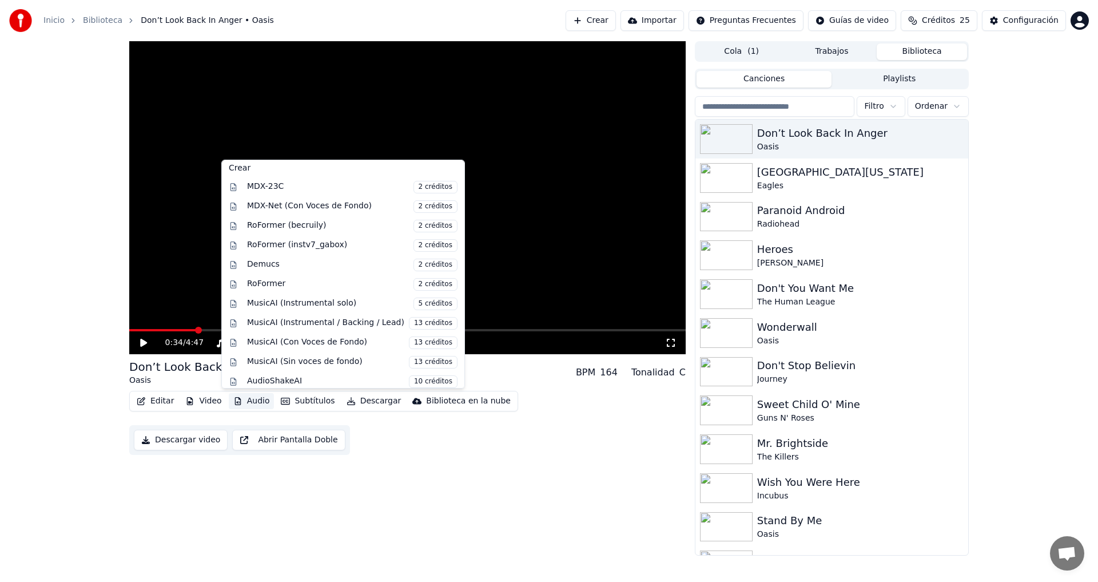
scroll to position [116, 0]
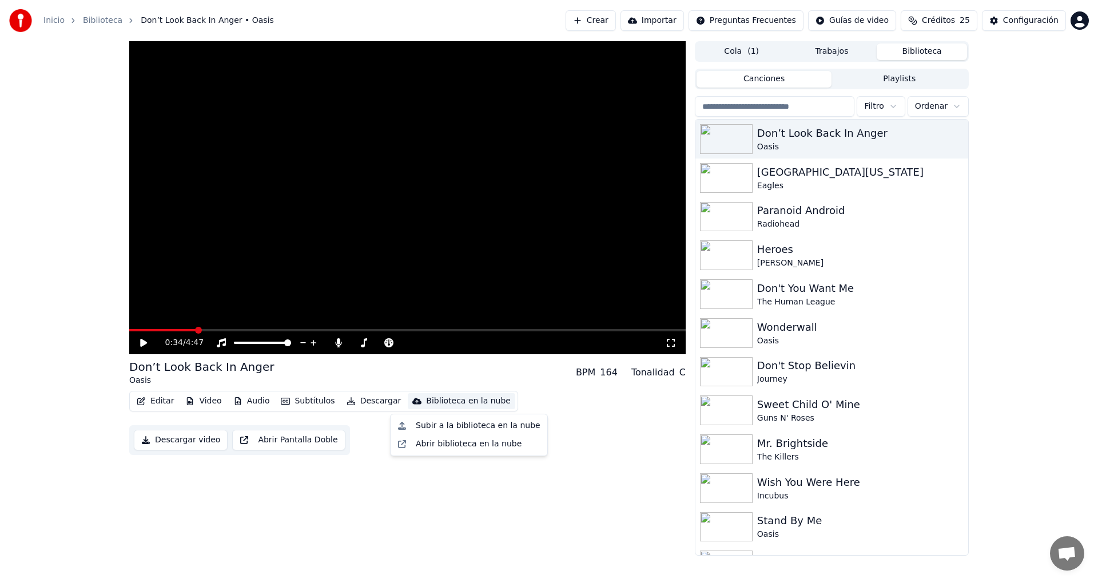
click at [362, 469] on div "0:34 / 4:47 Don’t Look Back In Anger Oasis BPM 164 Tonalidad C Editar Video Aud…" at bounding box center [407, 298] width 556 height 514
click at [143, 344] on icon at bounding box center [143, 342] width 7 height 8
click at [145, 342] on icon at bounding box center [144, 342] width 6 height 7
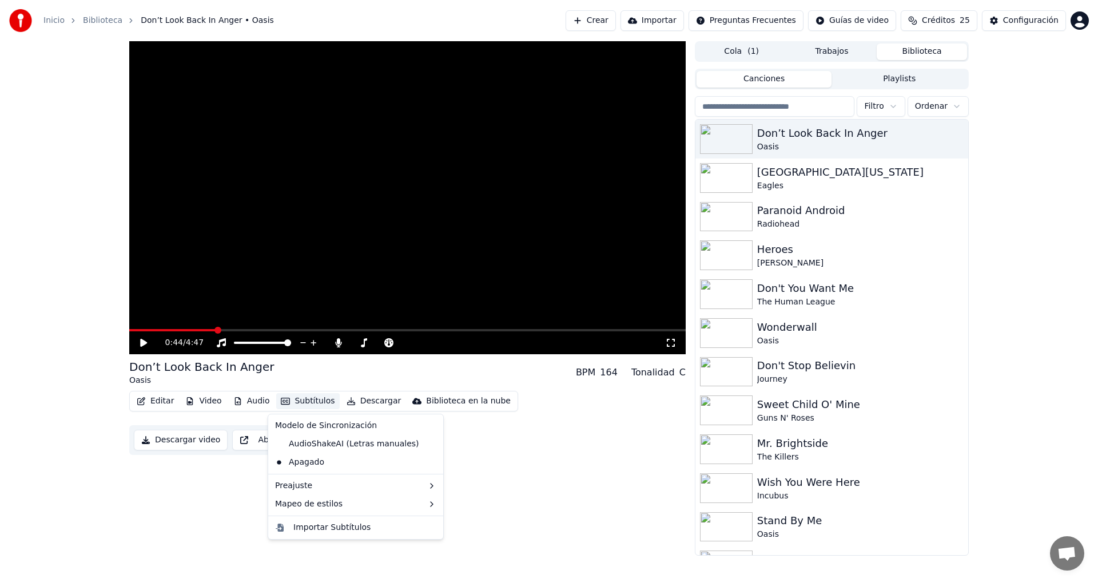
click at [300, 401] on button "Subtítulos" at bounding box center [307, 401] width 63 height 16
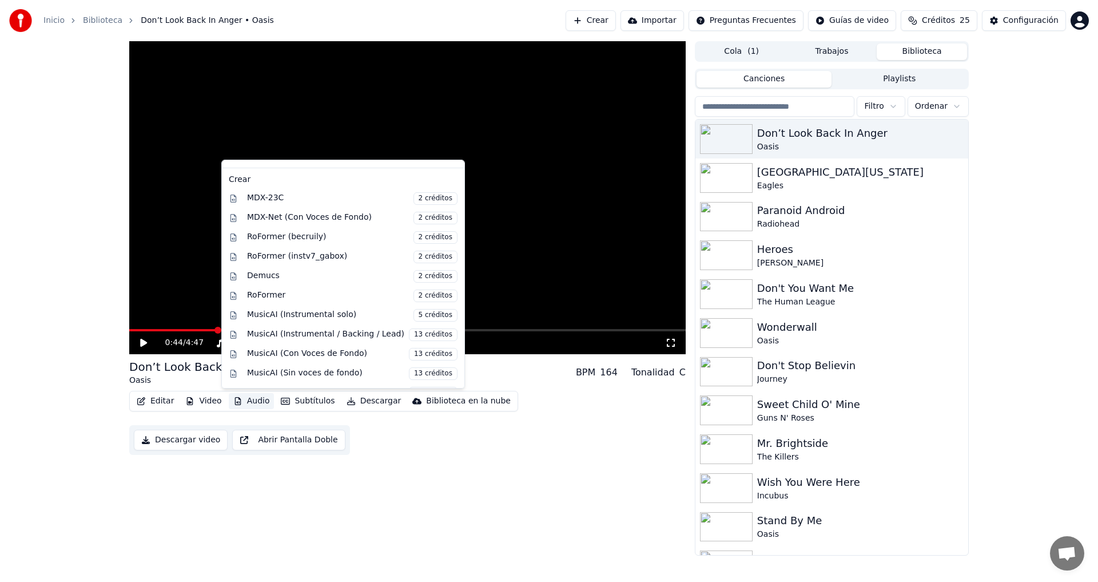
scroll to position [0, 0]
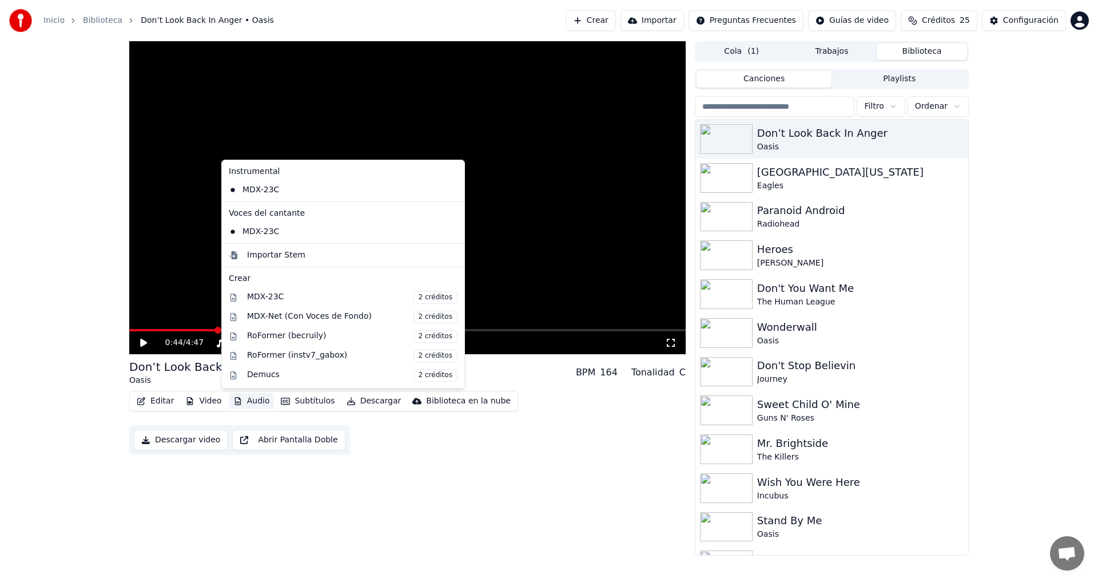
click at [527, 456] on div "0:44 / 4:47 Don’t Look Back In Anger Oasis BPM 164 Tonalidad C Editar Video Aud…" at bounding box center [407, 298] width 556 height 514
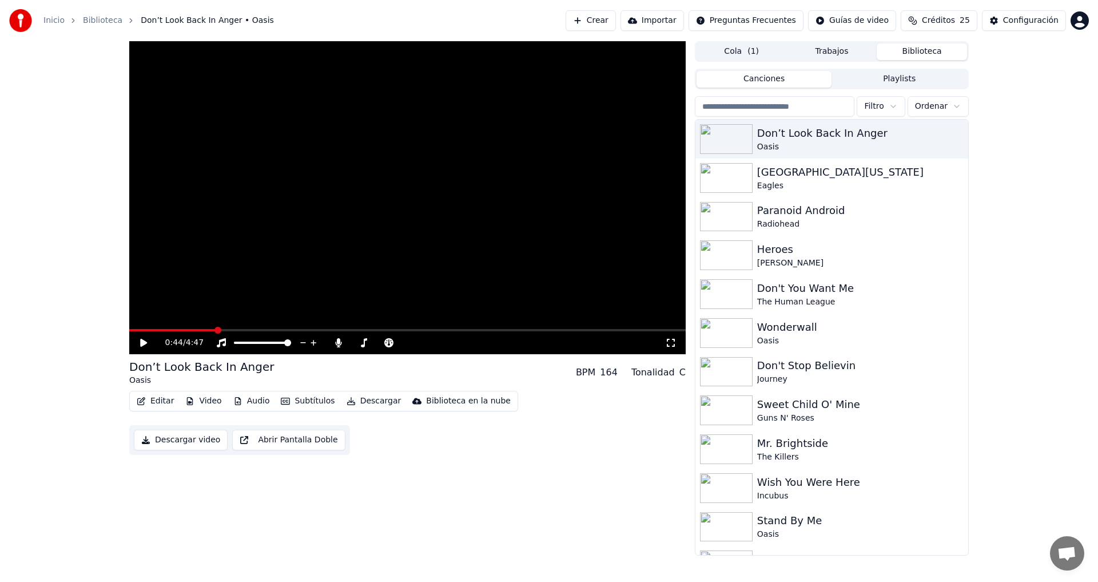
click at [300, 405] on button "Subtítulos" at bounding box center [307, 401] width 63 height 16
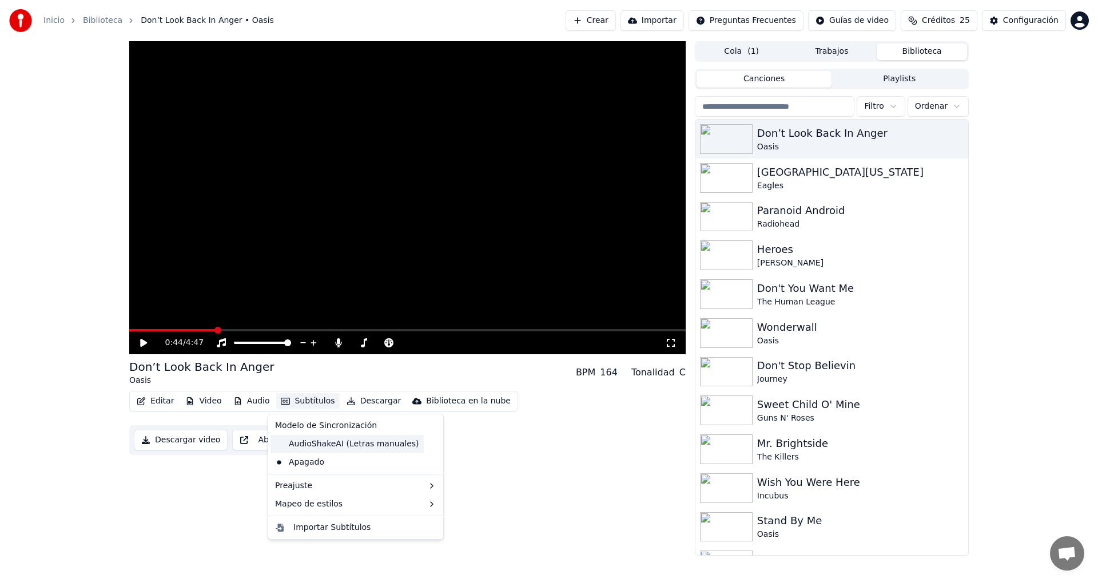
click at [349, 441] on div "AudioShakeAI (Letras manuales)" at bounding box center [346, 444] width 153 height 18
click at [306, 402] on button "Subtítulos" at bounding box center [307, 401] width 63 height 16
click at [295, 441] on div "AudioShakeAI (Letras manuales)" at bounding box center [346, 444] width 153 height 18
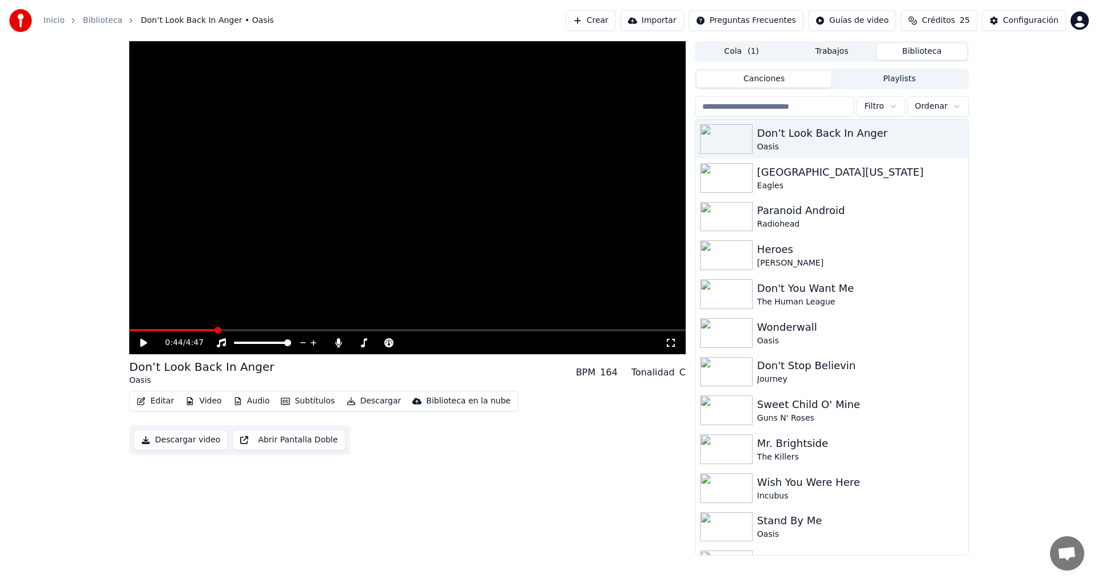
click at [305, 404] on button "Subtítulos" at bounding box center [307, 401] width 63 height 16
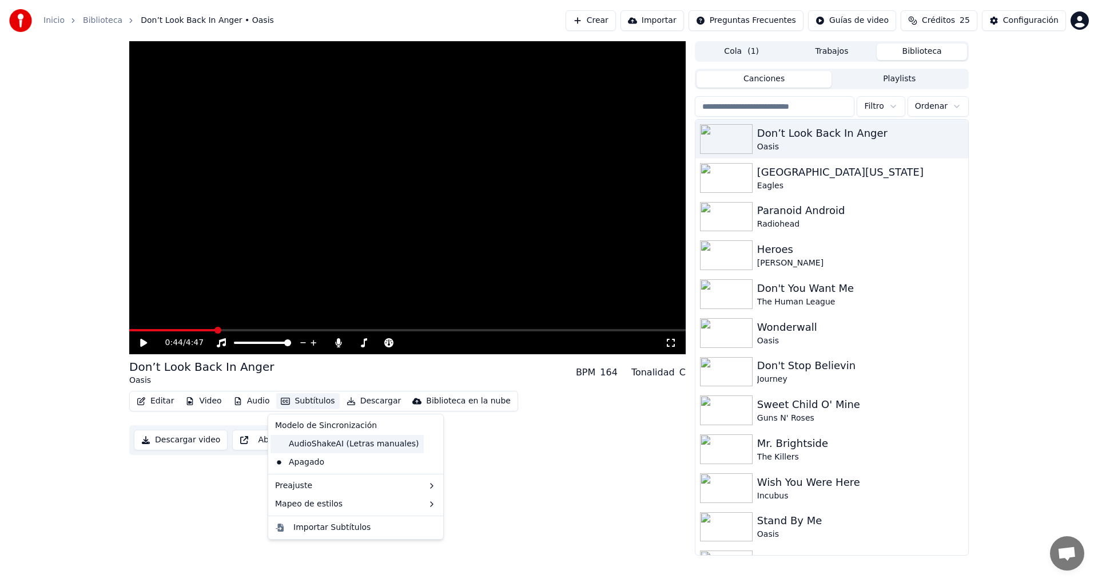
click at [309, 445] on div "AudioShakeAI (Letras manuales)" at bounding box center [346, 444] width 153 height 18
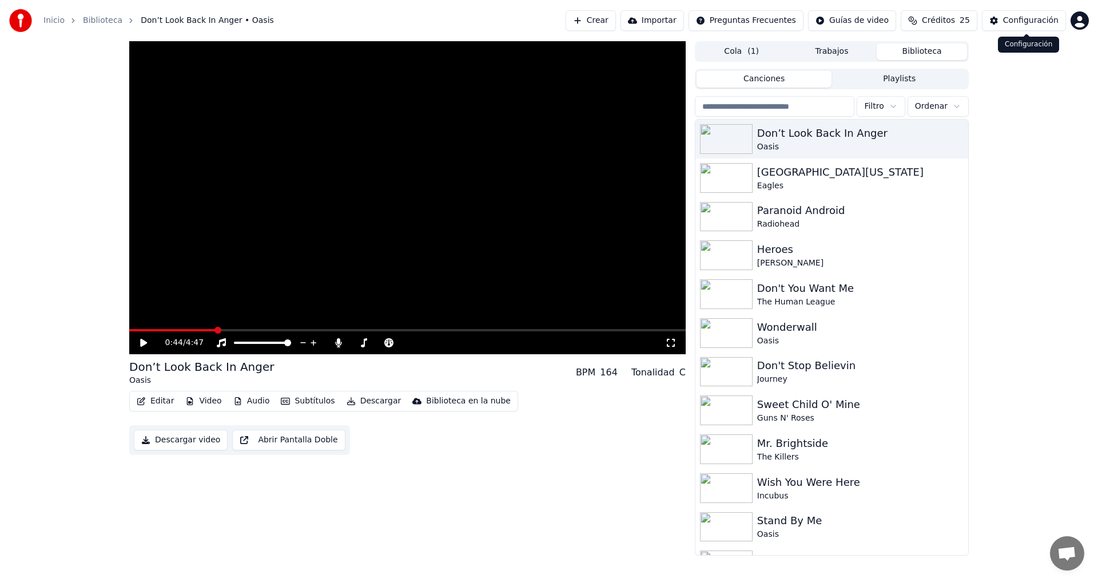
click at [1023, 18] on div "Configuración" at bounding box center [1030, 20] width 55 height 11
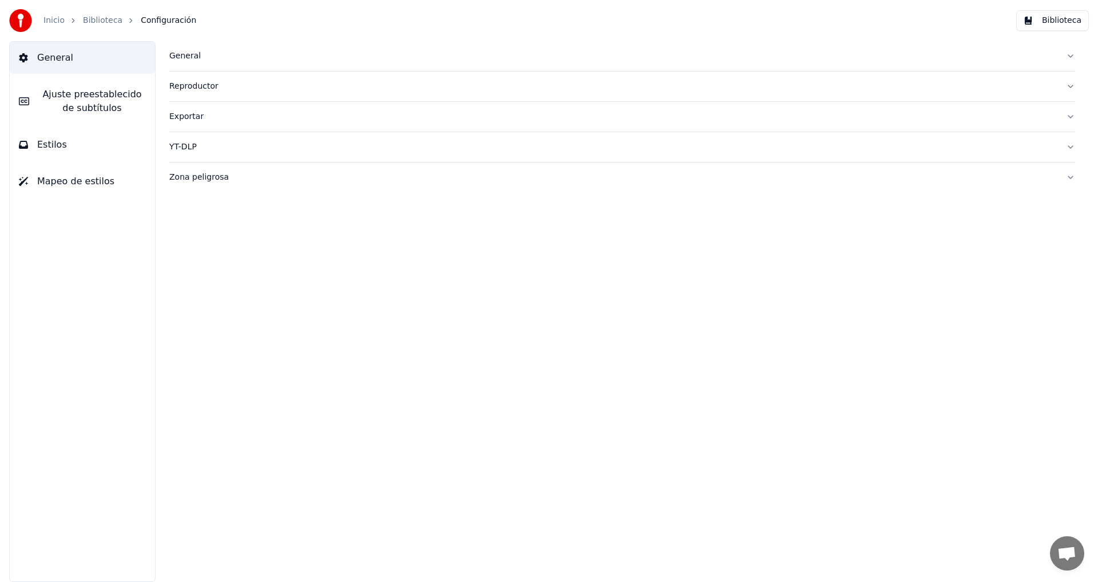
click at [73, 105] on span "Ajuste preestablecido de subtítulos" at bounding box center [91, 100] width 107 height 27
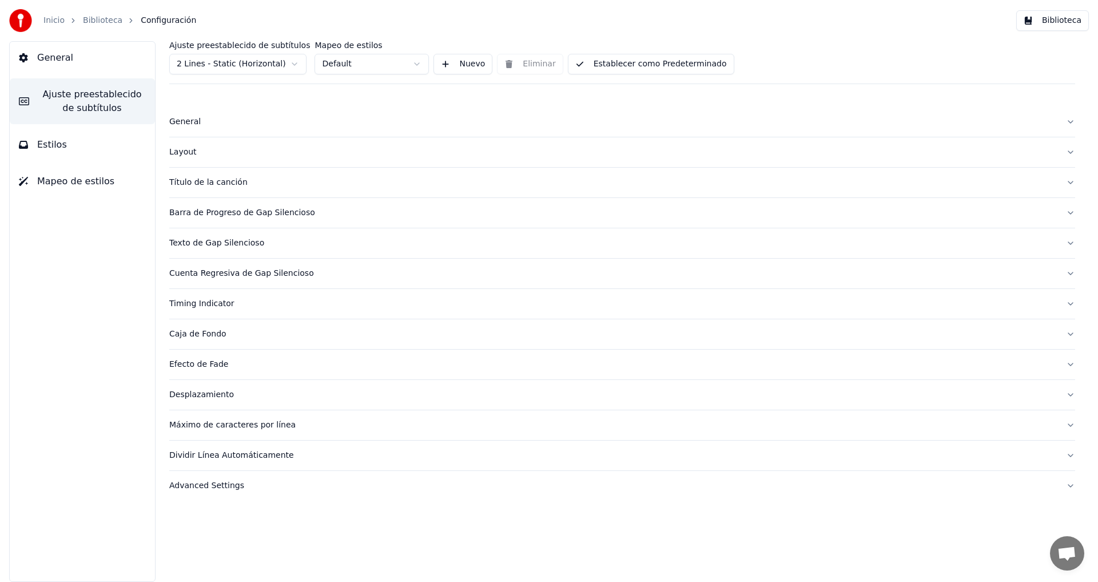
click at [300, 65] on html "Inicio Biblioteca Configuración Biblioteca General Ajuste preestablecido de sub…" at bounding box center [549, 291] width 1098 height 582
click at [648, 63] on button "Establecer como Predeterminado" at bounding box center [651, 64] width 166 height 21
click at [70, 143] on button "Estilos" at bounding box center [82, 145] width 145 height 32
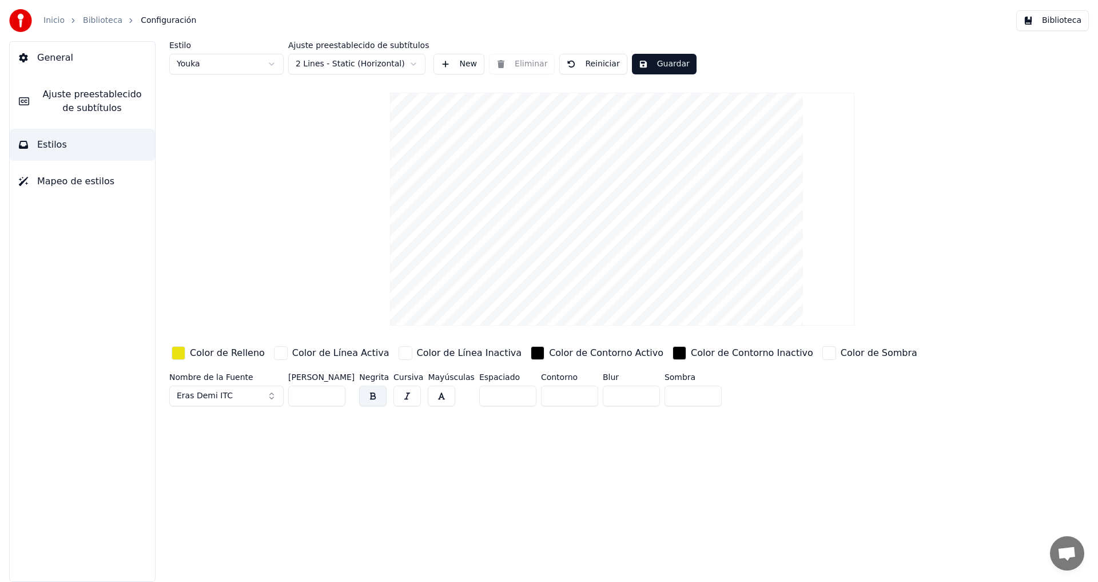
click at [270, 62] on html "Inicio Biblioteca Configuración Biblioteca General Ajuste preestablecido de sub…" at bounding box center [549, 291] width 1098 height 582
click at [416, 59] on html "Inicio Biblioteca Configuración Biblioteca General Ajuste preestablecido de sub…" at bounding box center [549, 291] width 1098 height 582
click at [651, 63] on button "Guardar" at bounding box center [664, 64] width 65 height 21
click at [409, 63] on html "Inicio Biblioteca Configuración Biblioteca General Ajuste preestablecido de sub…" at bounding box center [549, 291] width 1098 height 582
click at [648, 60] on button "Guardar" at bounding box center [664, 64] width 65 height 21
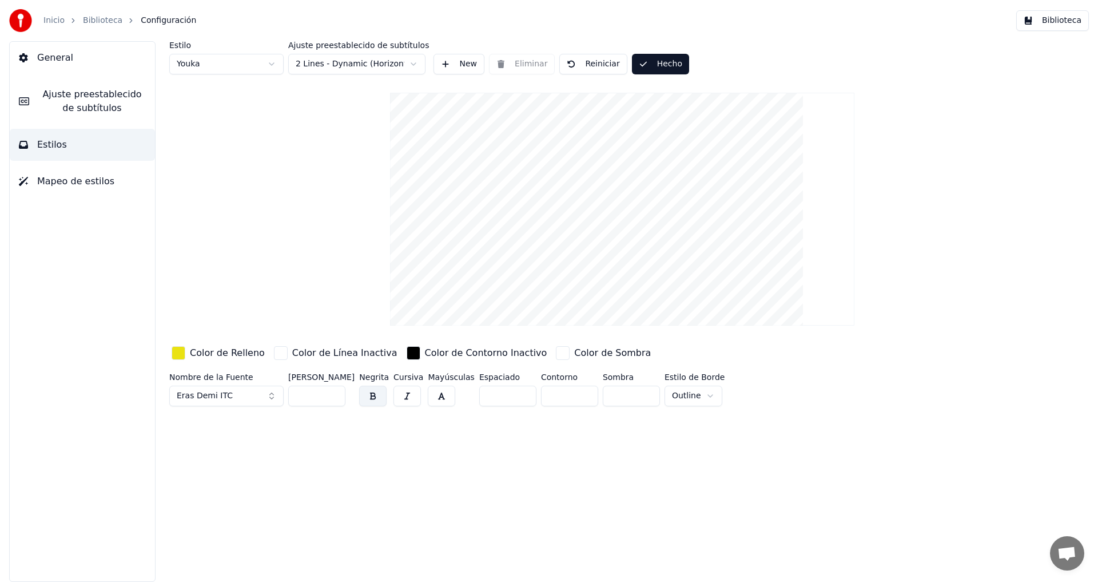
click at [66, 186] on span "Mapeo de estilos" at bounding box center [75, 181] width 77 height 14
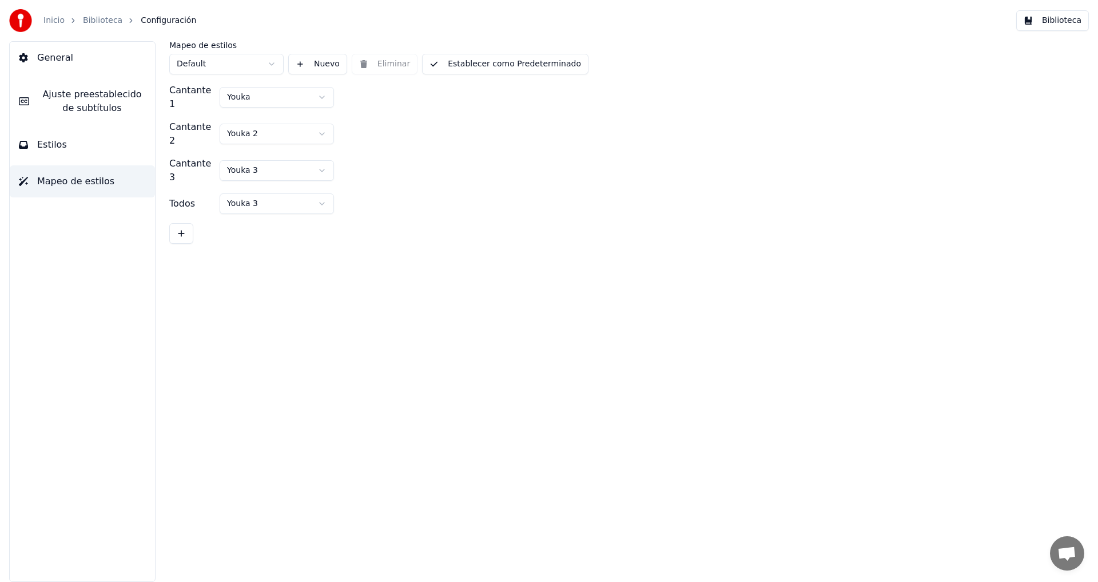
click at [503, 63] on button "Establecer como Predeterminado" at bounding box center [505, 64] width 166 height 21
click at [53, 59] on span "General" at bounding box center [55, 58] width 36 height 14
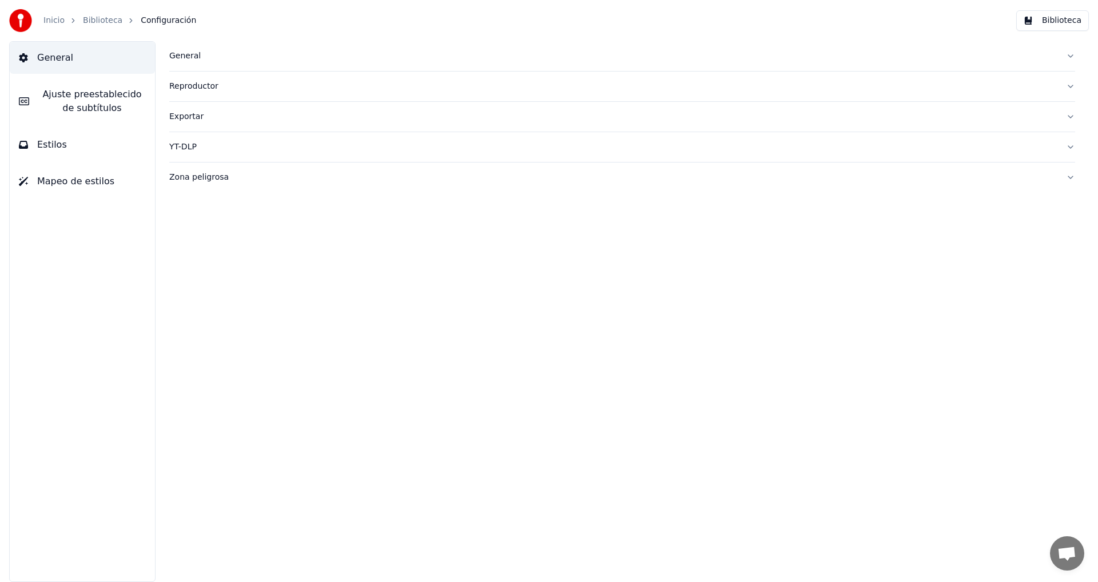
click at [73, 104] on span "Ajuste preestablecido de subtítulos" at bounding box center [91, 100] width 107 height 27
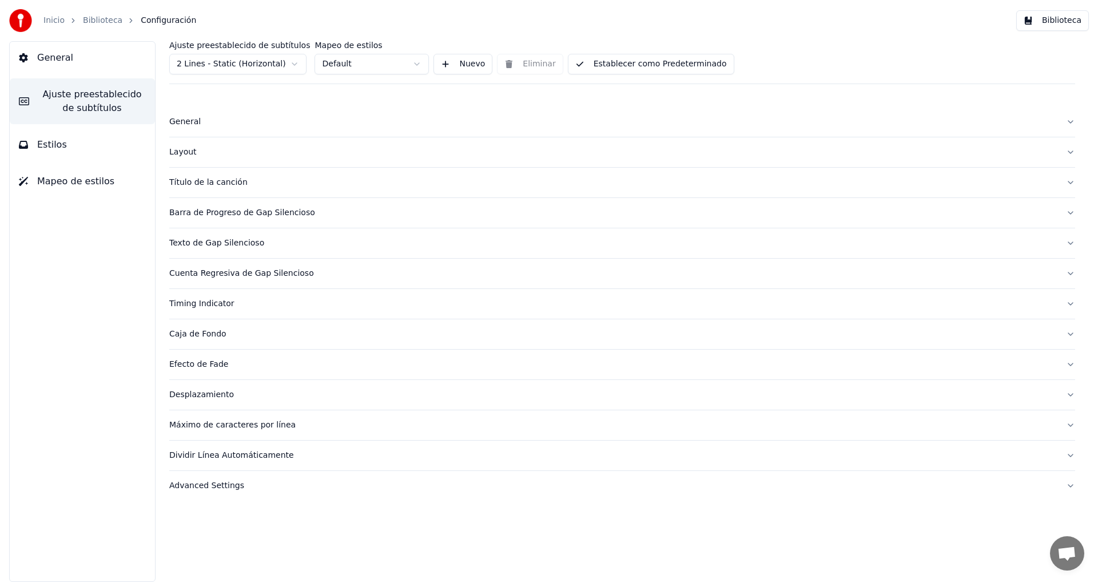
click at [298, 62] on html "Inicio Biblioteca Configuración Biblioteca General Ajuste preestablecido de sub…" at bounding box center [549, 291] width 1098 height 582
click at [638, 69] on button "Establecer como Predeterminado" at bounding box center [651, 64] width 166 height 21
click at [1045, 26] on button "Biblioteca" at bounding box center [1052, 20] width 73 height 21
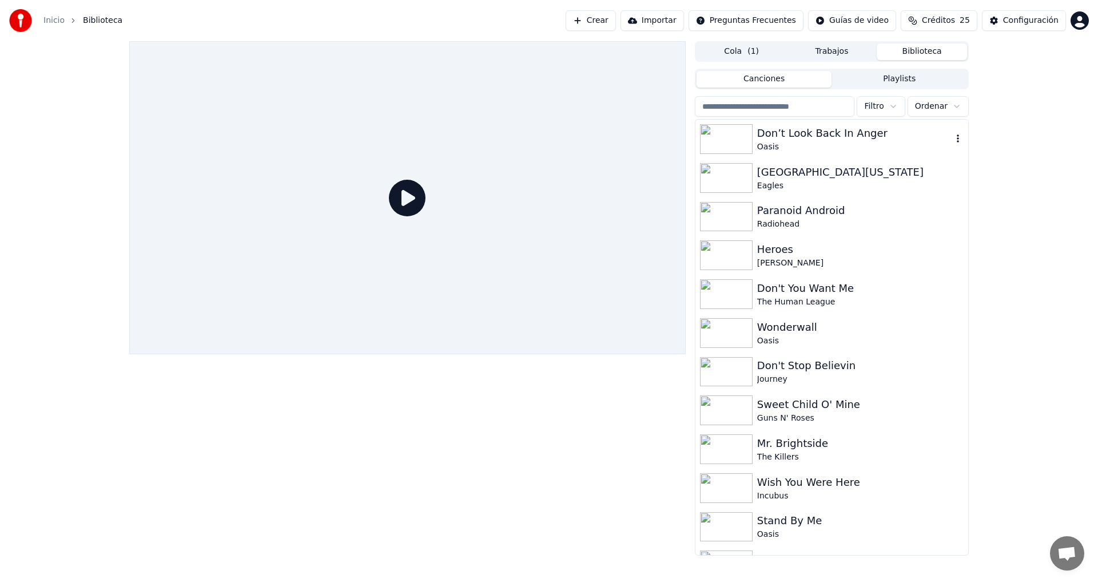
click at [809, 136] on div "Don’t Look Back In Anger" at bounding box center [854, 133] width 195 height 16
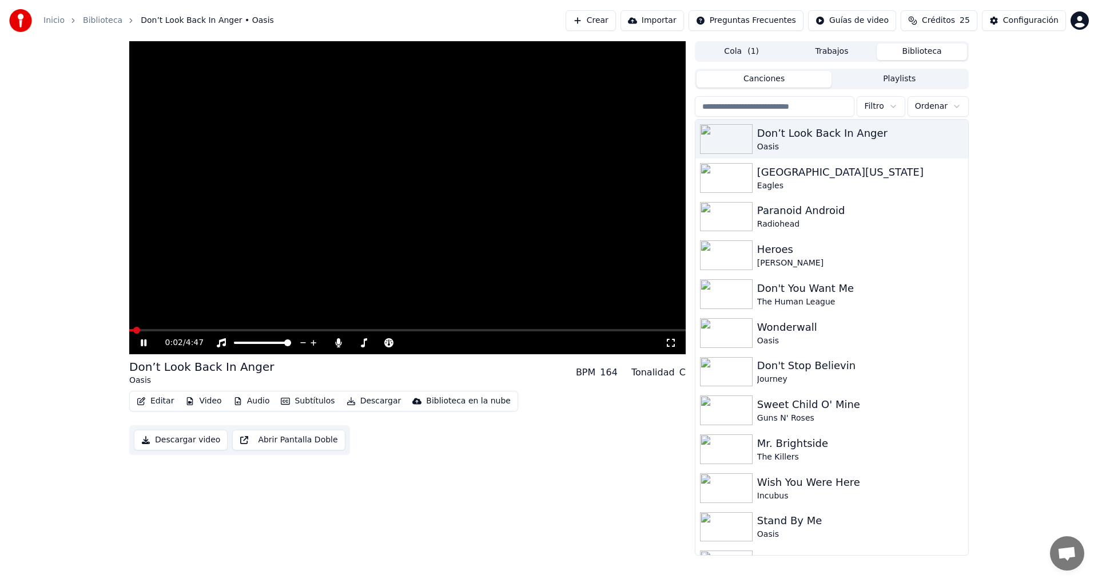
click at [314, 400] on button "Subtítulos" at bounding box center [307, 401] width 63 height 16
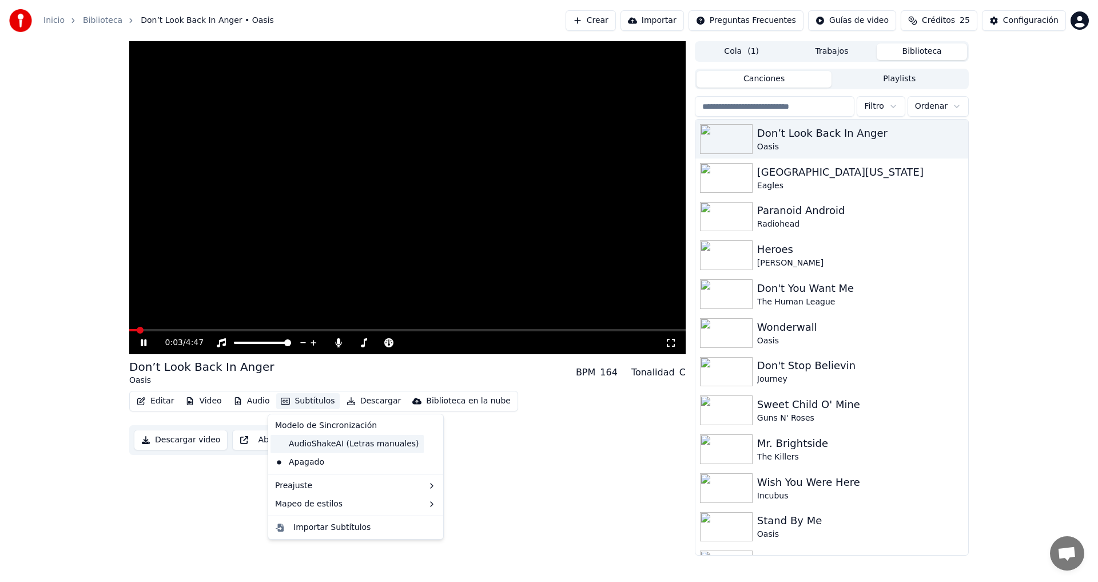
click at [324, 441] on div "AudioShakeAI (Letras manuales)" at bounding box center [346, 444] width 153 height 18
click at [299, 401] on button "Subtítulos" at bounding box center [307, 401] width 63 height 16
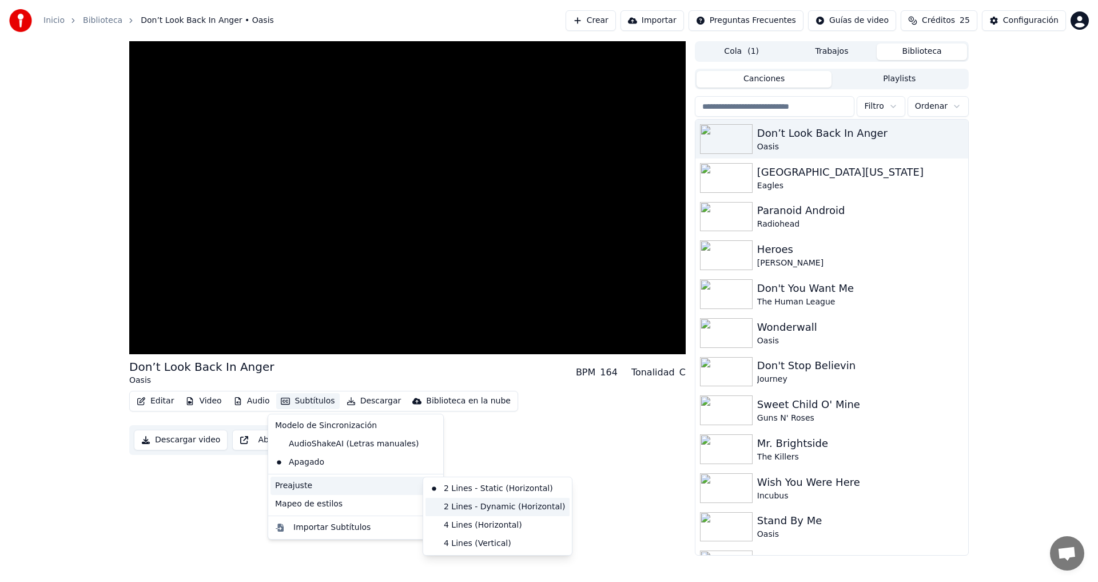
click at [478, 505] on div "2 Lines - Dynamic (Horizontal)" at bounding box center [497, 506] width 144 height 18
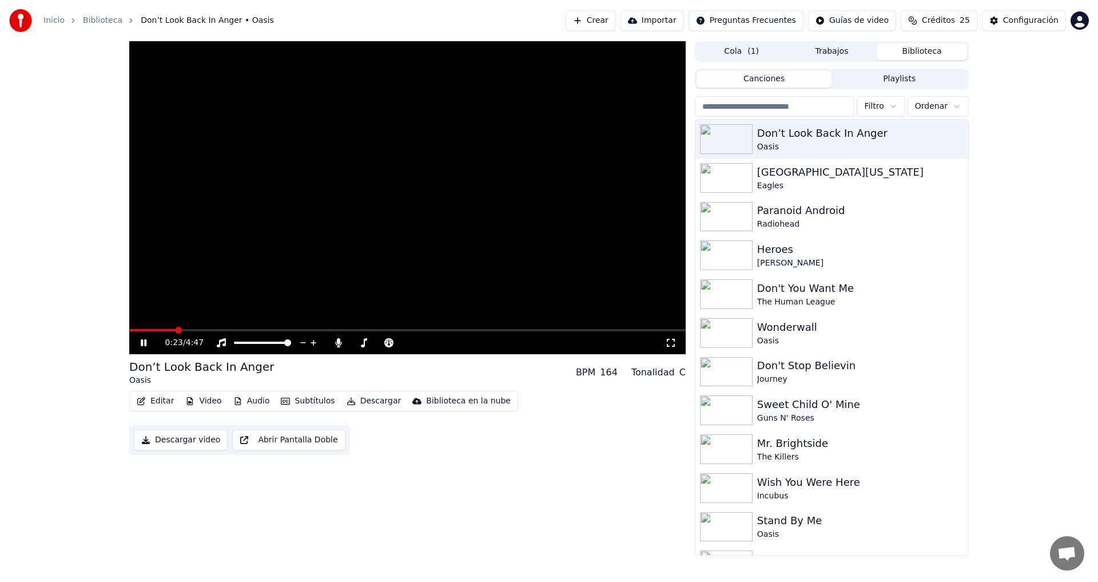
click at [156, 400] on button "Editar" at bounding box center [155, 401] width 46 height 16
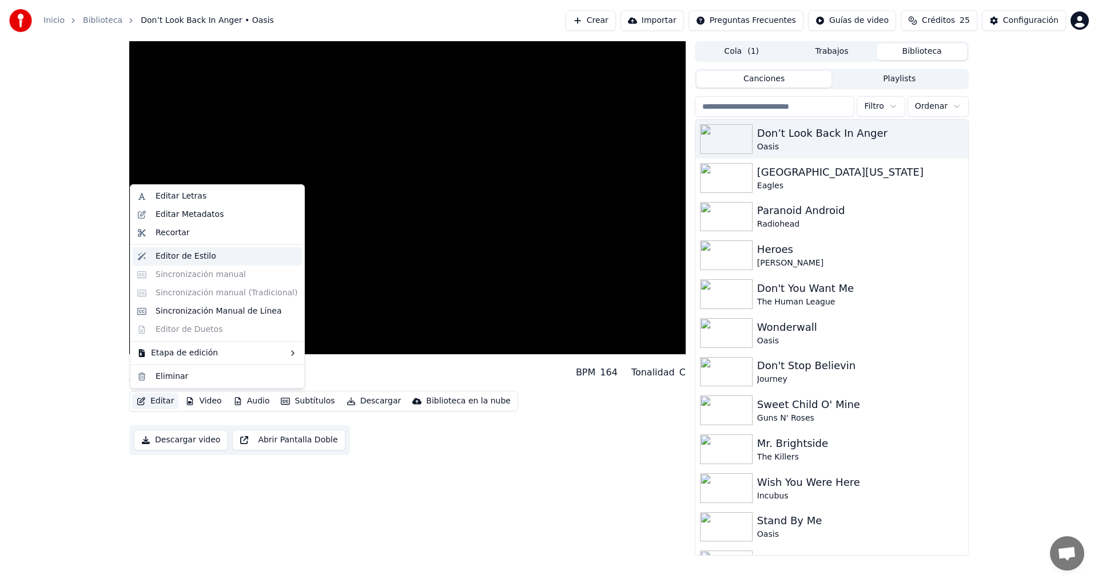
click at [199, 252] on div "Editor de Estilo" at bounding box center [186, 255] width 61 height 11
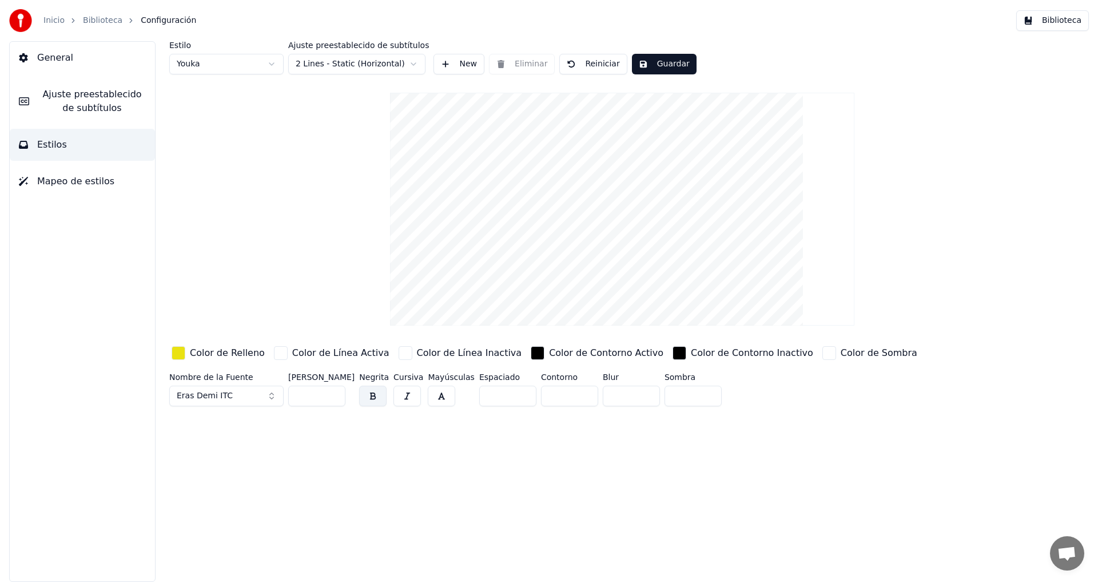
click at [659, 66] on button "Guardar" at bounding box center [664, 64] width 65 height 21
click at [1061, 21] on button "Biblioteca" at bounding box center [1052, 20] width 73 height 21
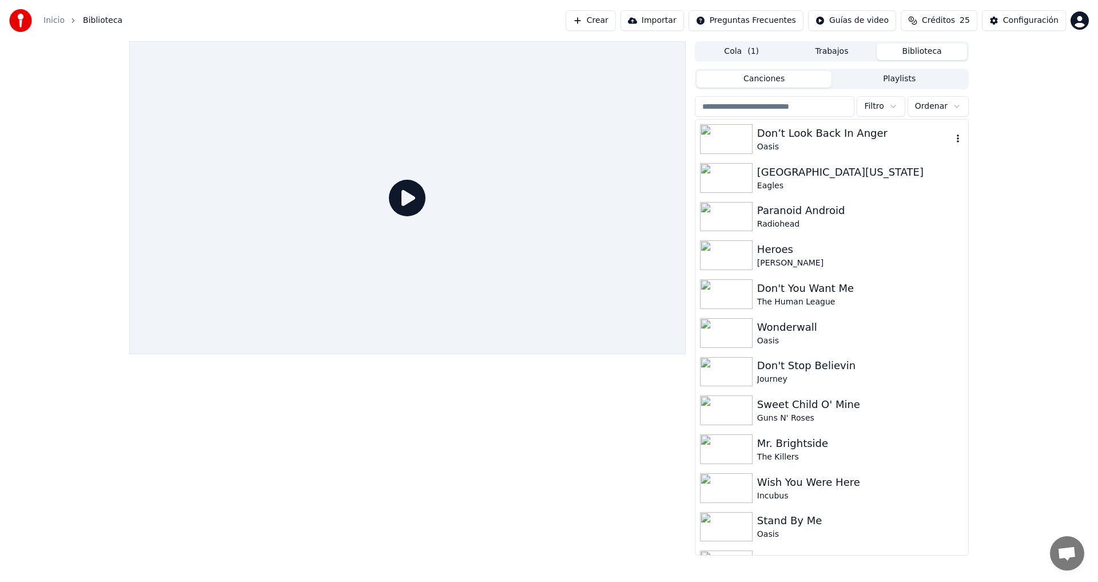
click at [768, 139] on div "Don’t Look Back In Anger" at bounding box center [854, 133] width 195 height 16
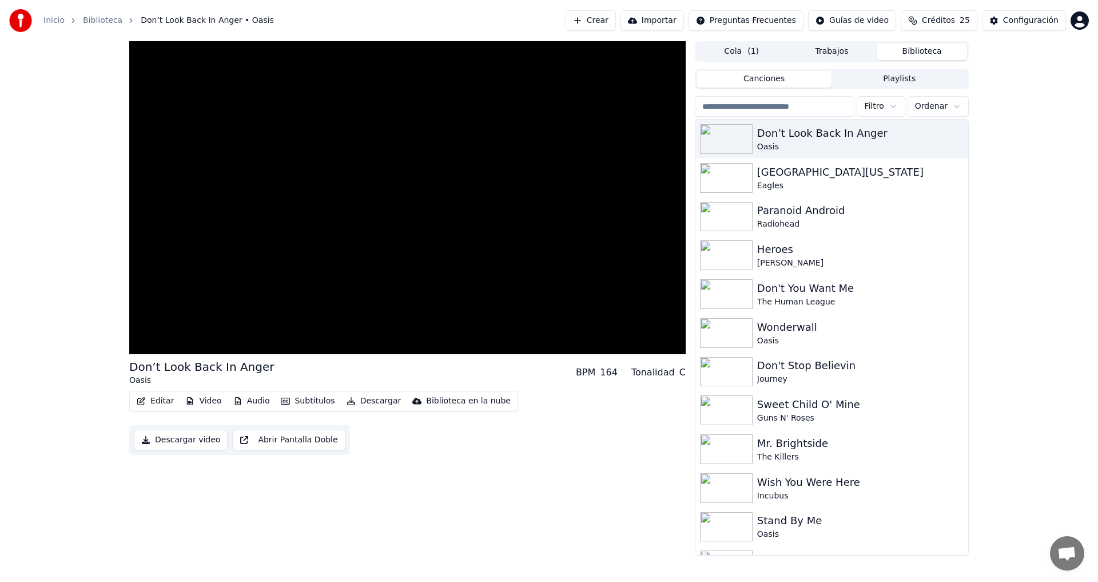
click at [289, 397] on button "Subtítulos" at bounding box center [307, 401] width 63 height 16
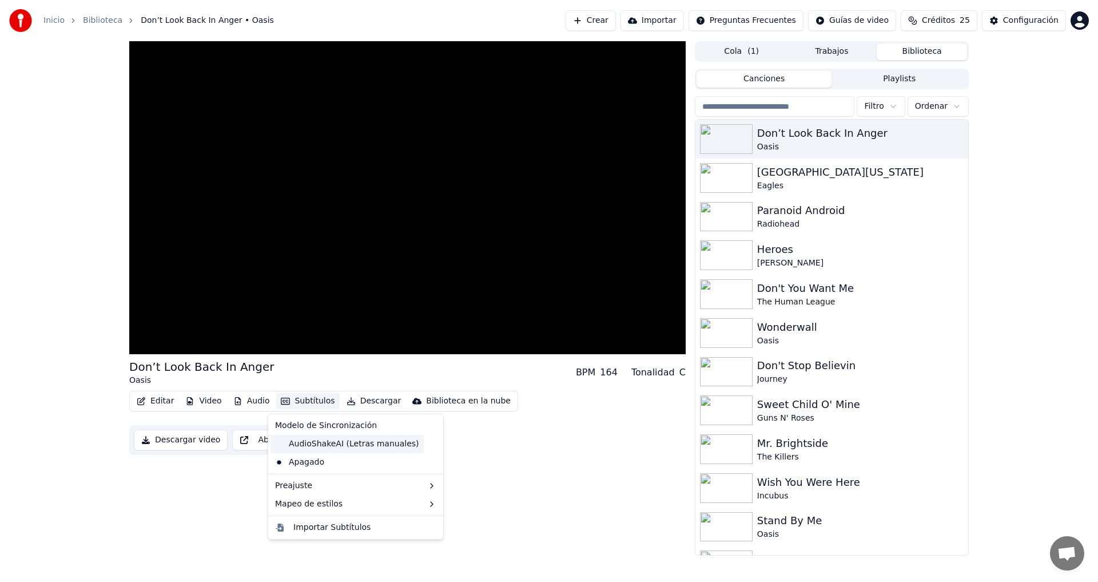
click at [326, 443] on div "AudioShakeAI (Letras manuales)" at bounding box center [346, 444] width 153 height 18
click at [308, 399] on button "Subtítulos" at bounding box center [307, 401] width 63 height 16
click at [322, 464] on div "Apagado" at bounding box center [355, 462] width 170 height 18
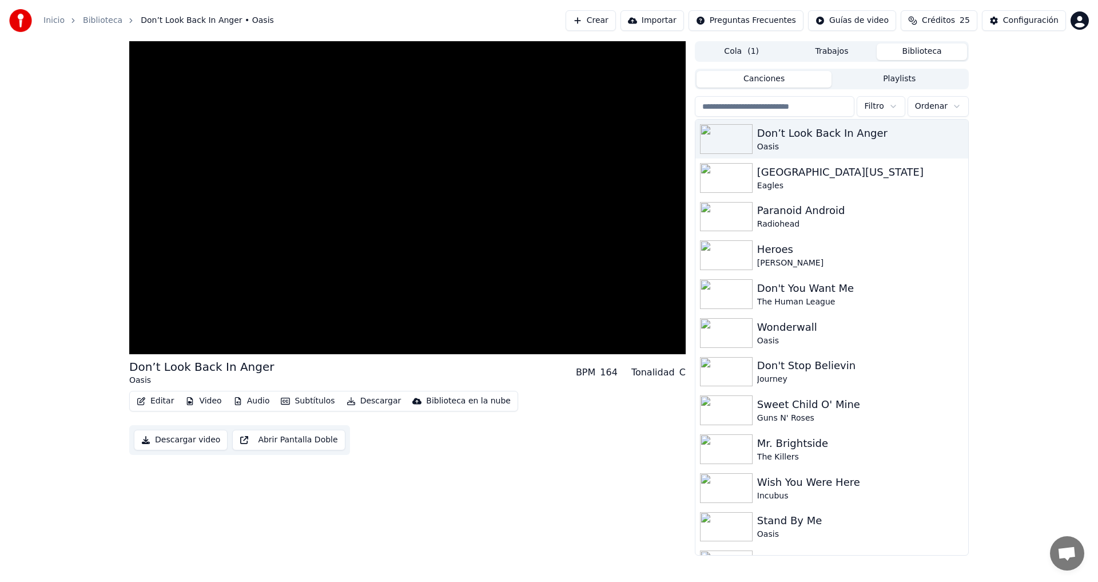
click at [302, 402] on button "Subtítulos" at bounding box center [307, 401] width 63 height 16
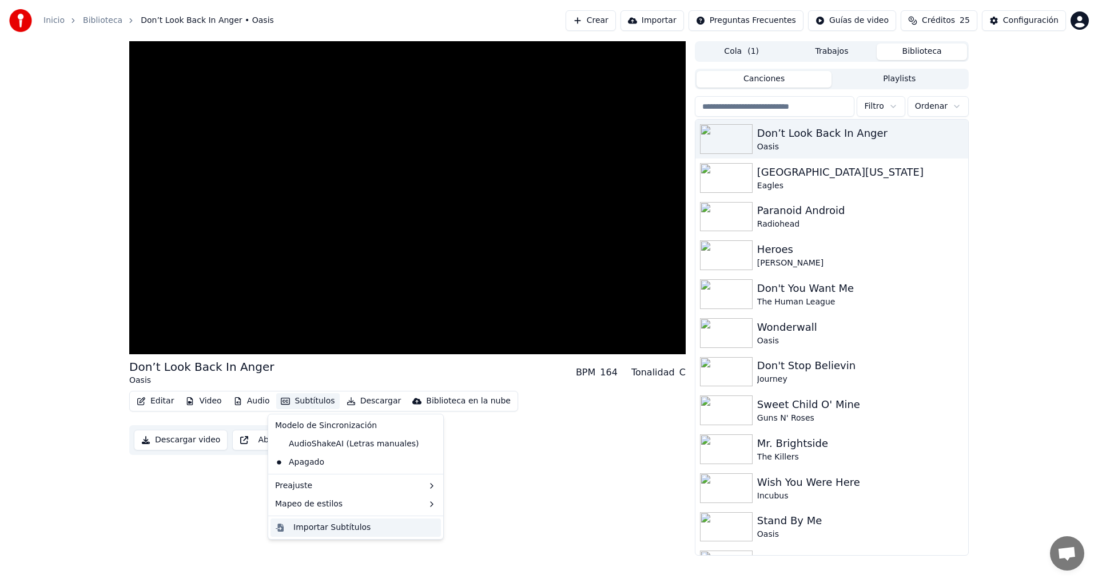
click at [343, 529] on div "Importar Subtítulos" at bounding box center [331, 526] width 77 height 11
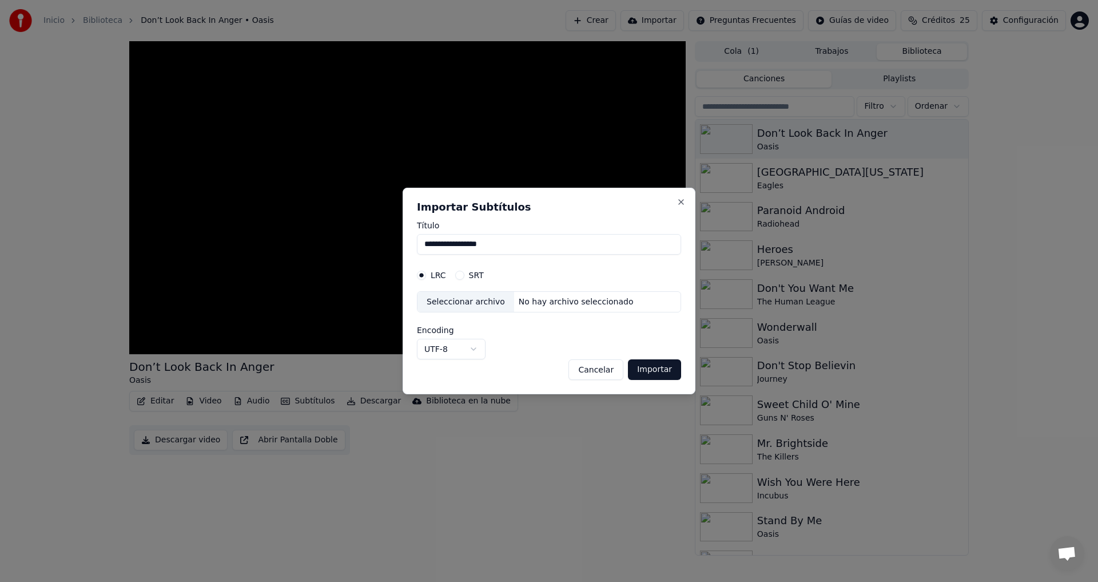
click at [607, 370] on button "Cancelar" at bounding box center [595, 369] width 55 height 21
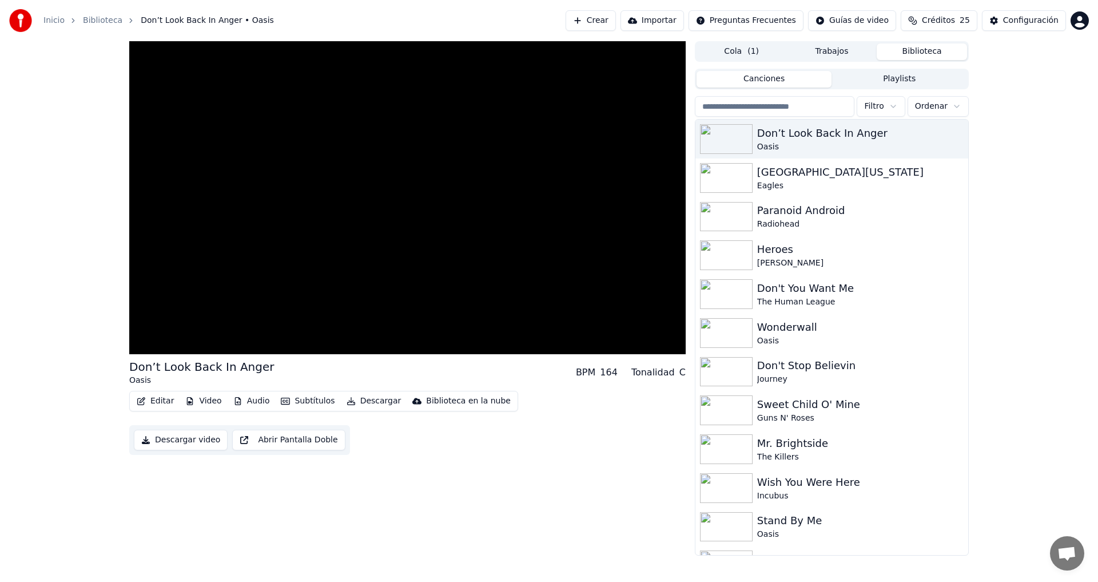
click at [207, 402] on button "Video" at bounding box center [203, 401] width 45 height 16
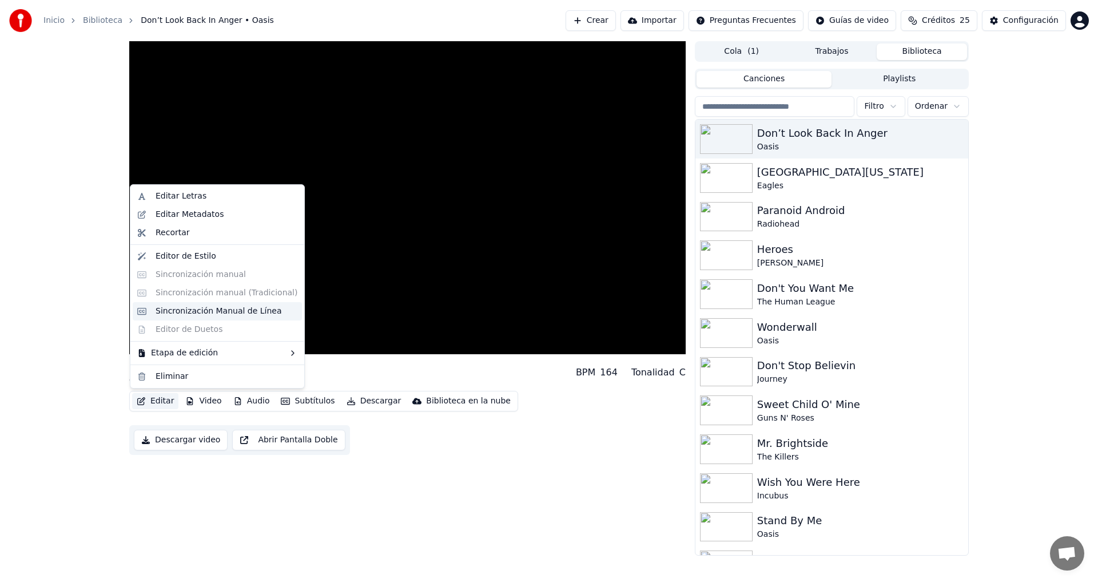
click at [210, 310] on div "Sincronización Manual de Línea" at bounding box center [219, 310] width 126 height 11
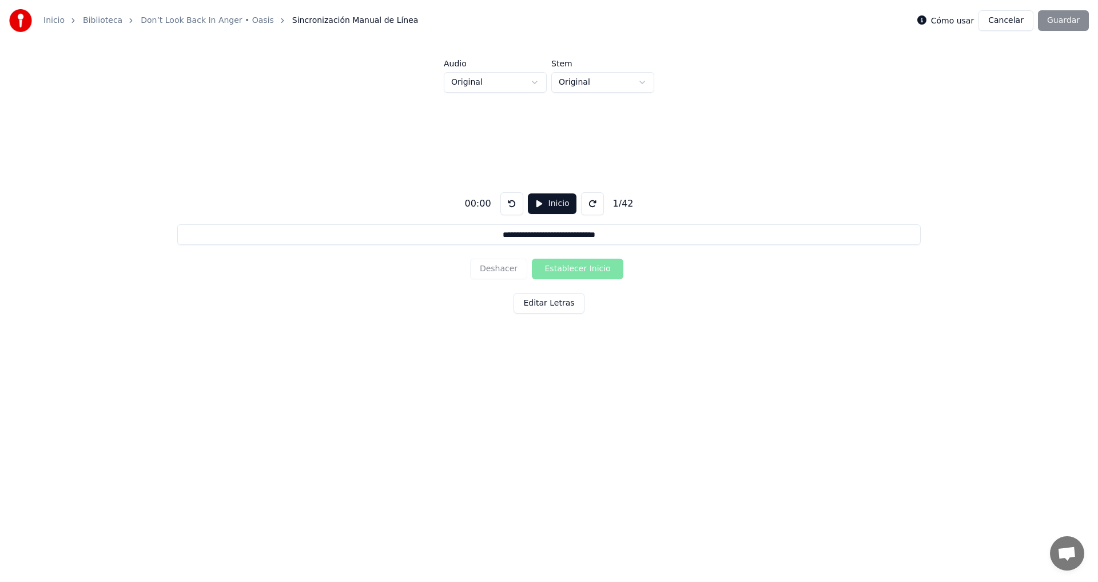
click at [562, 303] on button "Editar Letras" at bounding box center [548, 303] width 70 height 21
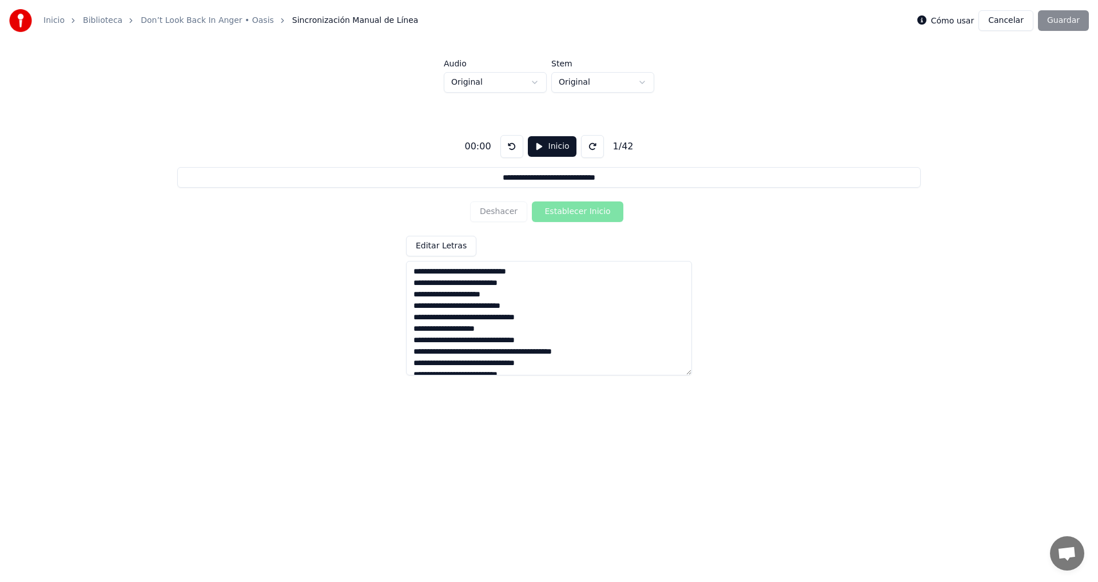
click at [550, 145] on button "Inicio" at bounding box center [552, 146] width 49 height 21
click at [450, 243] on button "Editar Letras" at bounding box center [441, 246] width 70 height 21
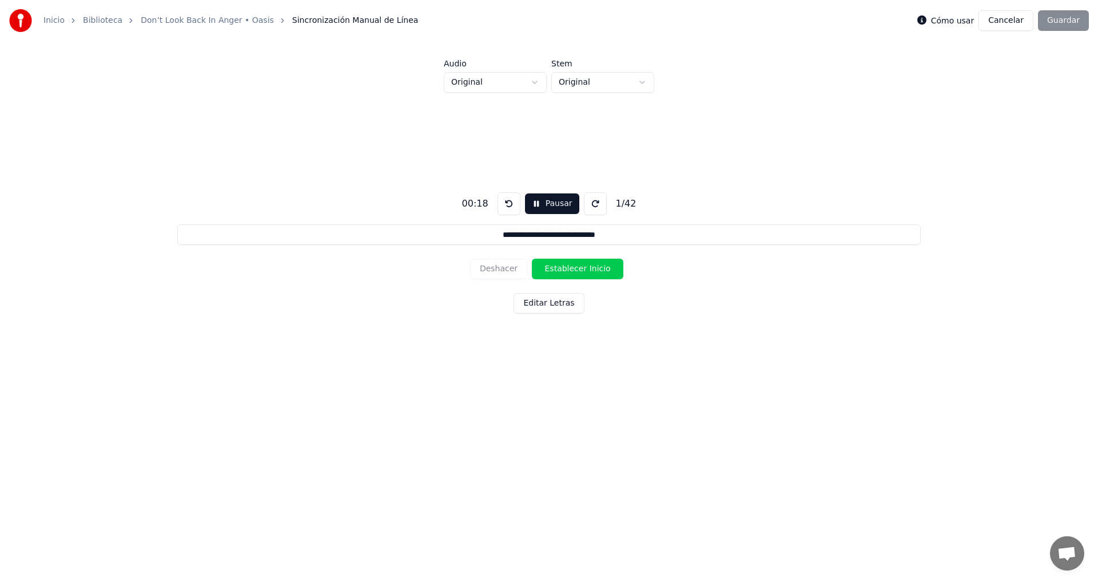
click at [1016, 17] on button "Cancelar" at bounding box center [1005, 20] width 55 height 21
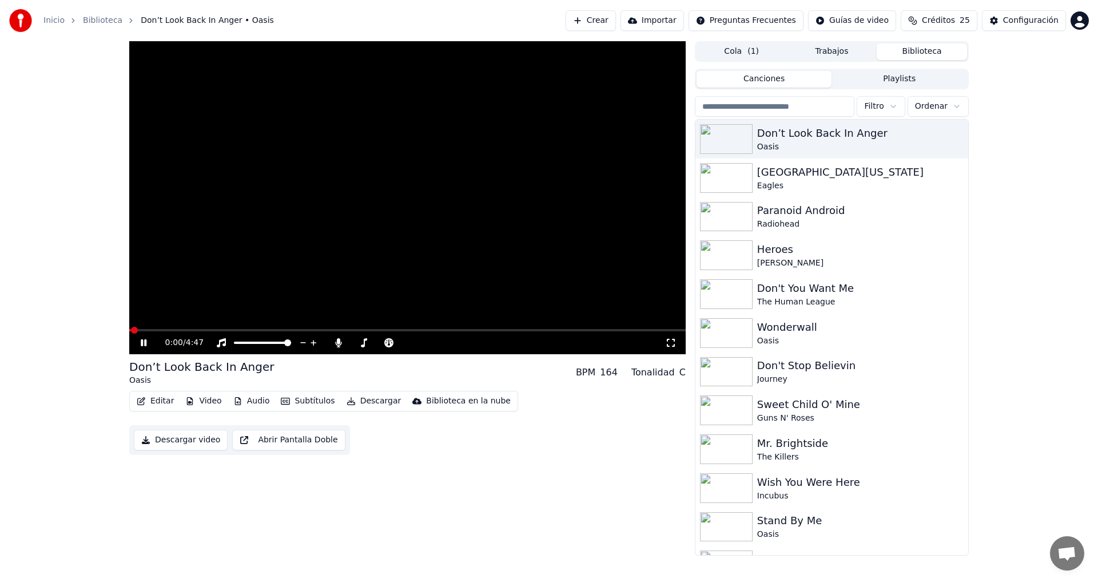
click at [190, 330] on span at bounding box center [407, 330] width 556 height 2
click at [307, 401] on button "Subtítulos" at bounding box center [307, 401] width 63 height 16
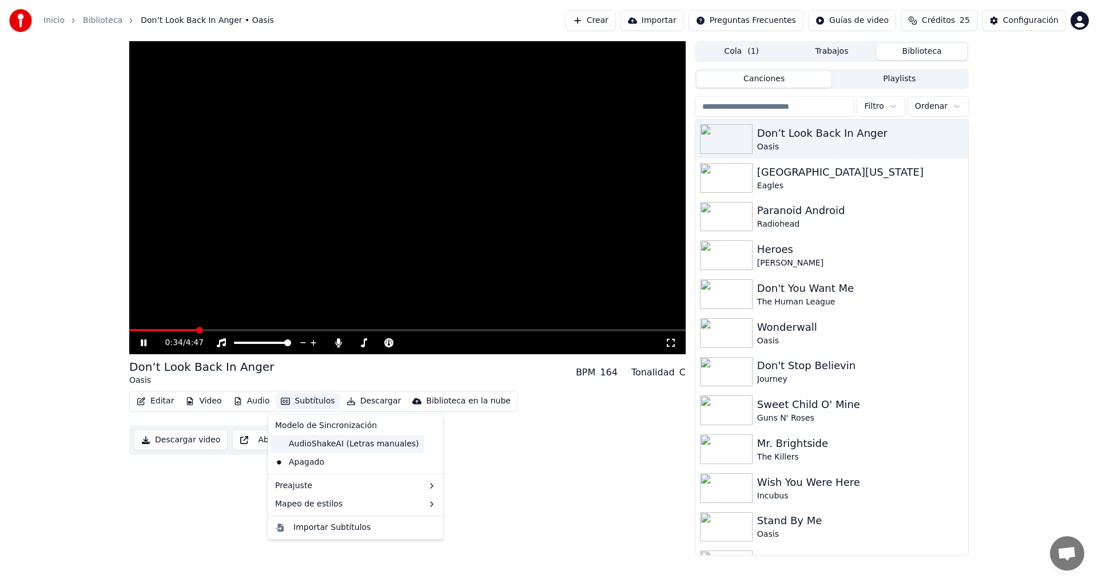
click at [333, 445] on div "AudioShakeAI (Letras manuales)" at bounding box center [346, 444] width 153 height 18
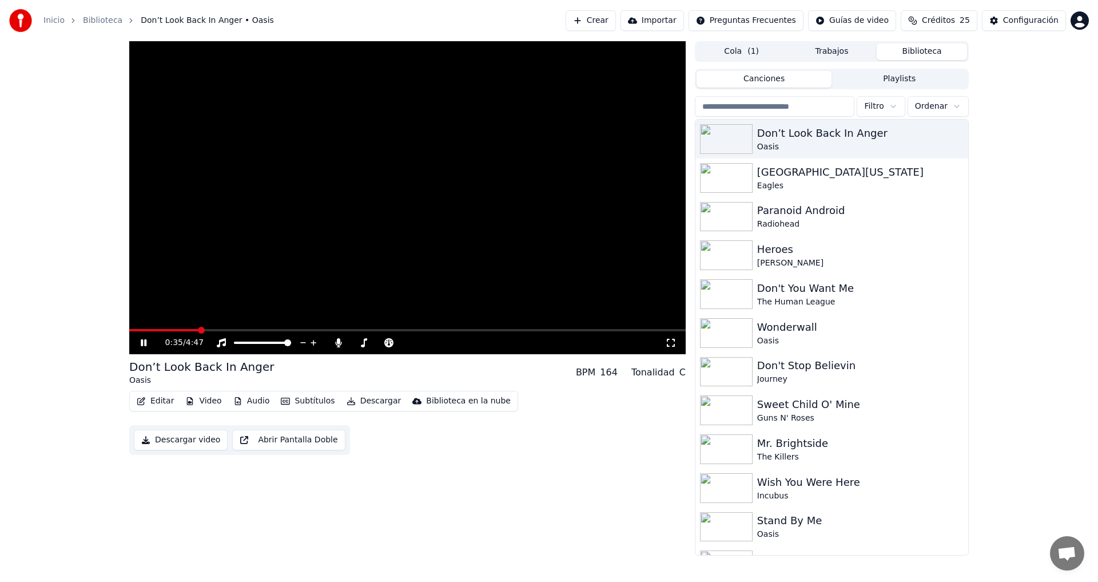
click at [312, 403] on button "Subtítulos" at bounding box center [307, 401] width 63 height 16
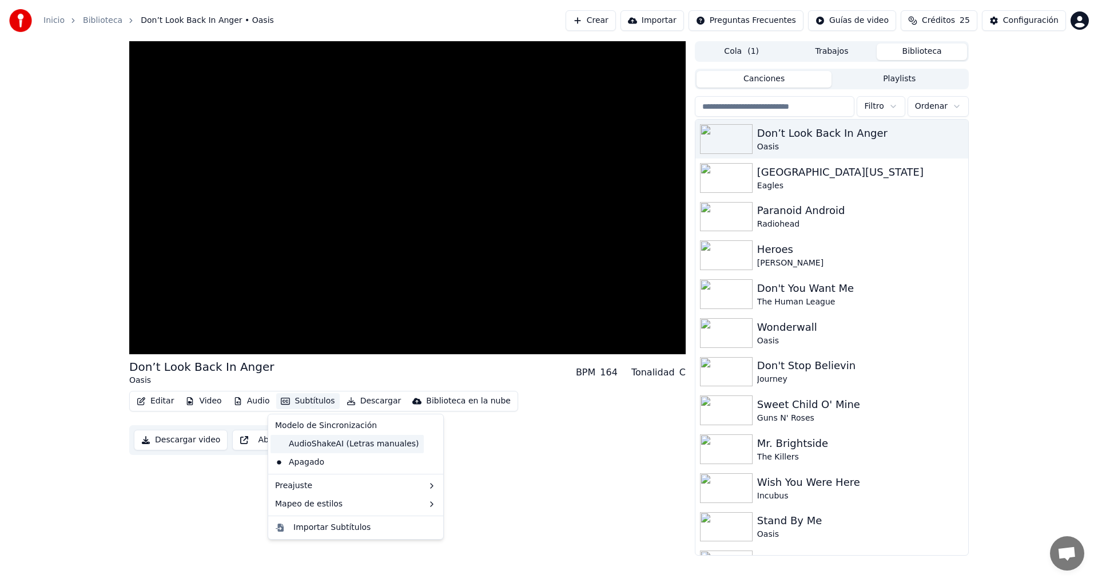
click at [321, 445] on div "AudioShakeAI (Letras manuales)" at bounding box center [346, 444] width 153 height 18
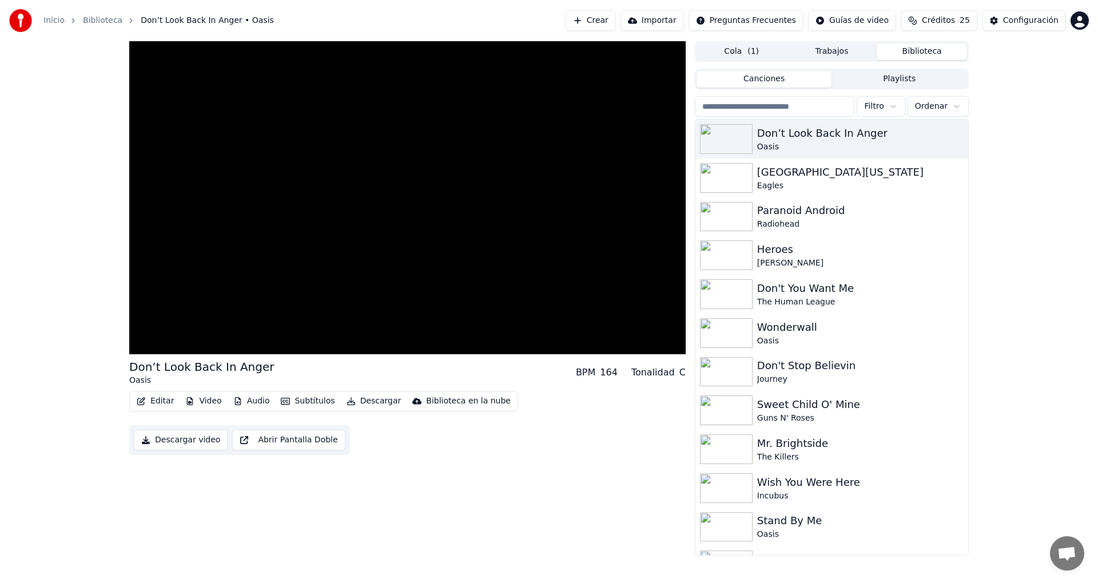
click at [253, 401] on button "Audio" at bounding box center [252, 401] width 46 height 16
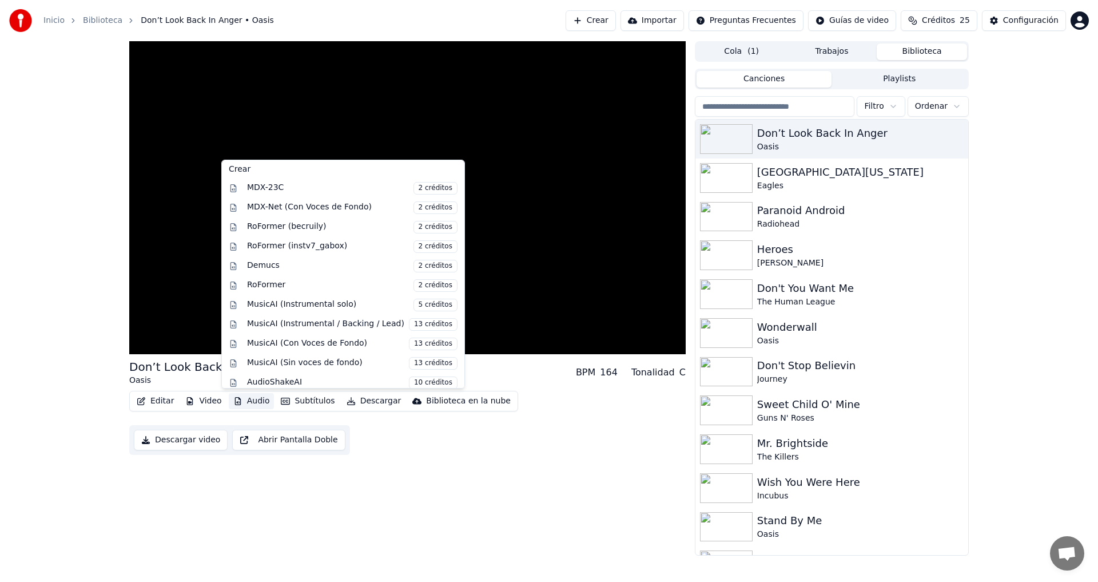
scroll to position [116, 0]
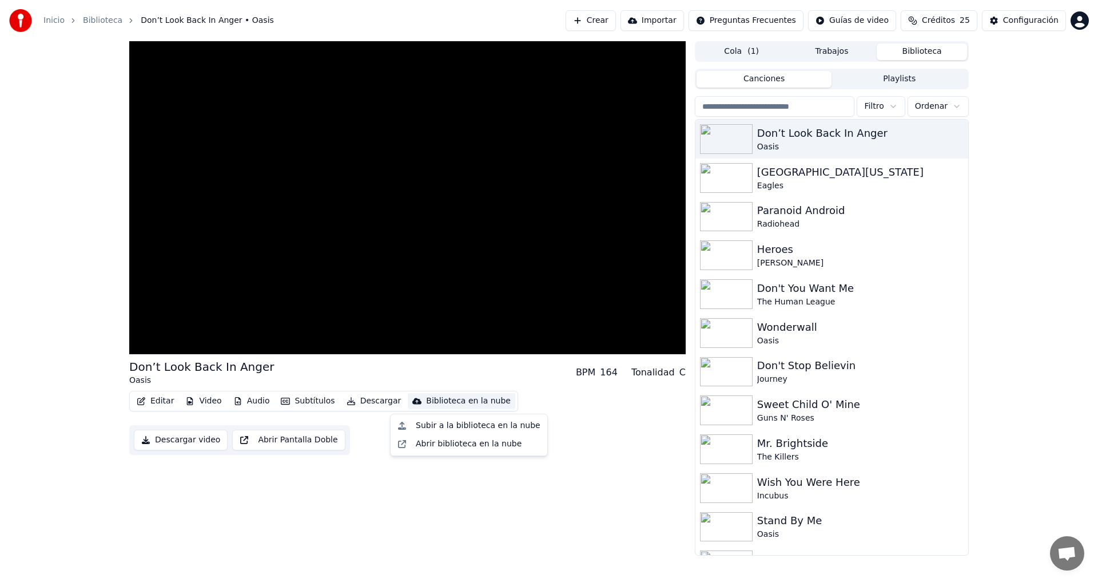
click at [358, 461] on div "Don’t Look Back In Anger Oasis BPM 164 Tonalidad C Editar Video Audio Subtítulo…" at bounding box center [407, 298] width 556 height 514
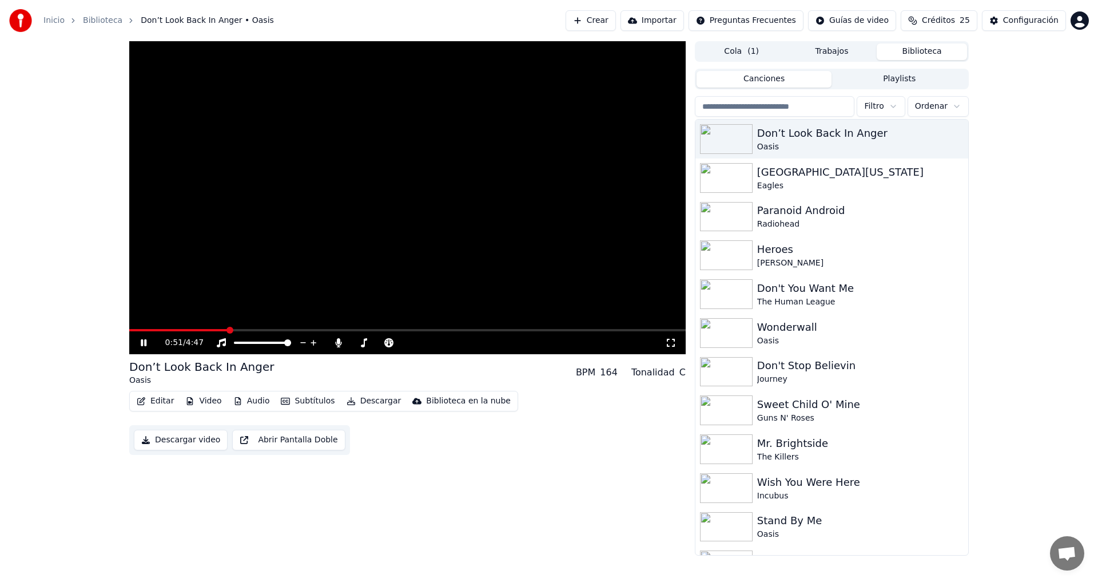
click at [143, 342] on icon at bounding box center [144, 342] width 6 height 7
click at [952, 137] on icon "button" at bounding box center [957, 138] width 11 height 9
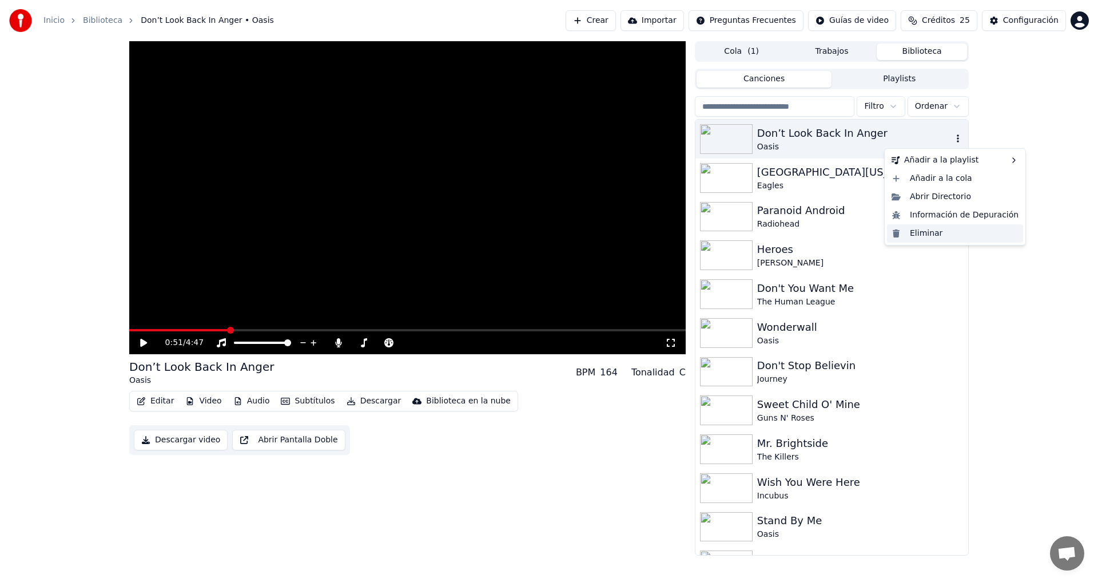
click at [931, 230] on div "Eliminar" at bounding box center [955, 233] width 136 height 18
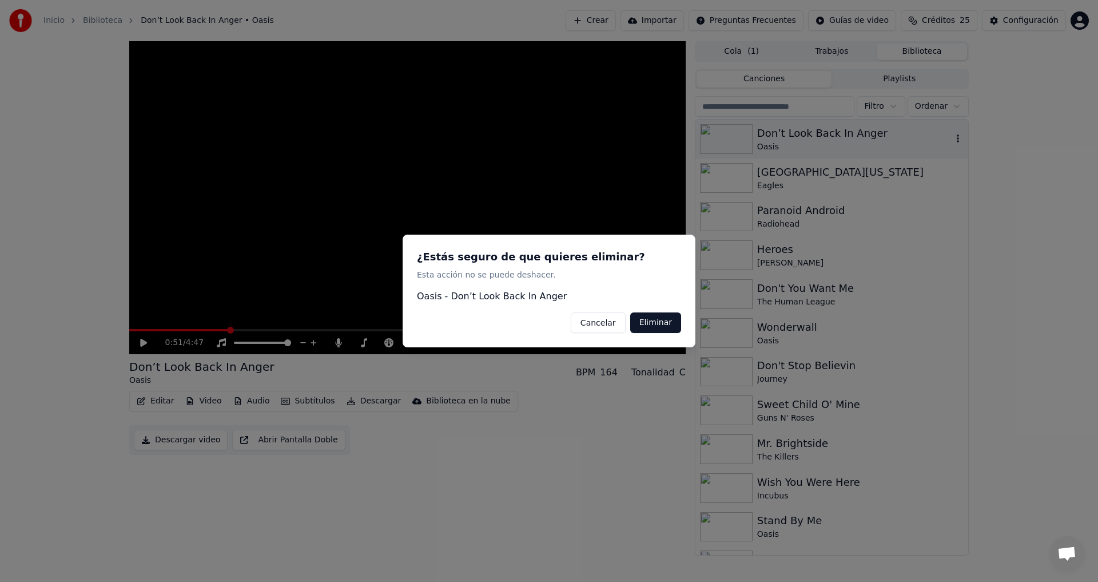
click at [666, 324] on button "Eliminar" at bounding box center [655, 322] width 51 height 21
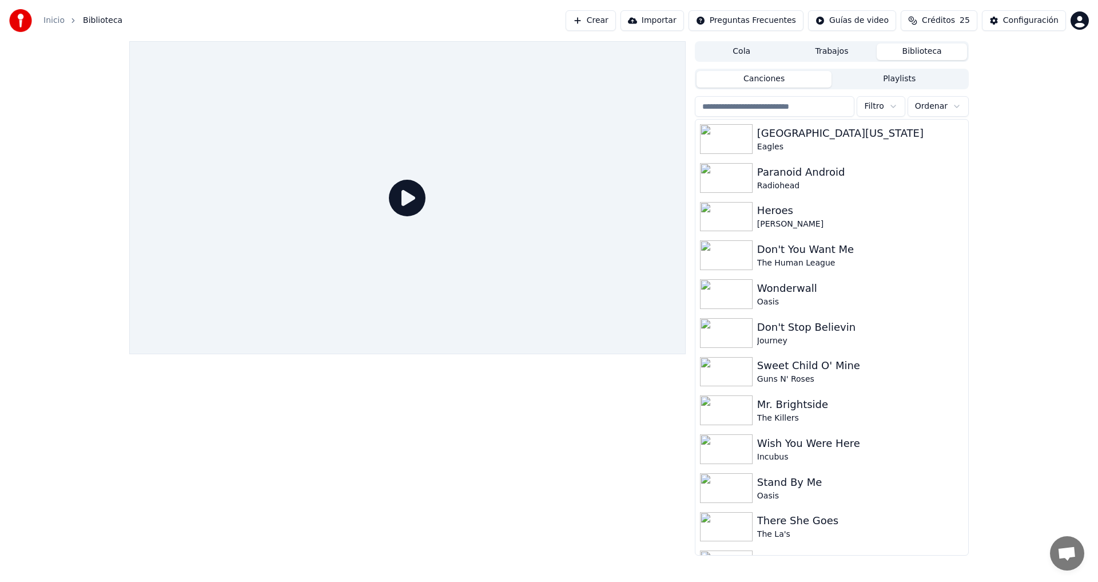
click at [424, 404] on div at bounding box center [407, 298] width 556 height 514
click at [616, 22] on button "Crear" at bounding box center [590, 20] width 50 height 21
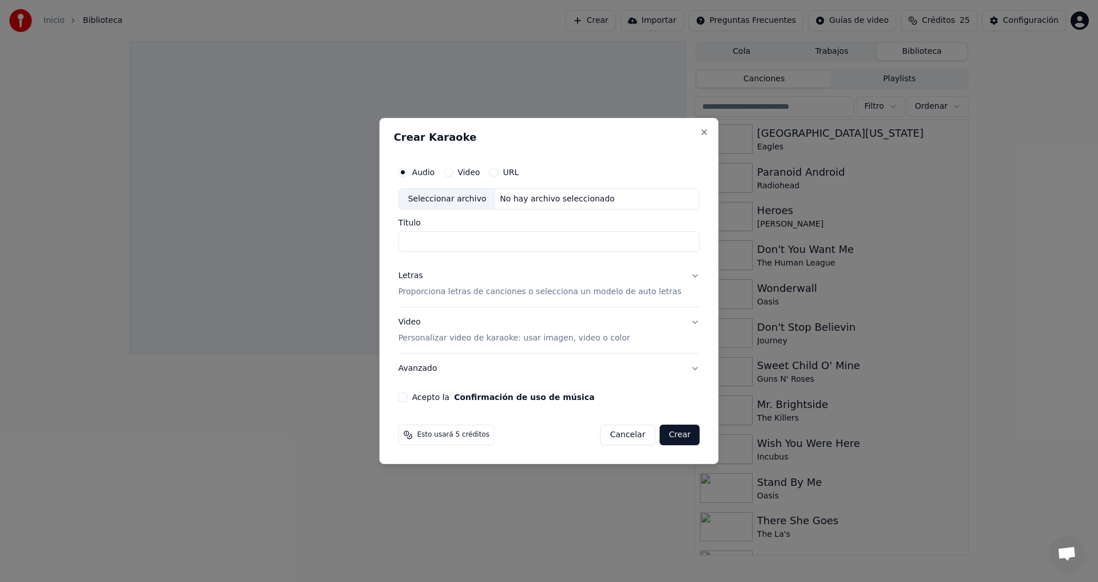
click at [478, 195] on div "Seleccionar archivo" at bounding box center [447, 199] width 97 height 21
click at [452, 196] on div "Seleccionar archivo" at bounding box center [447, 199] width 97 height 21
type input "**********"
click at [683, 274] on button "Letras Proporciona letras de canciones o selecciona un modelo de auto letras" at bounding box center [548, 284] width 301 height 46
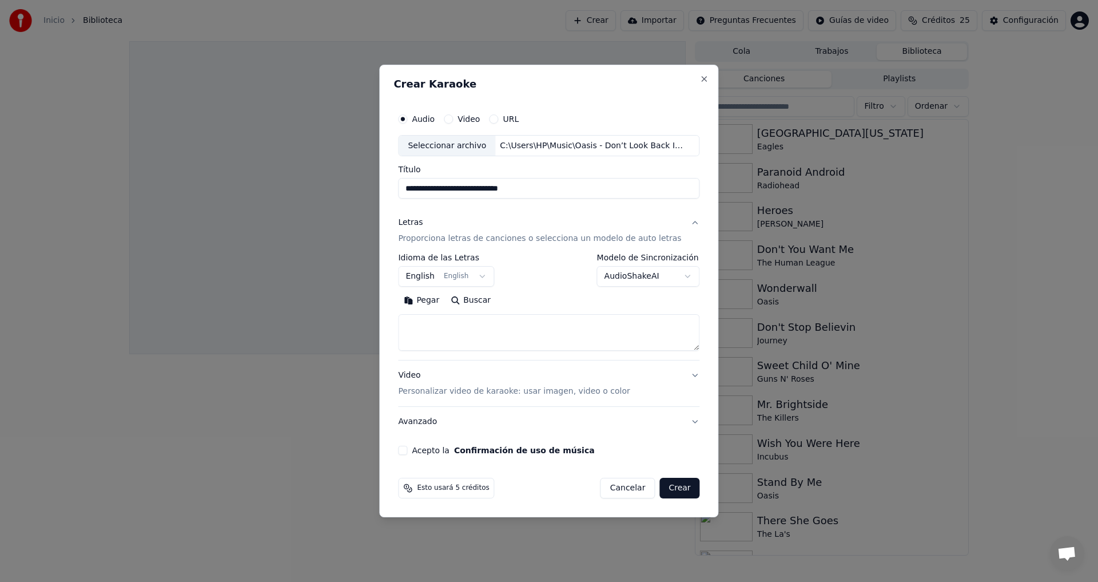
click at [483, 300] on button "Buscar" at bounding box center [470, 301] width 51 height 18
type textarea "**********"
click at [677, 273] on body "Inicio Biblioteca Crear Importar Preguntas Frecuentes Guías de video Créditos 2…" at bounding box center [549, 291] width 1098 height 582
click at [473, 389] on p "Personalizar video de karaoke: usar imagen, video o color" at bounding box center [514, 390] width 232 height 11
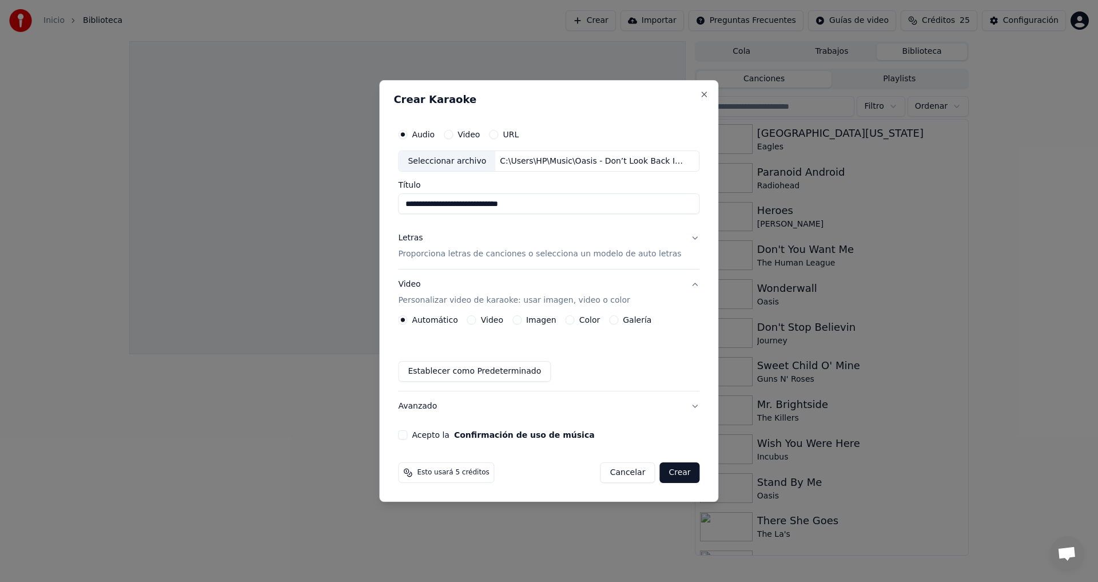
click at [476, 322] on button "Video" at bounding box center [471, 319] width 9 height 9
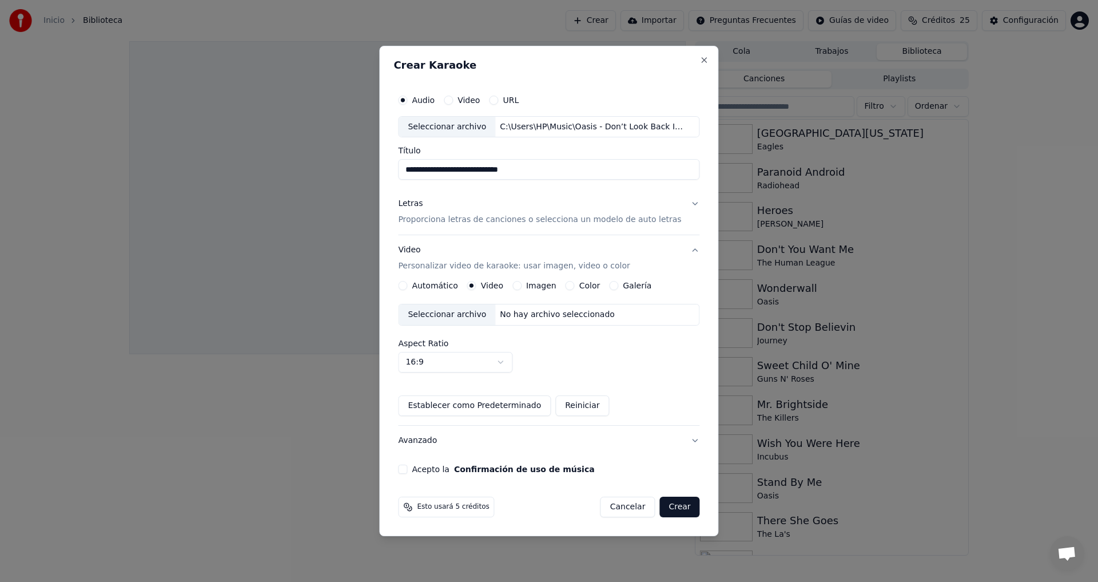
click at [443, 314] on div "Seleccionar archivo" at bounding box center [447, 314] width 97 height 21
click at [407, 466] on button "Acepto la Confirmación de uso de música" at bounding box center [402, 468] width 9 height 9
click at [667, 509] on button "Crear" at bounding box center [679, 506] width 40 height 21
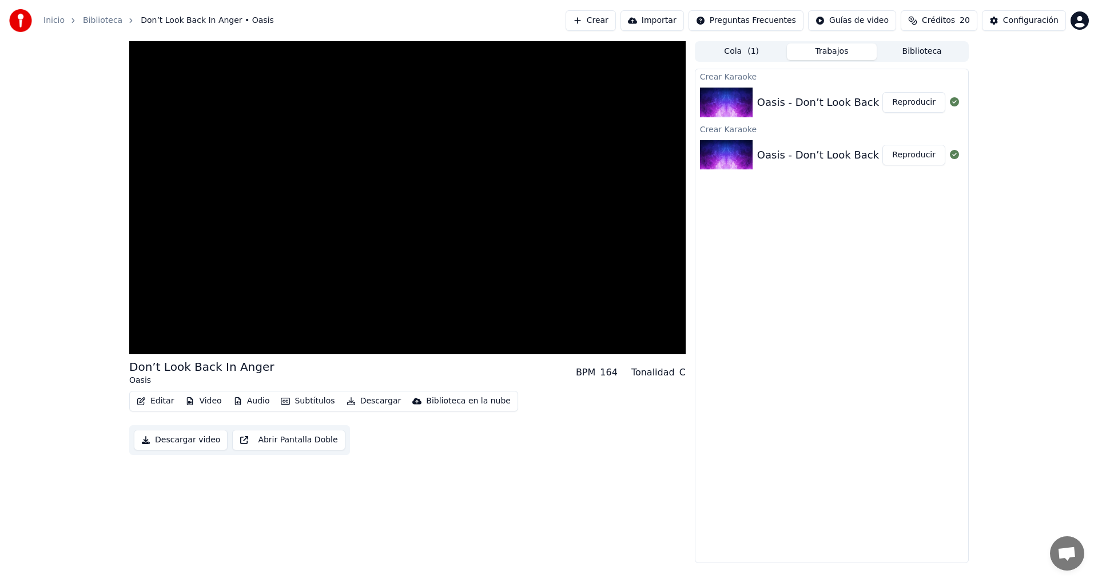
click at [919, 102] on button "Reproducir" at bounding box center [913, 102] width 63 height 21
click at [292, 400] on button "Subtítulos" at bounding box center [307, 401] width 63 height 16
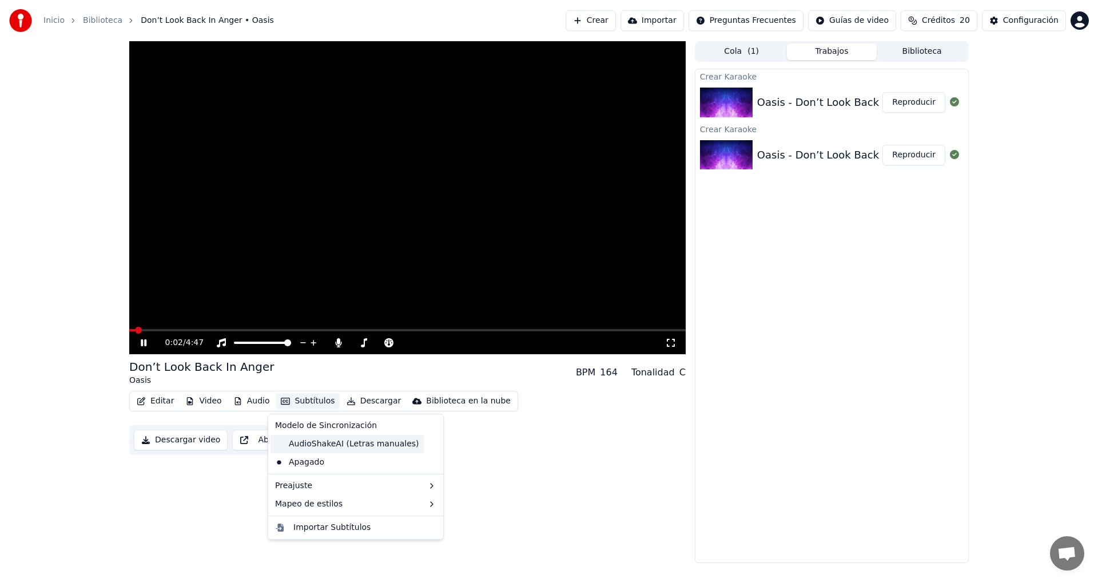
click at [368, 437] on div "AudioShakeAI (Letras manuales)" at bounding box center [346, 444] width 153 height 18
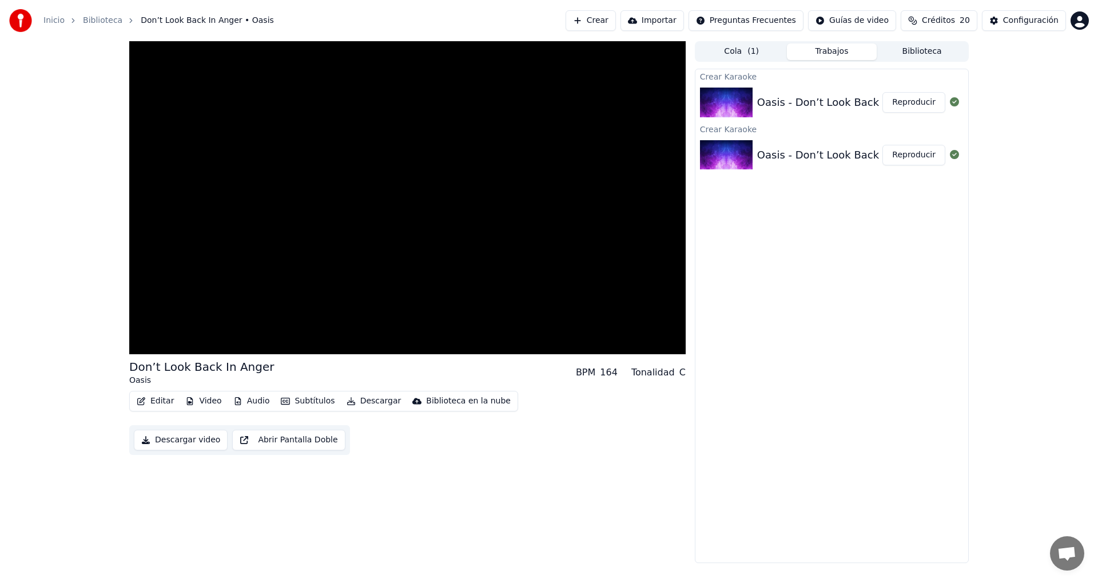
click at [310, 397] on button "Subtítulos" at bounding box center [307, 401] width 63 height 16
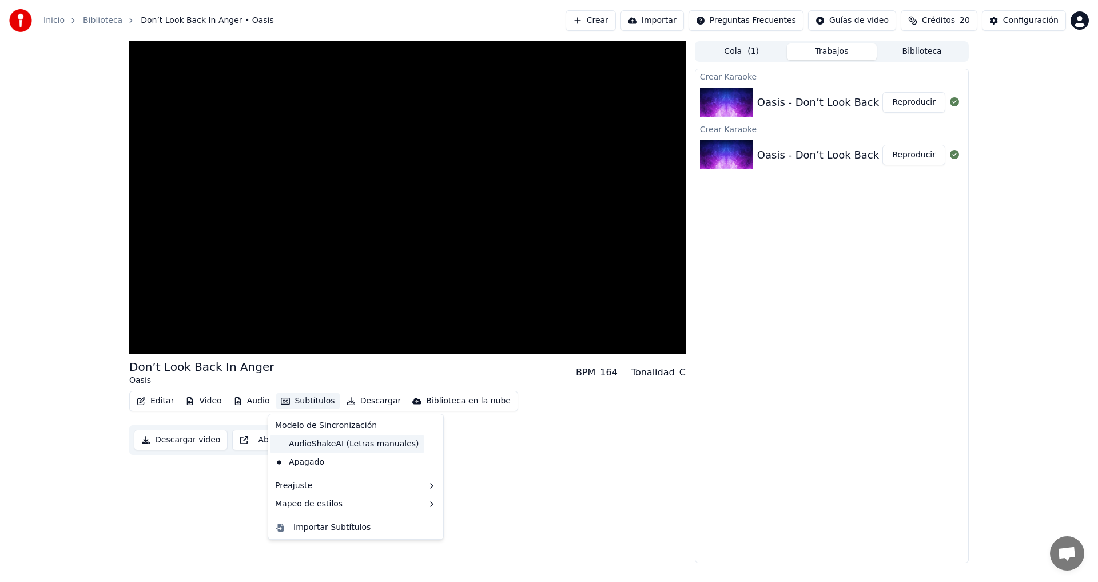
click at [321, 443] on div "AudioShakeAI (Letras manuales)" at bounding box center [346, 444] width 153 height 18
click at [303, 397] on button "Subtítulos" at bounding box center [307, 401] width 63 height 16
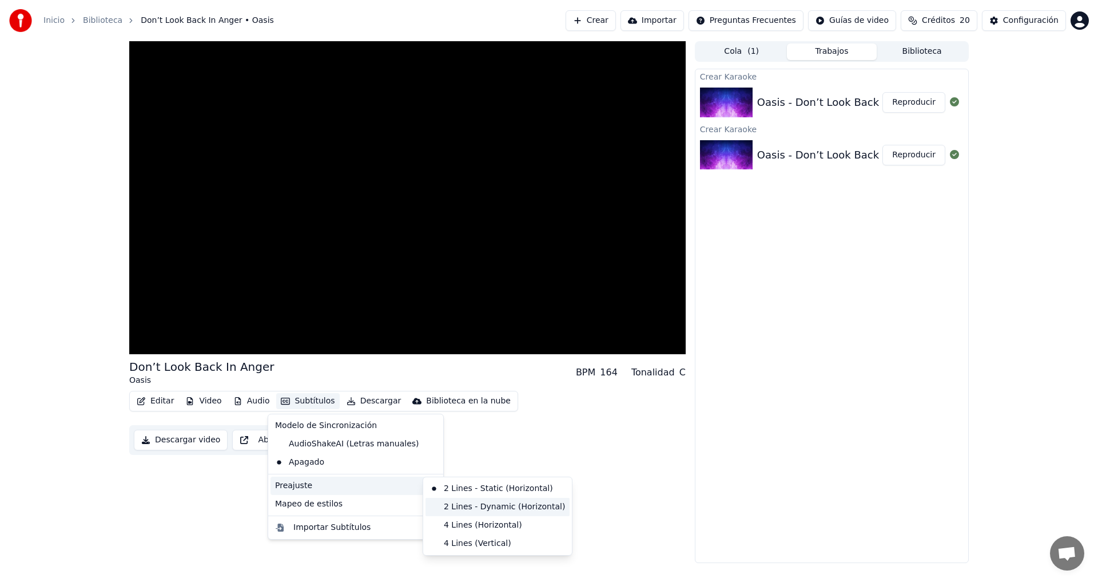
click at [494, 502] on div "2 Lines - Dynamic (Horizontal)" at bounding box center [497, 506] width 144 height 18
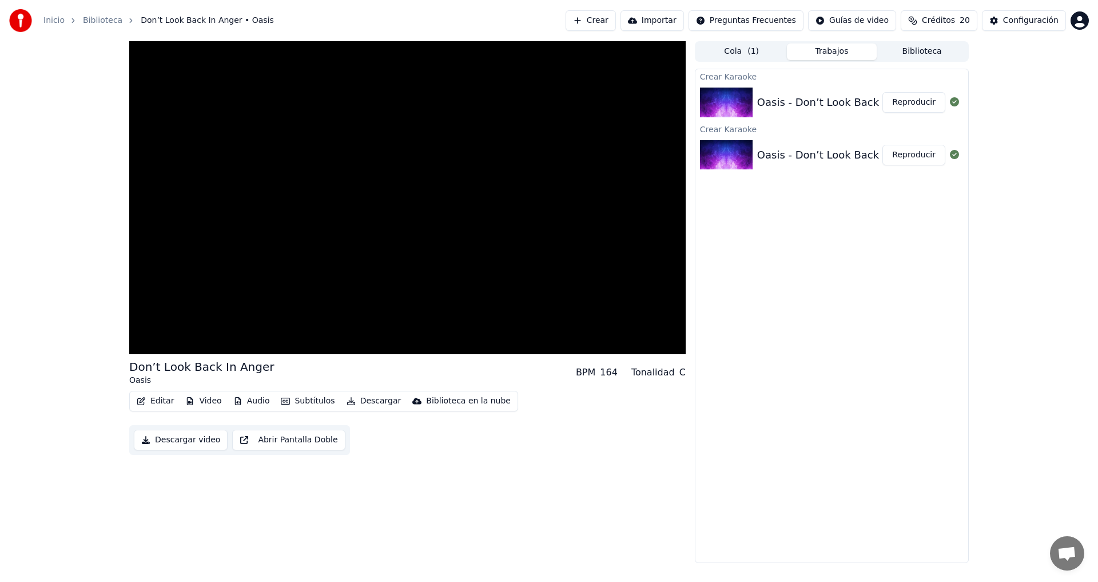
click at [295, 403] on button "Subtítulos" at bounding box center [307, 401] width 63 height 16
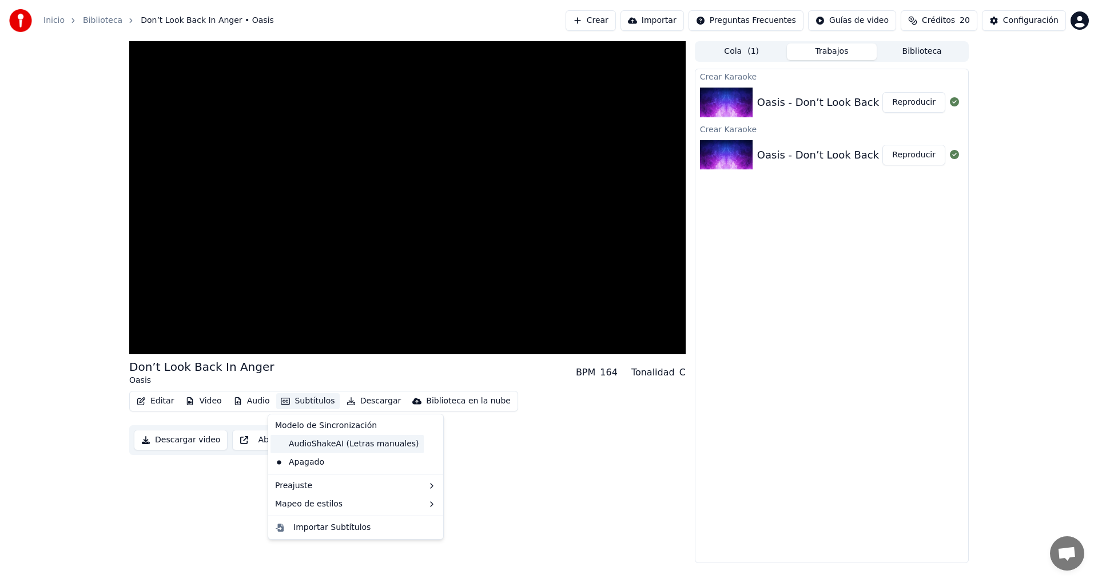
click at [336, 445] on div "AudioShakeAI (Letras manuales)" at bounding box center [346, 444] width 153 height 18
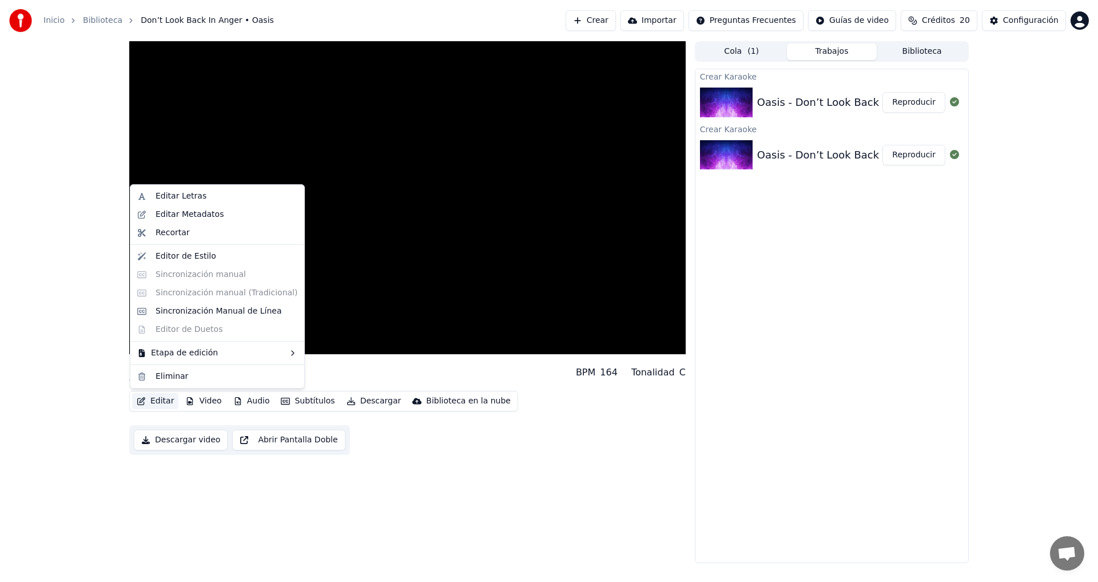
click at [151, 400] on button "Editar" at bounding box center [155, 401] width 46 height 16
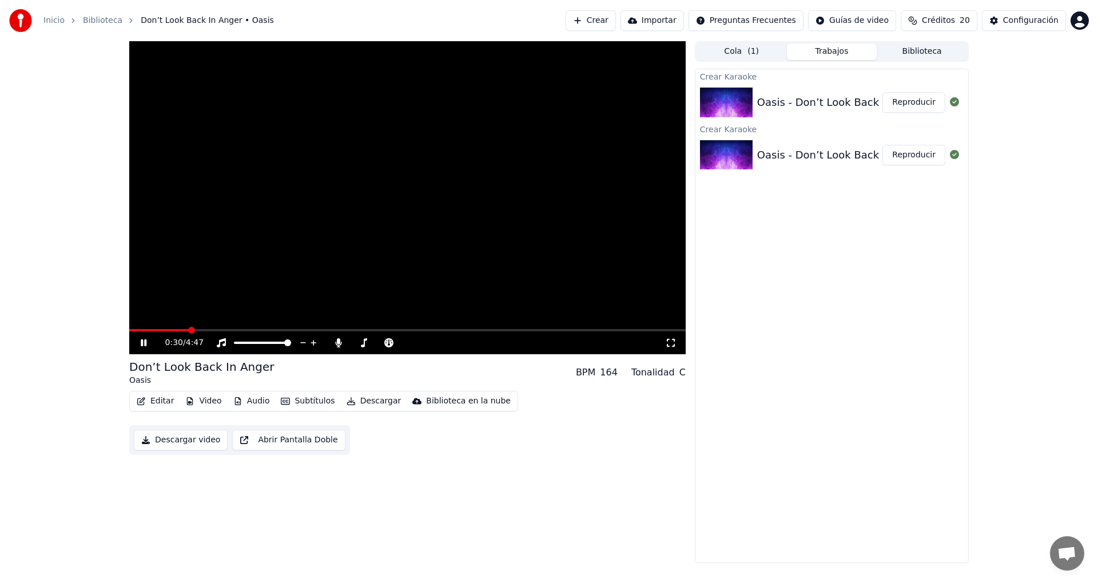
click at [921, 154] on button "Reproducir" at bounding box center [913, 155] width 63 height 21
click at [1025, 20] on div "Configuración" at bounding box center [1030, 20] width 55 height 11
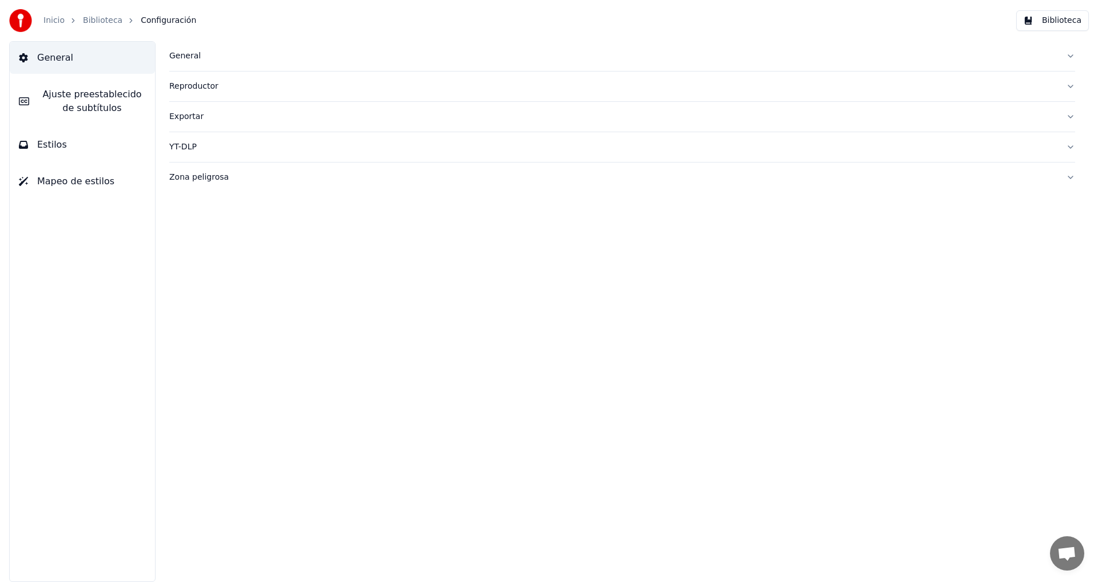
click at [193, 173] on div "Zona peligrosa" at bounding box center [612, 177] width 887 height 11
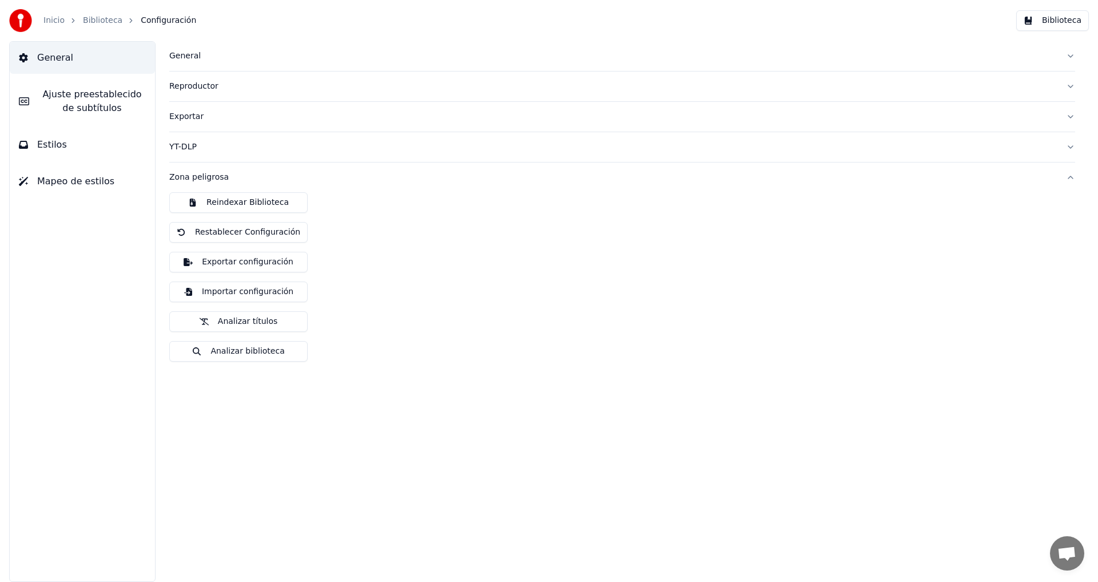
click at [42, 140] on span "Estilos" at bounding box center [52, 145] width 30 height 14
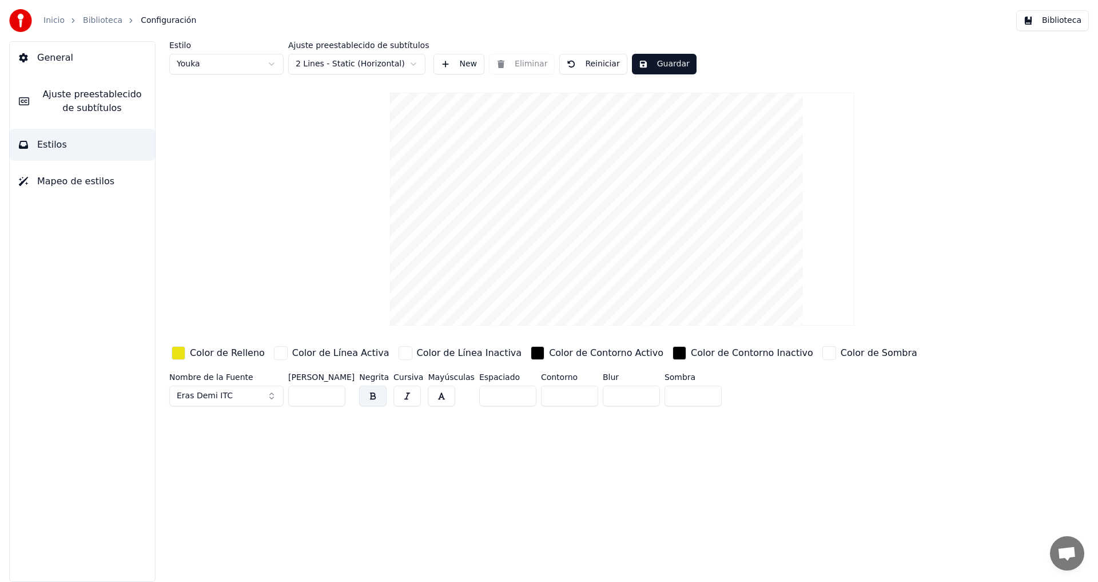
click at [269, 61] on html "Inicio Biblioteca Configuración Biblioteca General Ajuste preestablecido de sub…" at bounding box center [549, 291] width 1098 height 582
click at [415, 60] on html "Inicio Biblioteca Configuración Biblioteca General Ajuste preestablecido de sub…" at bounding box center [549, 291] width 1098 height 582
click at [654, 64] on button "Guardar" at bounding box center [664, 64] width 65 height 21
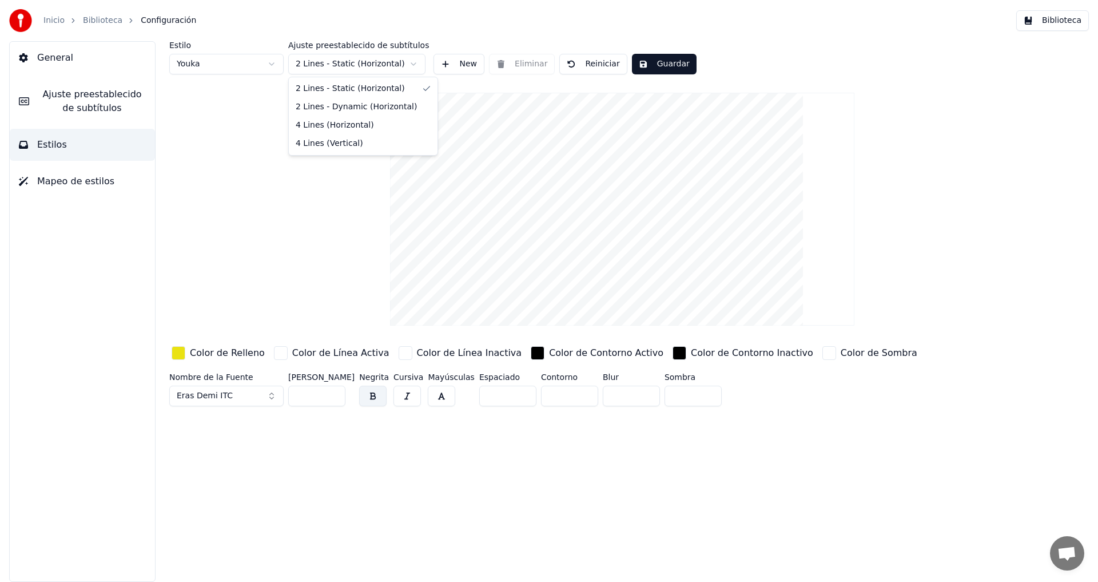
click at [412, 65] on html "Inicio Biblioteca Configuración Biblioteca General Ajuste preestablecido de sub…" at bounding box center [549, 291] width 1098 height 582
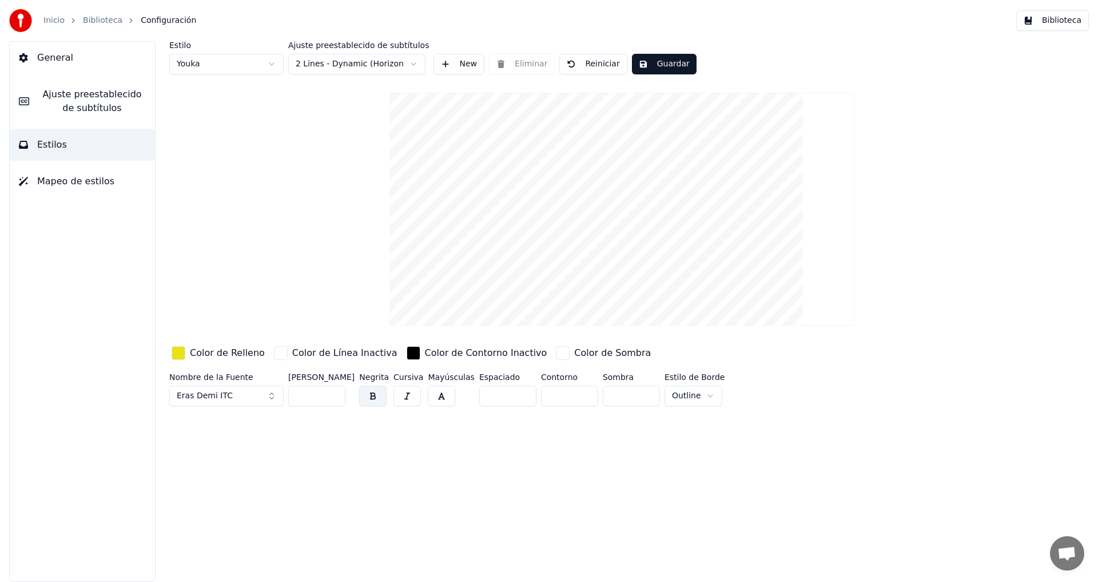
click at [653, 61] on button "Guardar" at bounding box center [664, 64] width 65 height 21
click at [51, 180] on span "Mapeo de estilos" at bounding box center [75, 181] width 77 height 14
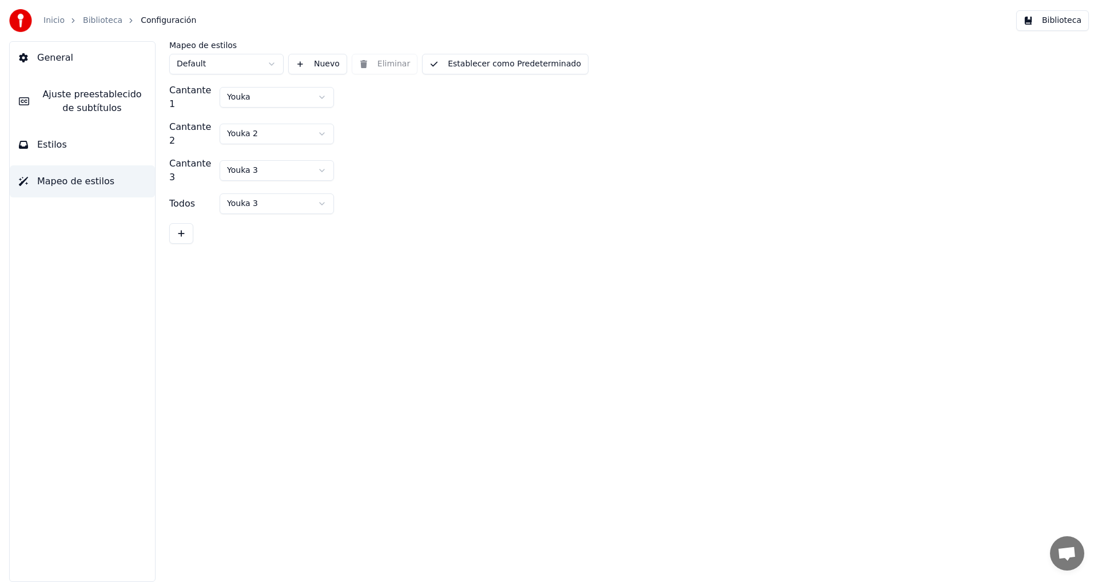
click at [97, 103] on span "Ajuste preestablecido de subtítulos" at bounding box center [91, 100] width 107 height 27
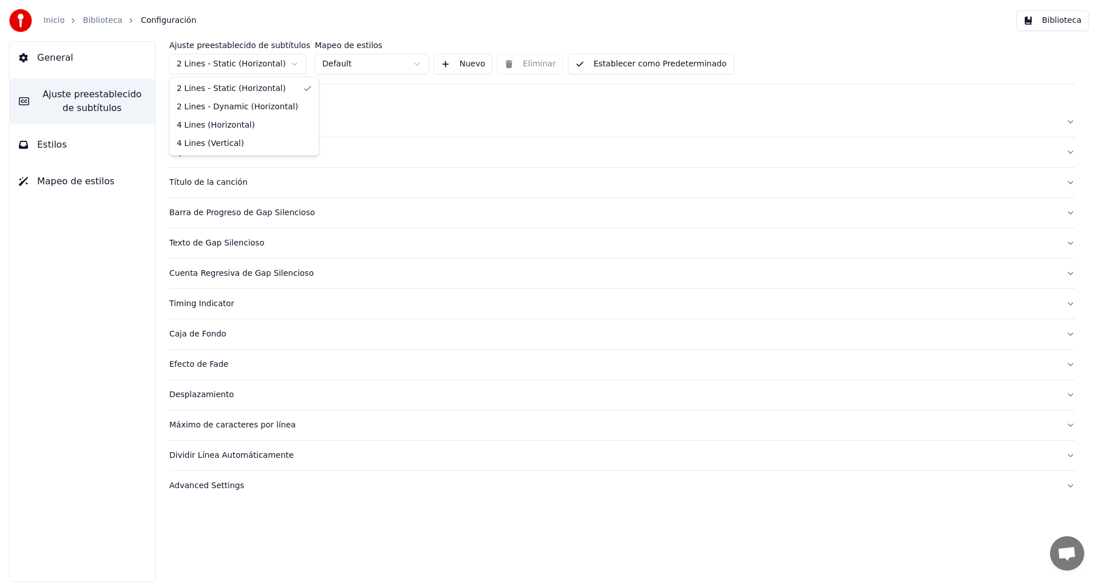
click at [294, 60] on html "Inicio Biblioteca Configuración Biblioteca General Ajuste preestablecido de sub…" at bounding box center [549, 291] width 1098 height 582
click at [610, 65] on button "Establecer como Predeterminado" at bounding box center [651, 64] width 166 height 21
click at [1078, 23] on button "Biblioteca" at bounding box center [1052, 20] width 73 height 21
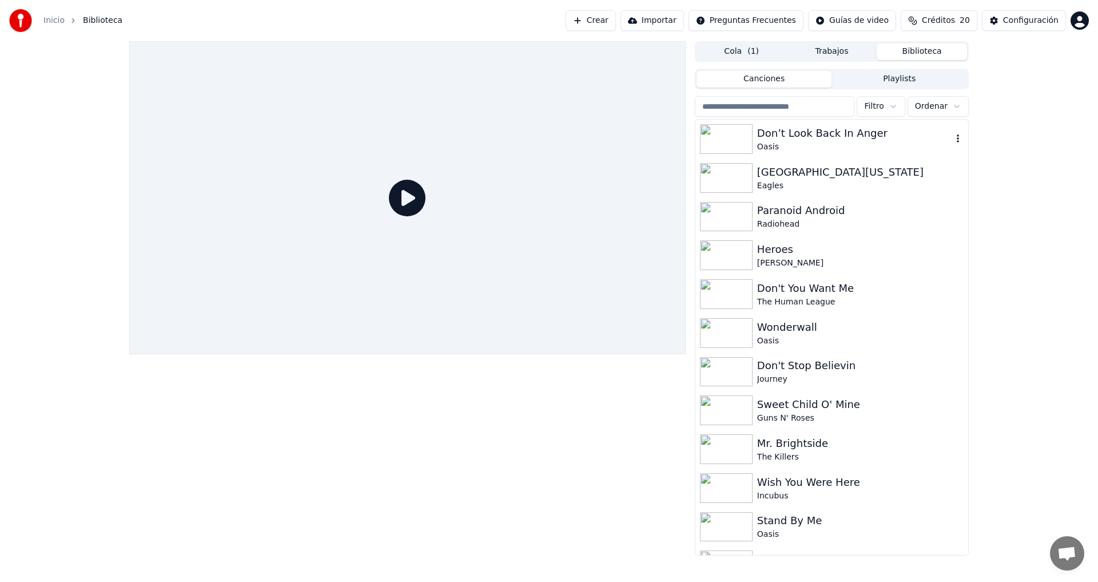
click at [794, 134] on div "Don’t Look Back In Anger" at bounding box center [854, 133] width 195 height 16
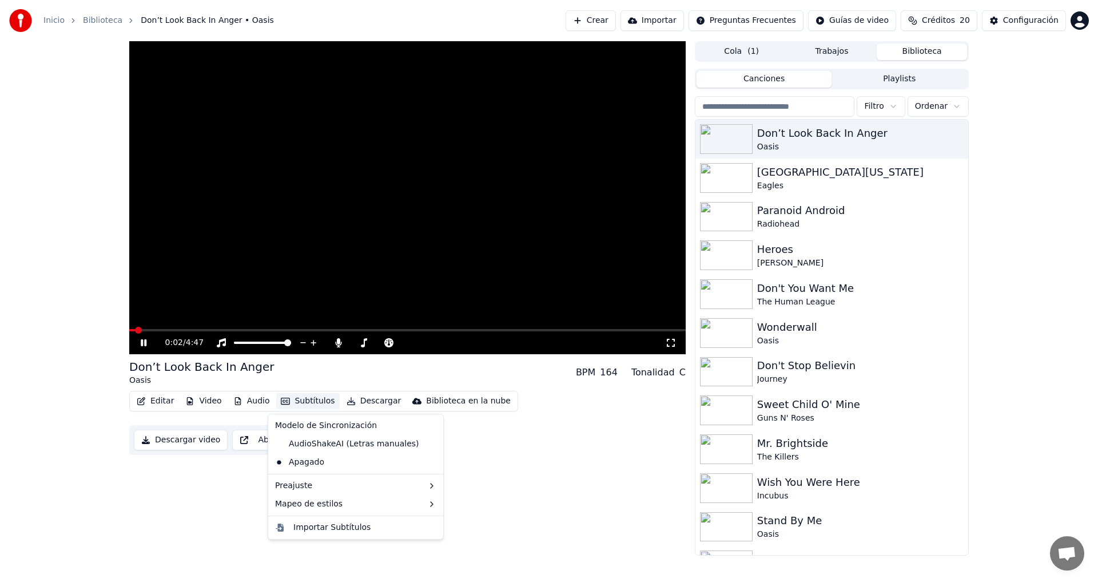
click at [314, 402] on button "Subtítulos" at bounding box center [307, 401] width 63 height 16
click at [294, 444] on div "AudioShakeAI (Letras manuales)" at bounding box center [346, 444] width 153 height 18
click at [305, 403] on button "Subtítulos" at bounding box center [307, 401] width 63 height 16
click at [297, 461] on div "Apagado" at bounding box center [355, 462] width 170 height 18
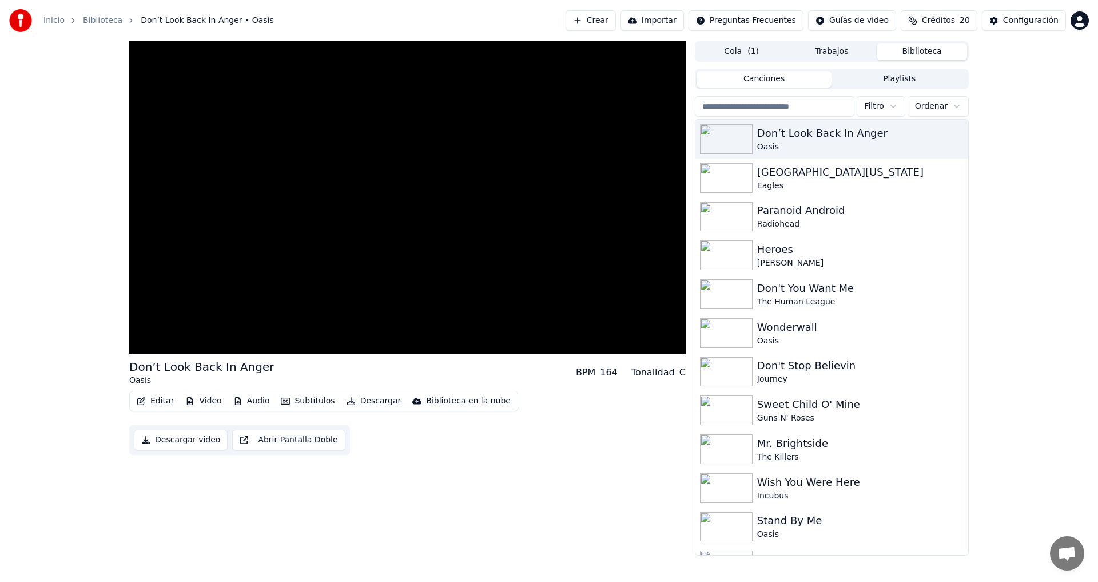
click at [303, 401] on button "Subtítulos" at bounding box center [307, 401] width 63 height 16
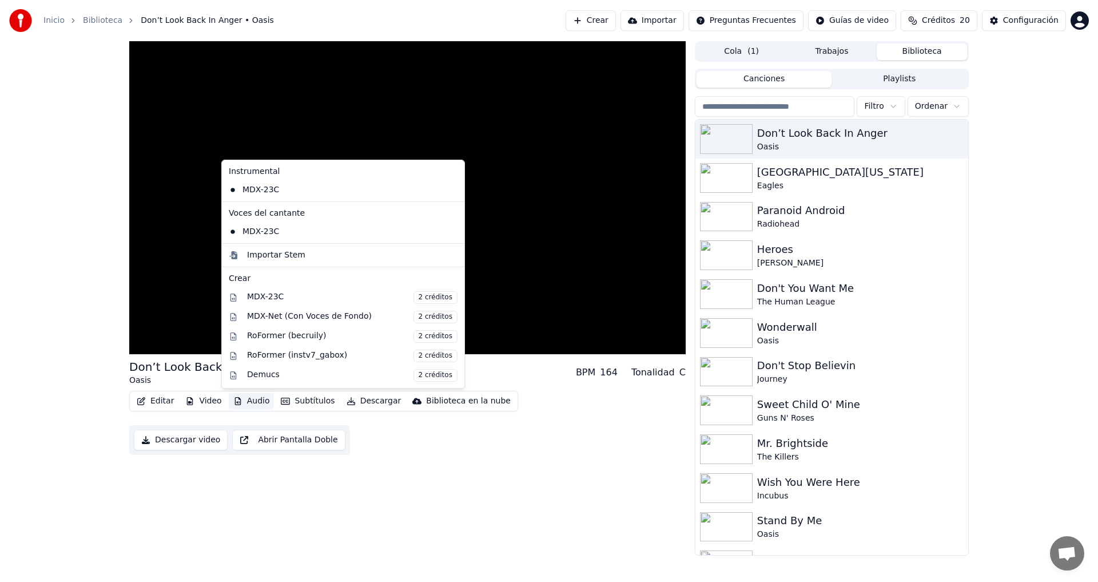
click at [250, 400] on button "Audio" at bounding box center [252, 401] width 46 height 16
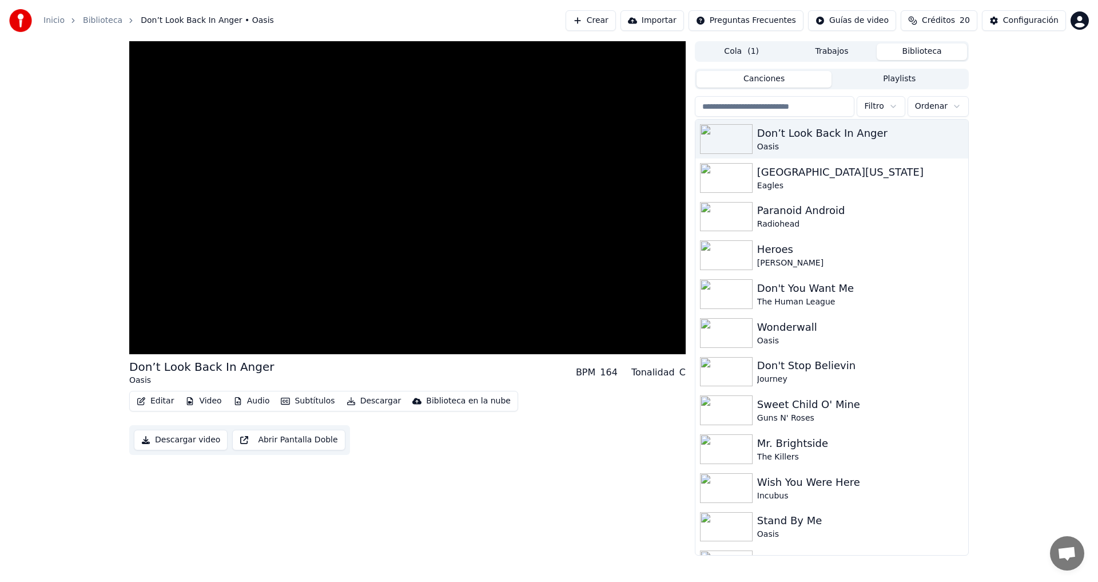
click at [370, 445] on div "Editar Video Audio Subtítulos Descargar Biblioteca en la nube Descargar video A…" at bounding box center [407, 423] width 556 height 64
click at [197, 403] on button "Video" at bounding box center [203, 401] width 45 height 16
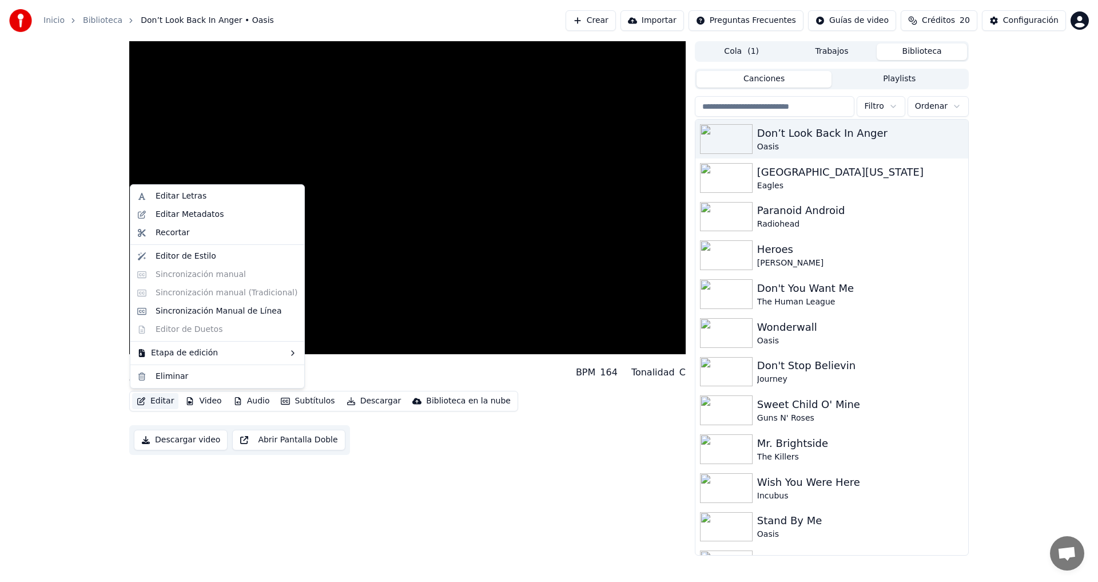
click at [188, 291] on div "Editar Letras Editar Metadatos Recortar Editor de Estilo Sincronización manual …" at bounding box center [217, 286] width 175 height 204
click at [186, 376] on div "Eliminar" at bounding box center [227, 376] width 142 height 11
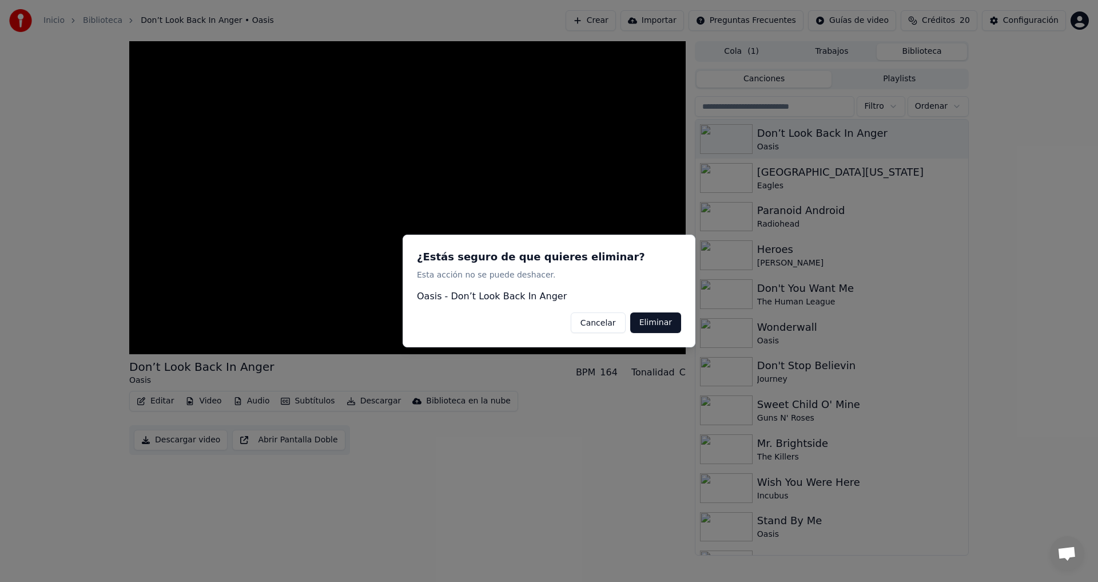
click at [603, 322] on button "Cancelar" at bounding box center [598, 322] width 55 height 21
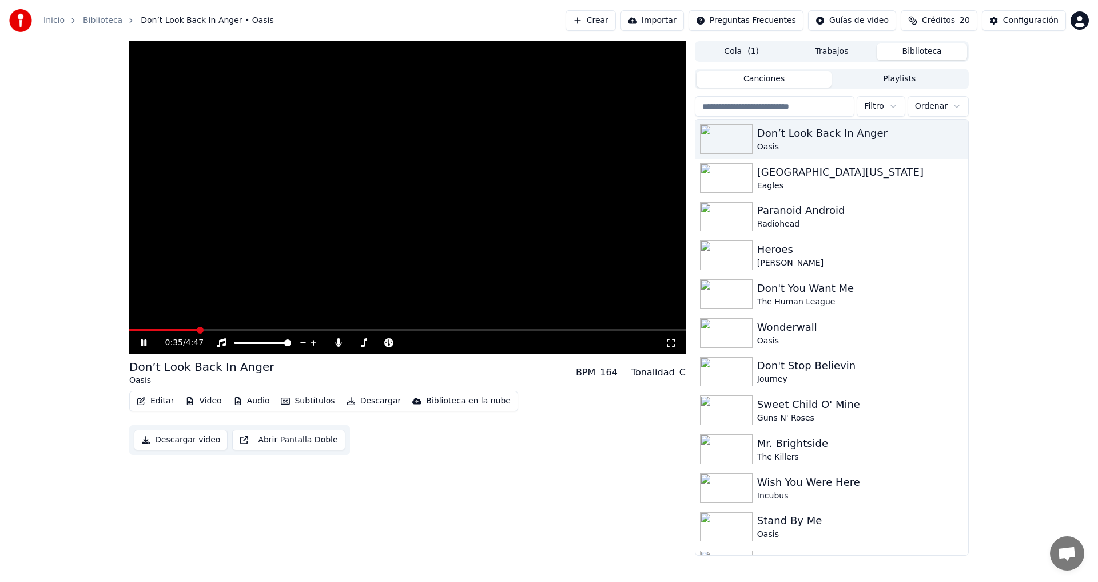
click at [205, 402] on button "Video" at bounding box center [203, 401] width 45 height 16
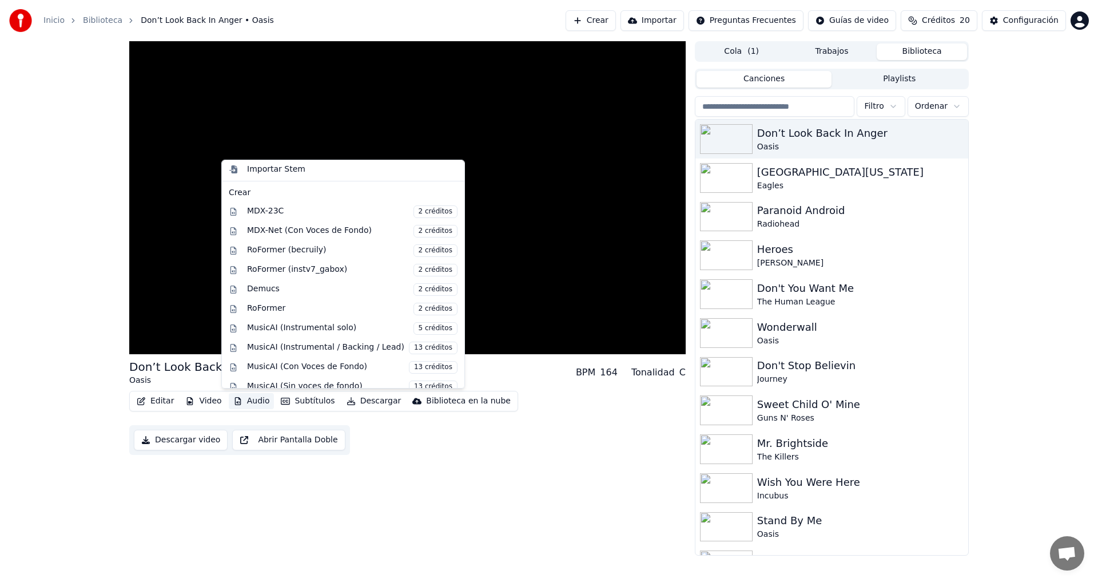
scroll to position [116, 0]
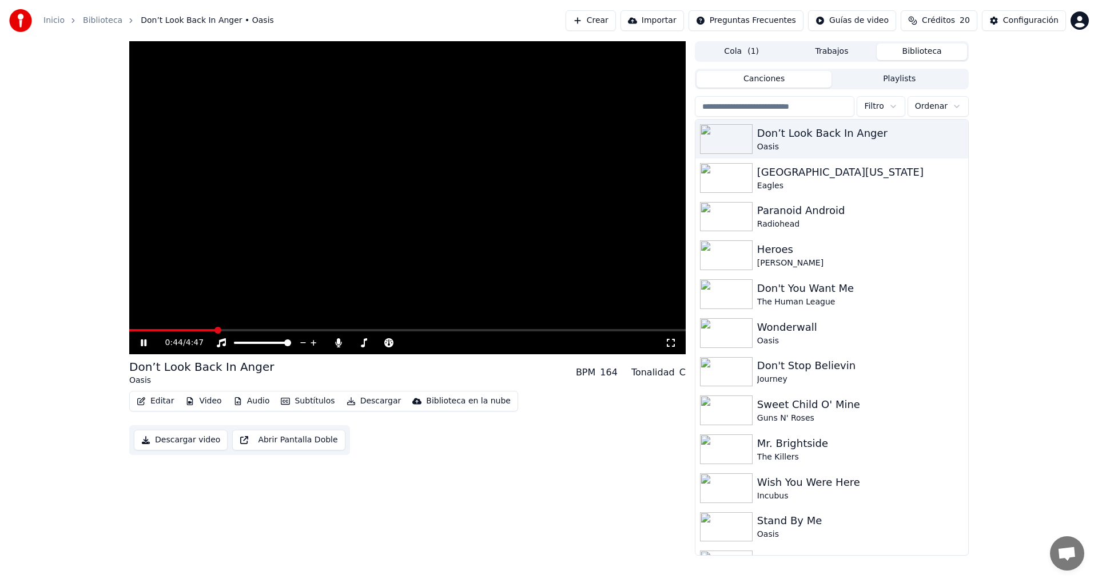
click at [164, 300] on video at bounding box center [407, 197] width 556 height 313
click at [237, 397] on icon "button" at bounding box center [237, 401] width 9 height 8
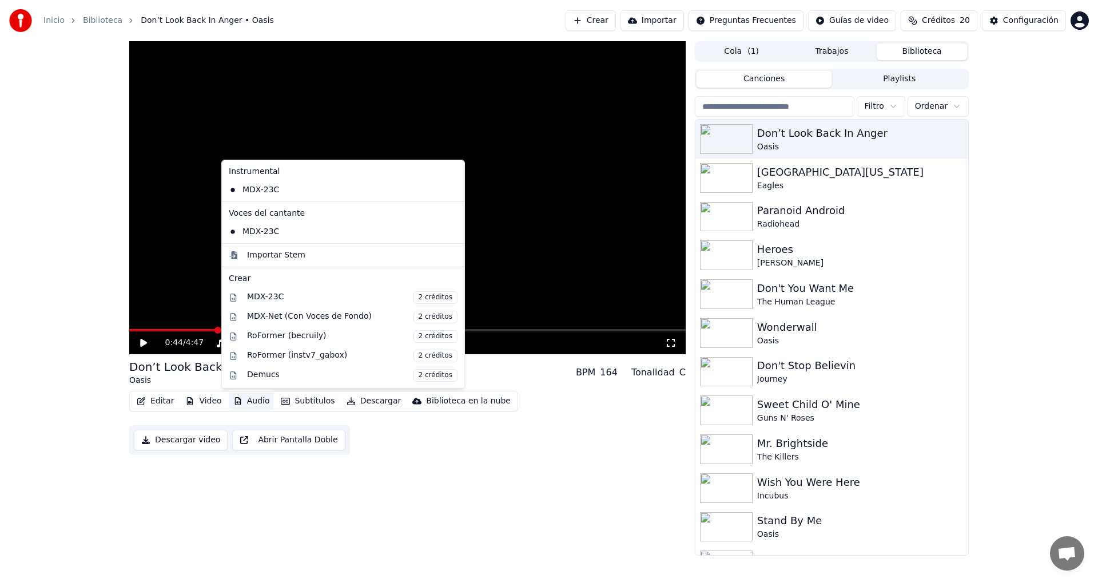
click at [237, 398] on icon "button" at bounding box center [237, 401] width 9 height 8
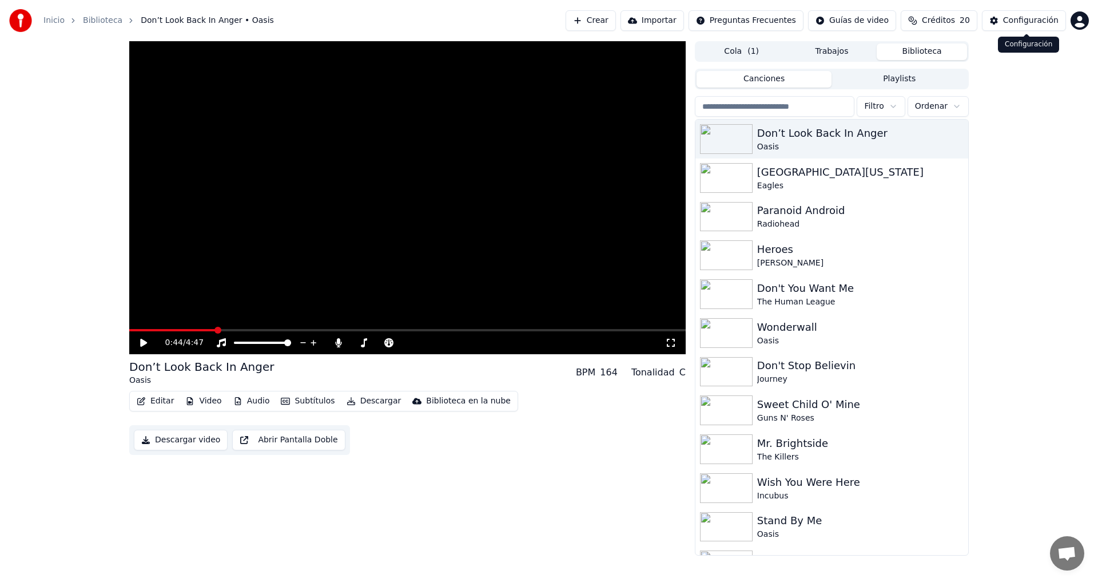
click at [1024, 16] on div "Configuración" at bounding box center [1030, 20] width 55 height 11
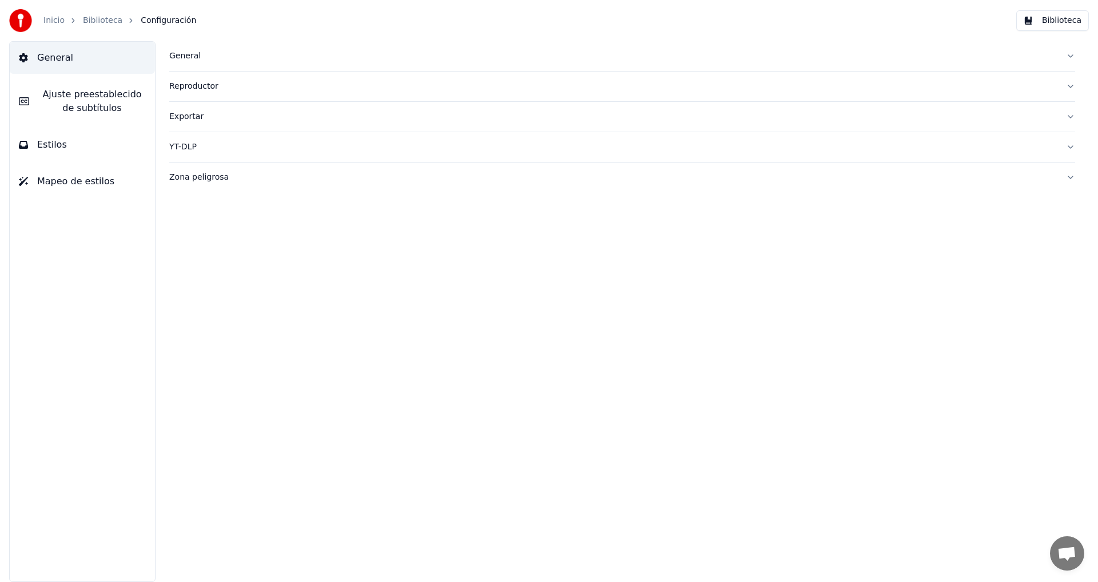
click at [186, 89] on div "Reproductor" at bounding box center [612, 86] width 887 height 11
click at [188, 55] on div "General" at bounding box center [612, 55] width 887 height 11
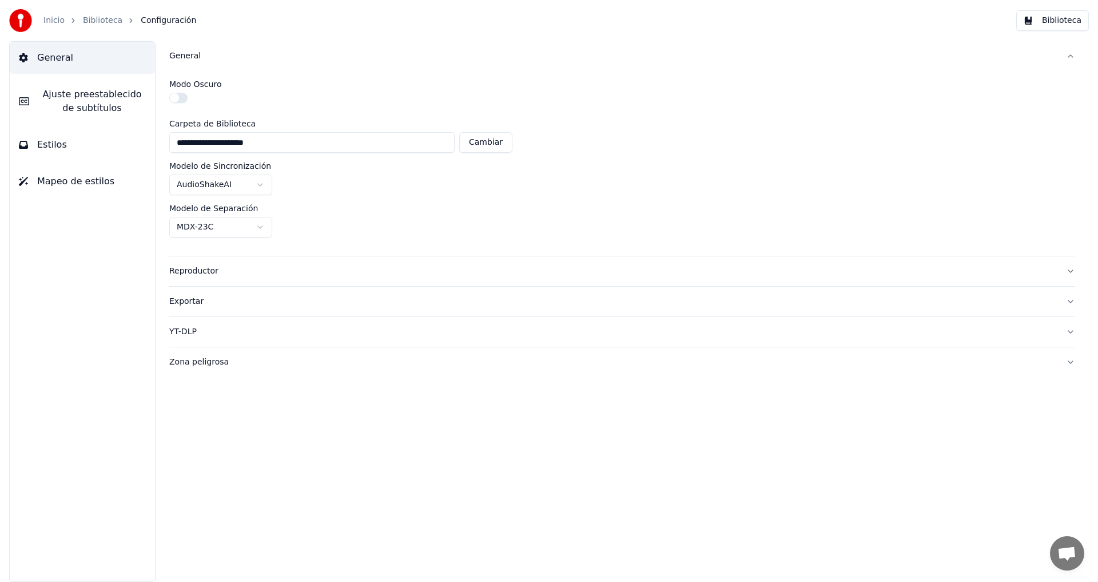
click at [173, 98] on button "button" at bounding box center [178, 98] width 18 height 10
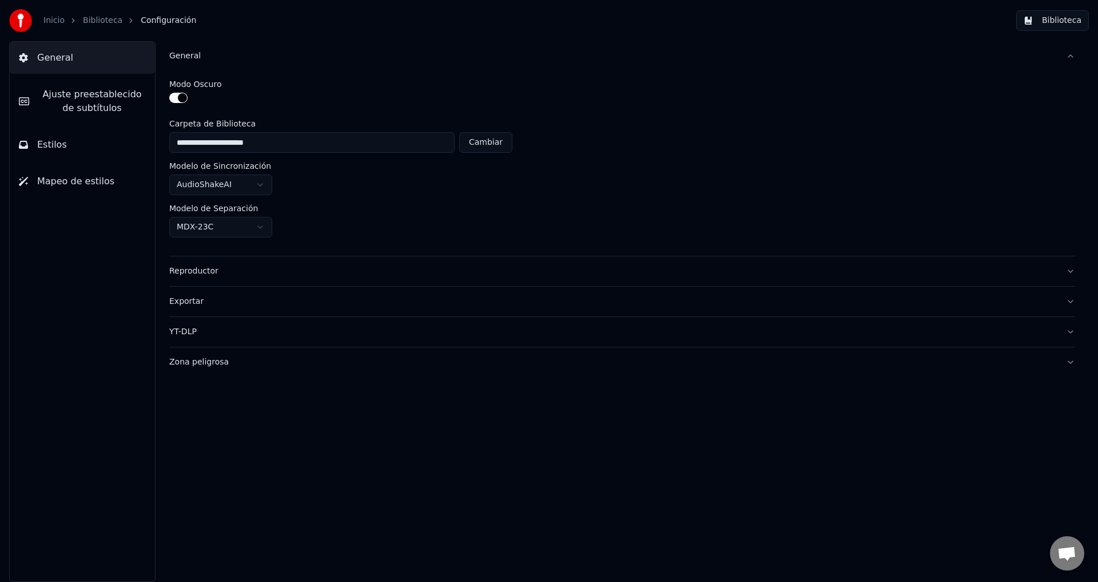
click at [257, 185] on html "**********" at bounding box center [549, 291] width 1098 height 582
click at [258, 181] on html "**********" at bounding box center [549, 291] width 1098 height 582
click at [262, 225] on html "**********" at bounding box center [549, 291] width 1098 height 582
click at [189, 269] on div "Reproductor" at bounding box center [612, 270] width 887 height 11
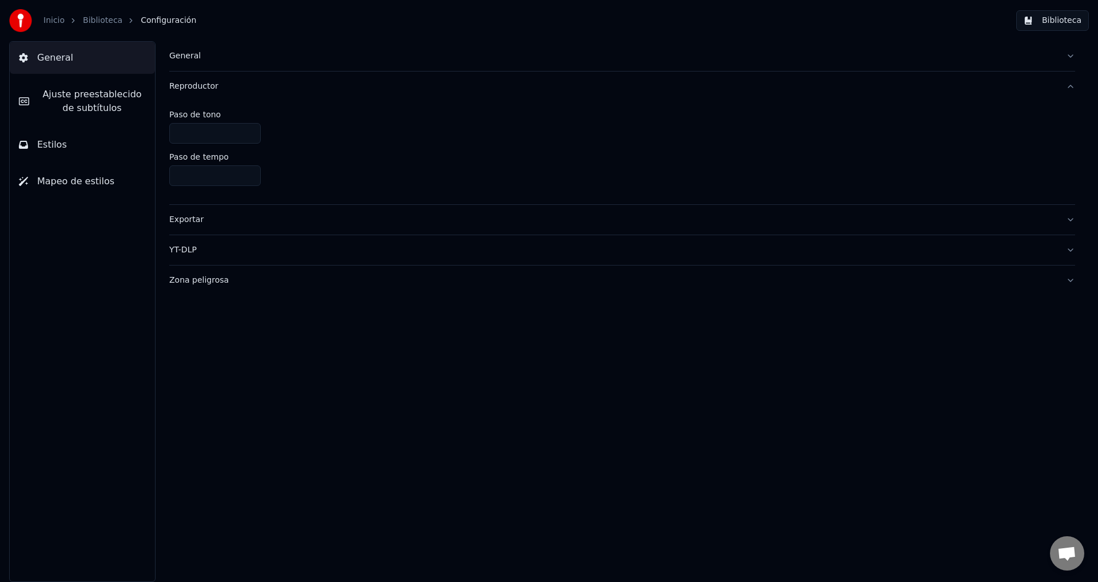
click at [197, 253] on div "YT-DLP" at bounding box center [612, 249] width 887 height 11
click at [202, 276] on div "Zona peligrosa" at bounding box center [612, 275] width 887 height 11
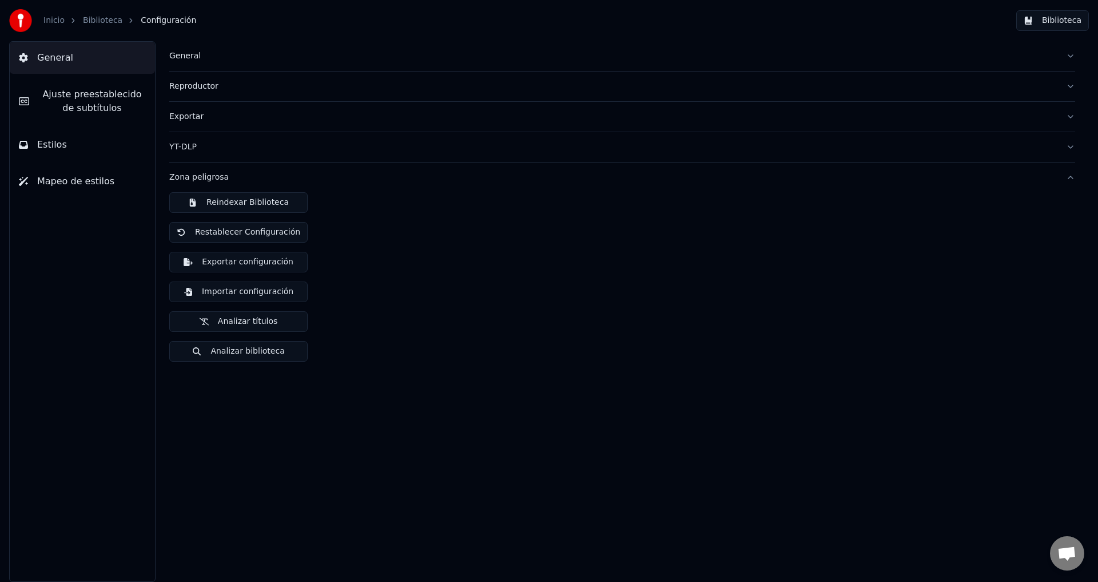
click at [248, 230] on button "Restablecer Configuración" at bounding box center [238, 232] width 138 height 21
